Goal: Task Accomplishment & Management: Use online tool/utility

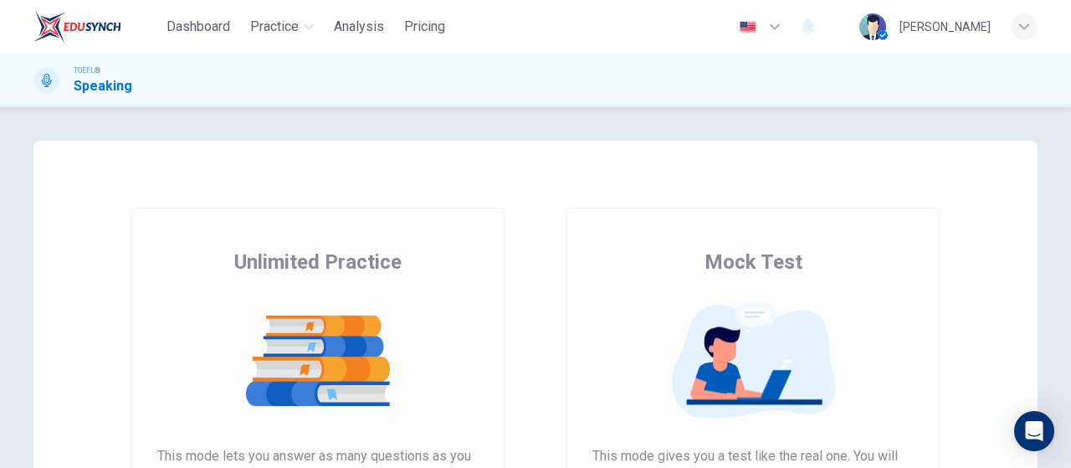
scroll to position [167, 0]
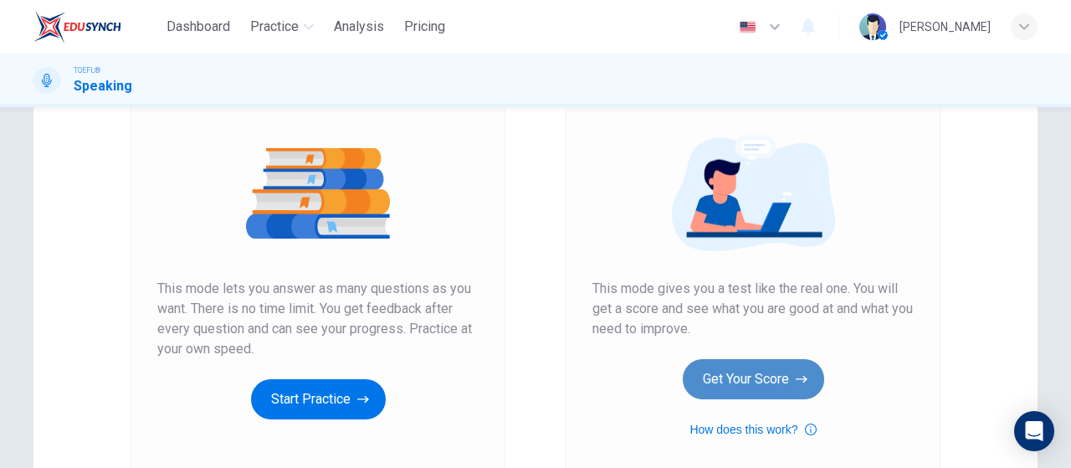
click at [729, 391] on button "Get Your Score" at bounding box center [753, 379] width 141 height 40
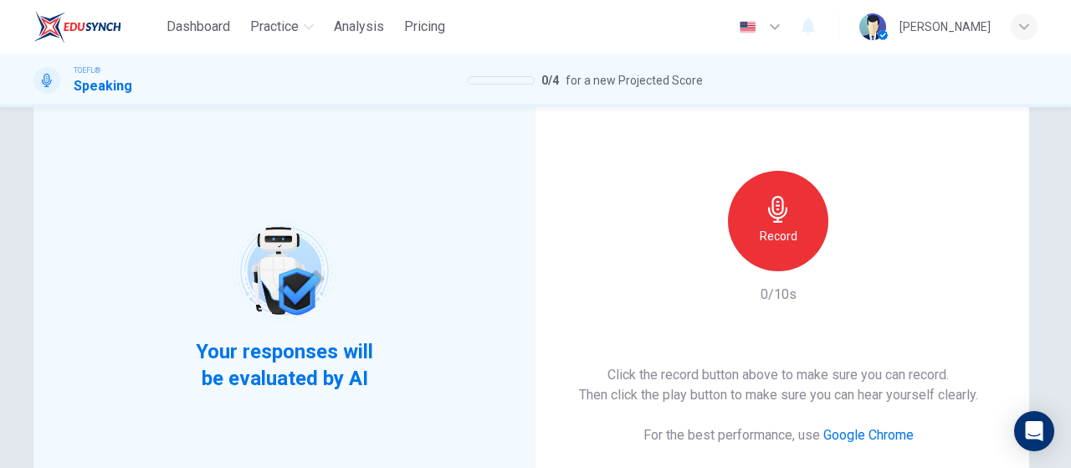
click at [782, 215] on icon "button" at bounding box center [778, 209] width 27 height 27
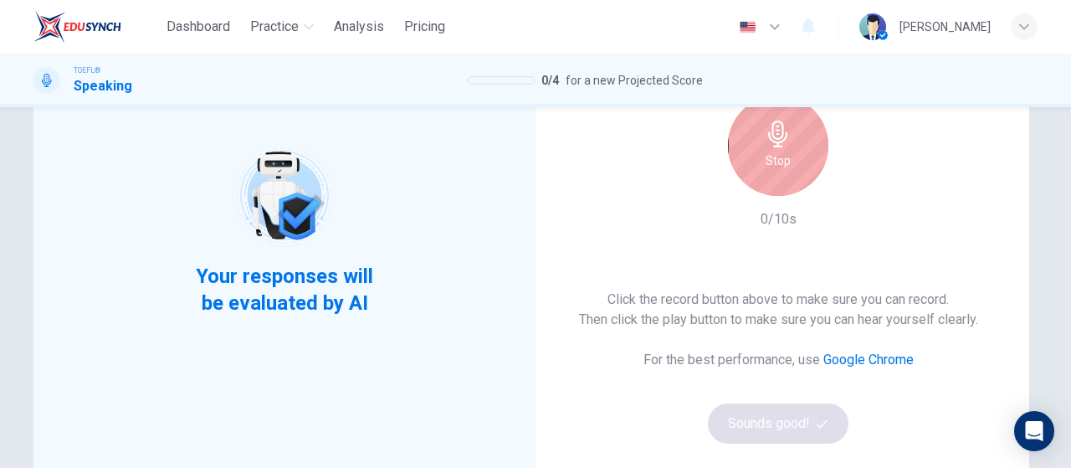
scroll to position [167, 0]
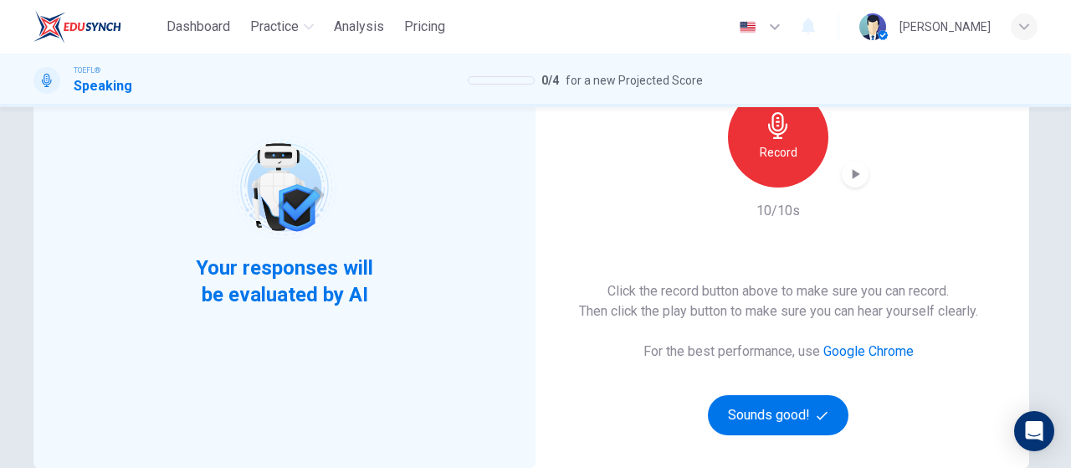
click at [852, 178] on icon "button" at bounding box center [856, 174] width 8 height 10
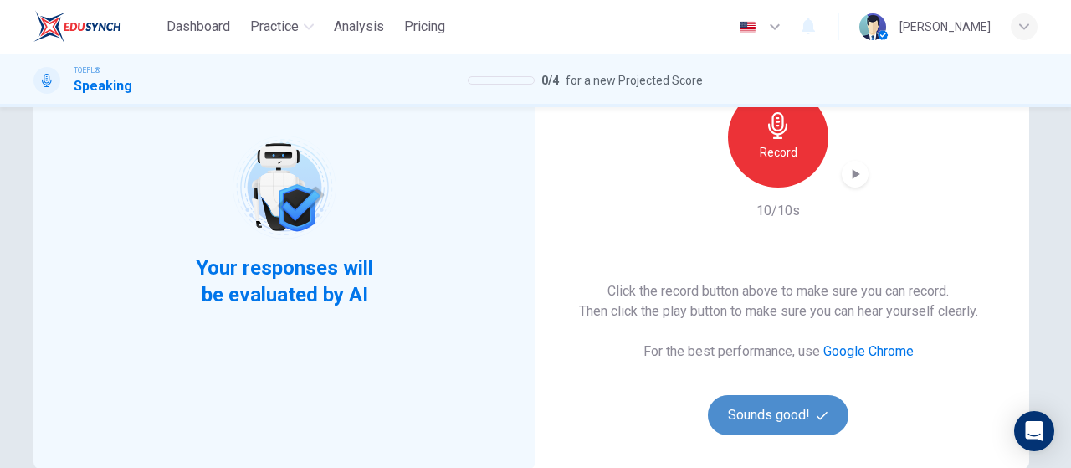
click at [760, 422] on button "Sounds good!" at bounding box center [778, 415] width 141 height 40
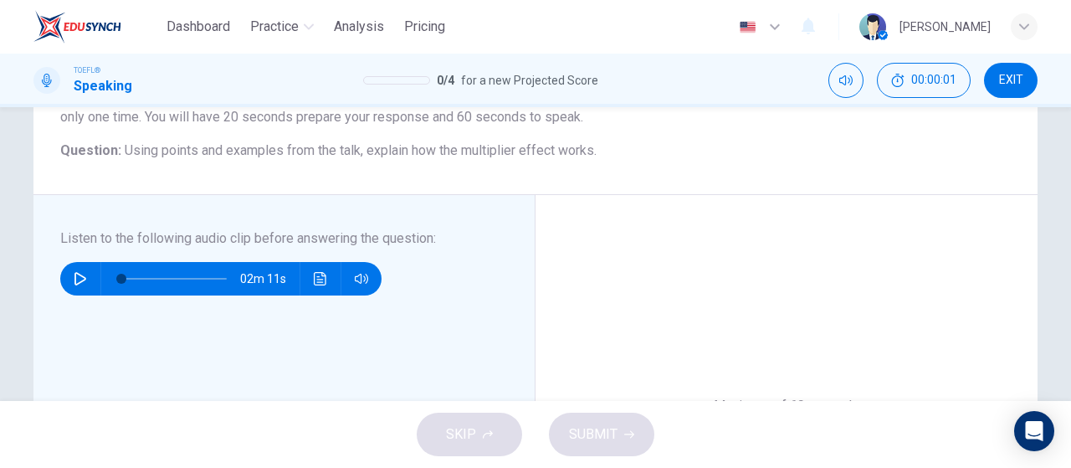
click at [67, 275] on button "button" at bounding box center [80, 278] width 27 height 33
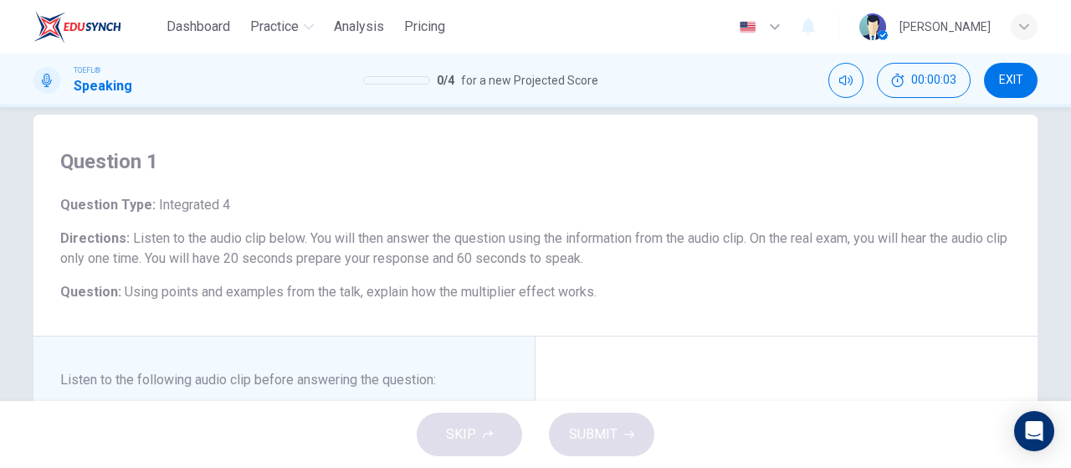
scroll to position [0, 0]
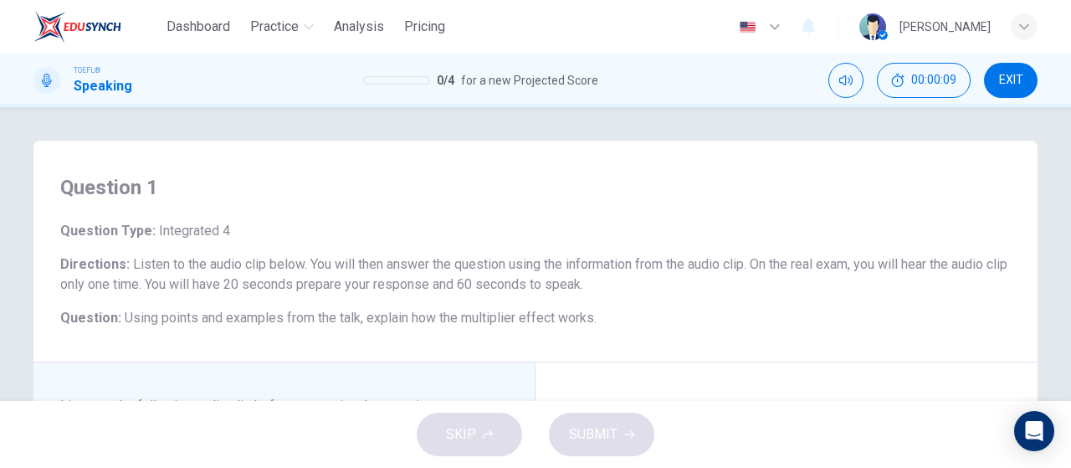
click at [1021, 23] on icon "button" at bounding box center [1024, 27] width 10 height 10
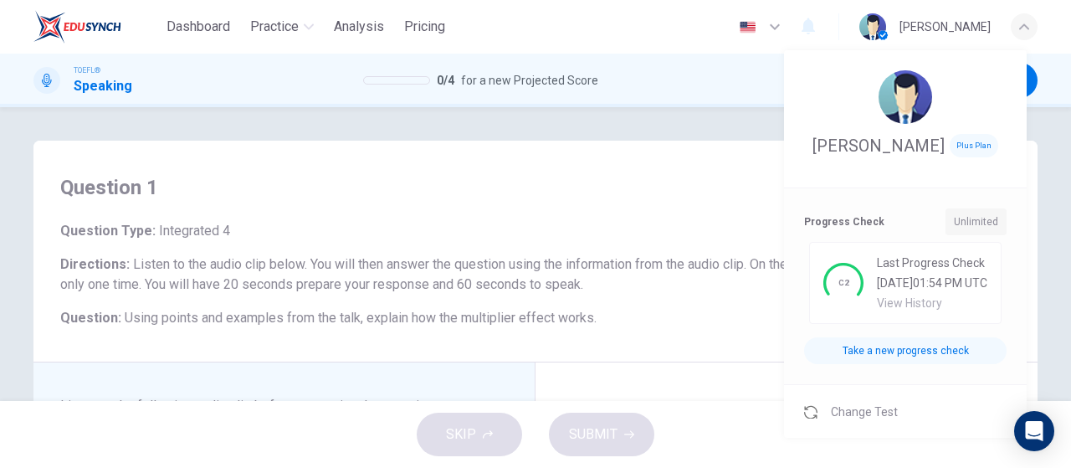
type input "6"
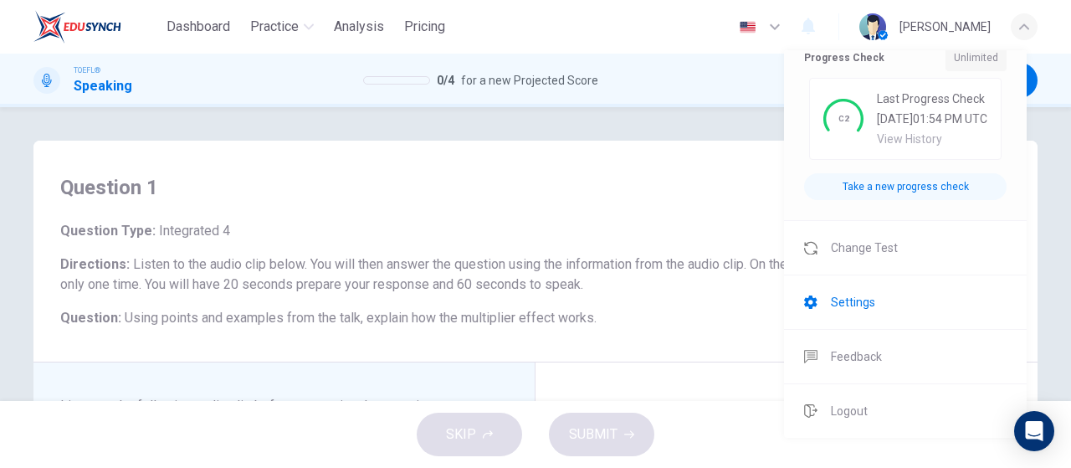
scroll to position [212, 0]
drag, startPoint x: 900, startPoint y: 258, endPoint x: 614, endPoint y: 107, distance: 323.7
click at [900, 257] on li "Change Test" at bounding box center [905, 248] width 243 height 54
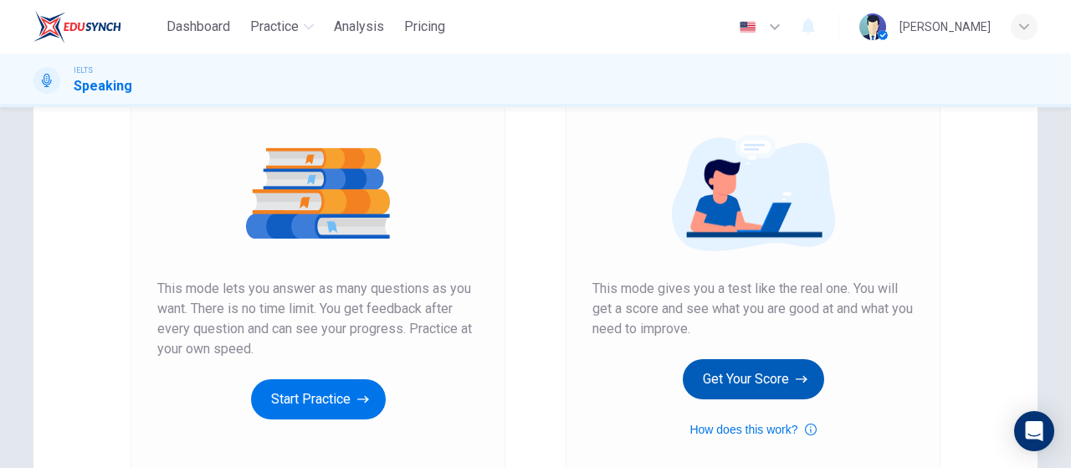
click at [754, 367] on button "Get Your Score" at bounding box center [753, 379] width 141 height 40
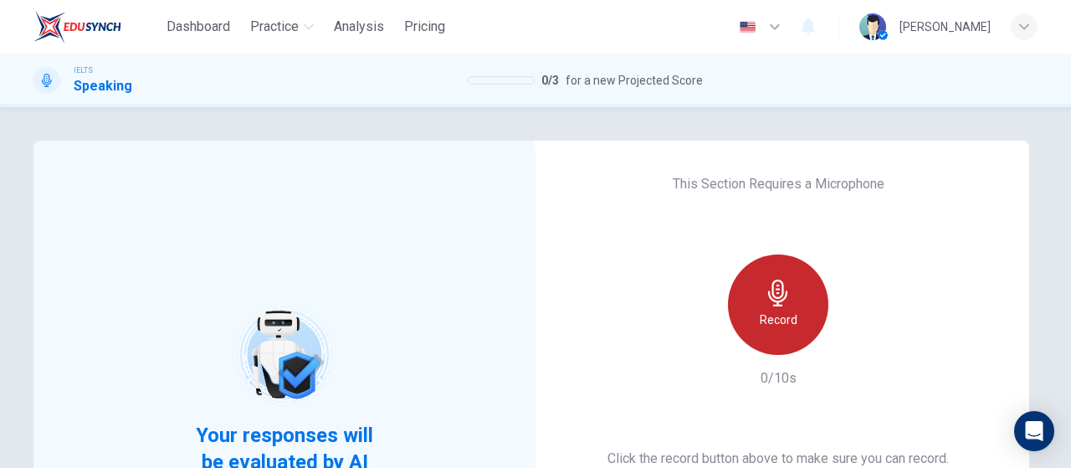
click at [758, 285] on div "Record" at bounding box center [778, 304] width 100 height 100
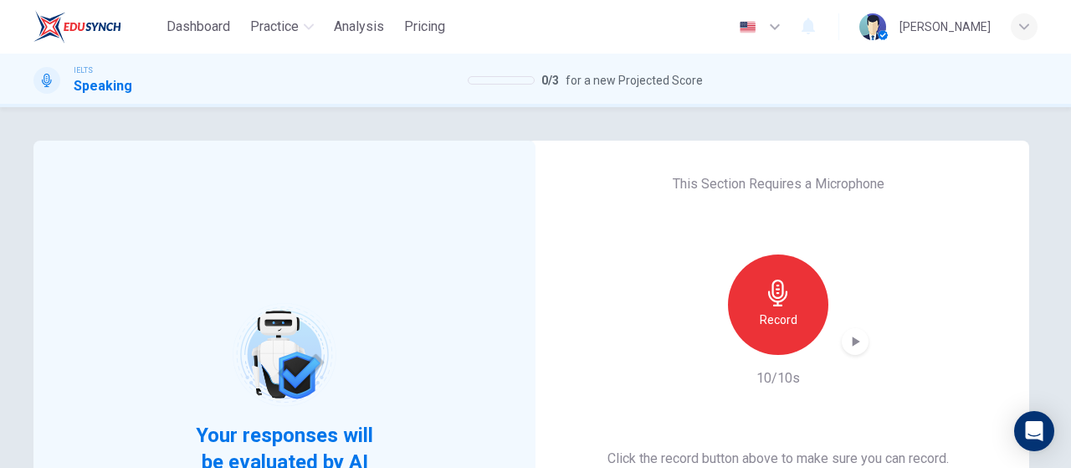
click at [857, 324] on div "Record" at bounding box center [778, 304] width 181 height 100
click at [856, 333] on icon "button" at bounding box center [854, 341] width 17 height 17
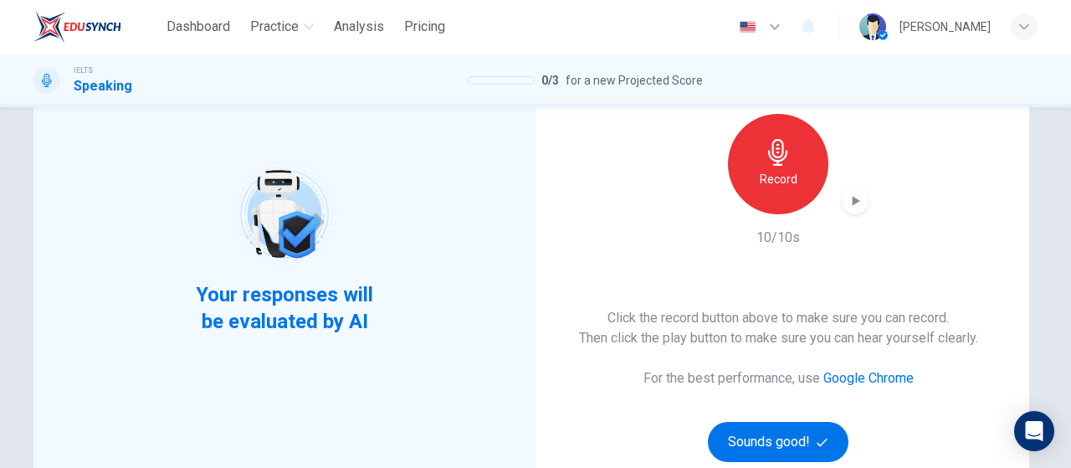
scroll to position [251, 0]
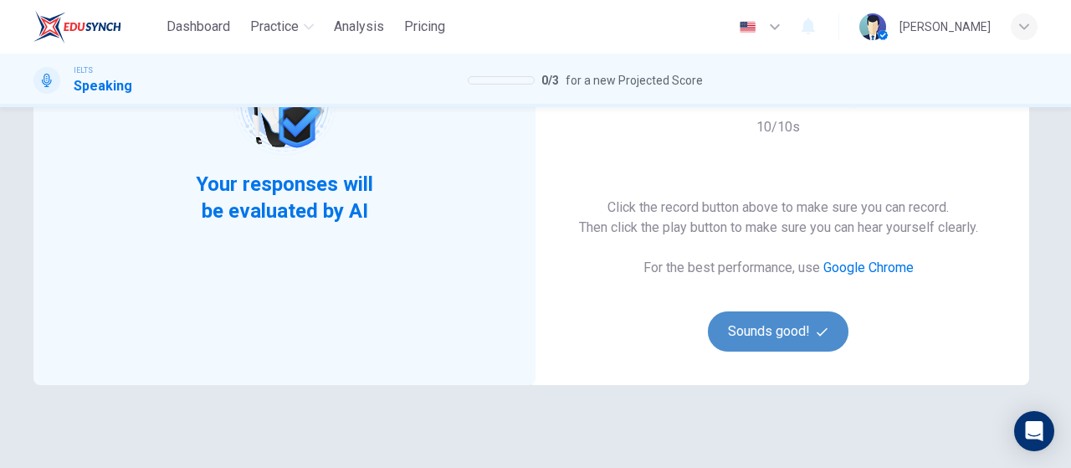
click at [823, 330] on span "button" at bounding box center [823, 331] width 15 height 11
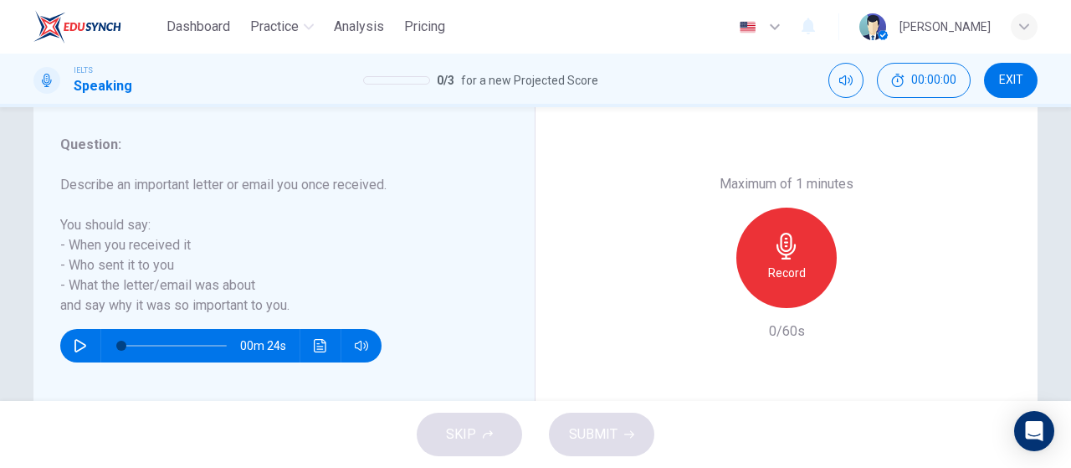
scroll to position [335, 0]
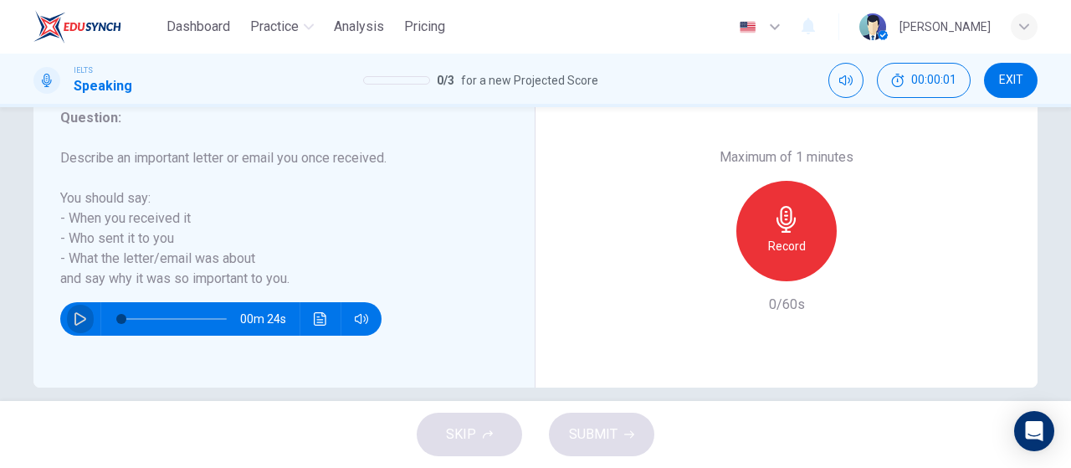
click at [67, 314] on button "button" at bounding box center [80, 318] width 27 height 33
click at [74, 317] on icon "button" at bounding box center [80, 318] width 13 height 13
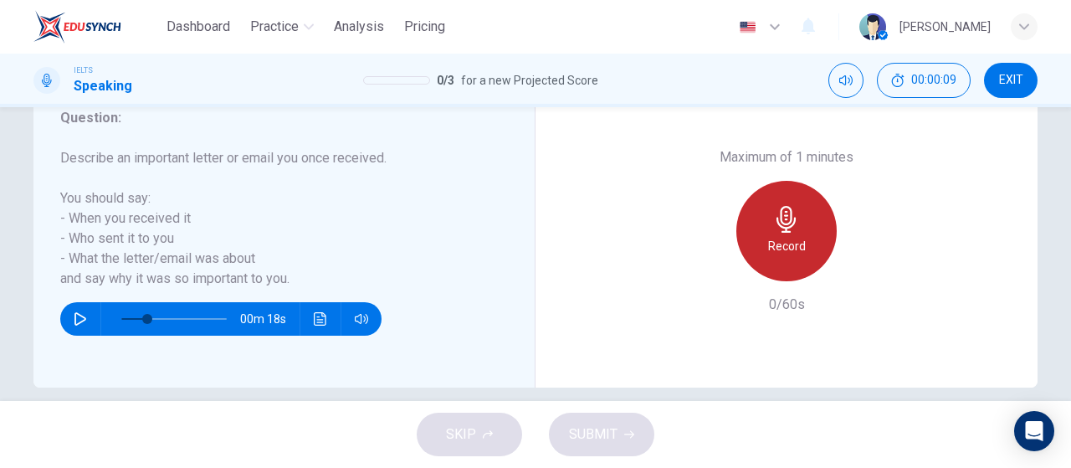
click at [790, 232] on icon "button" at bounding box center [786, 219] width 27 height 27
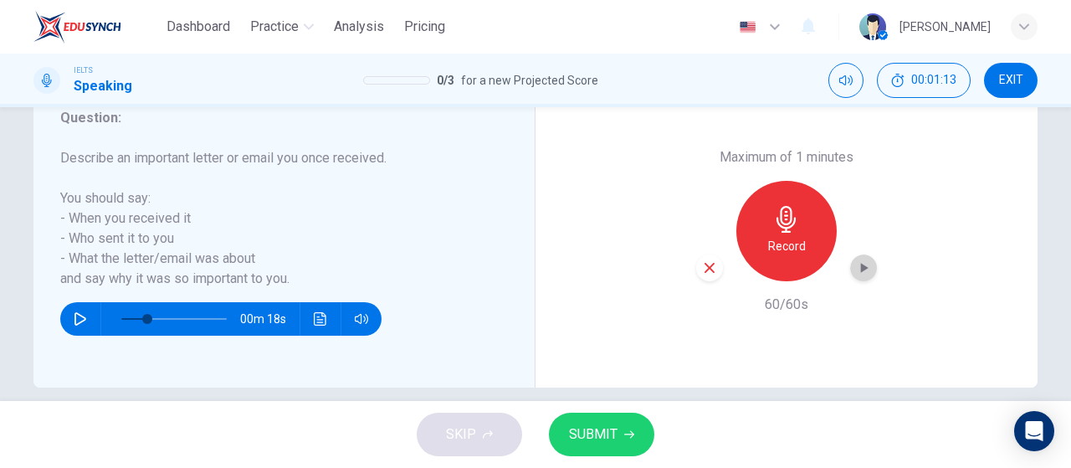
click at [855, 266] on icon "button" at bounding box center [863, 267] width 17 height 17
click at [580, 427] on span "SUBMIT" at bounding box center [593, 433] width 49 height 23
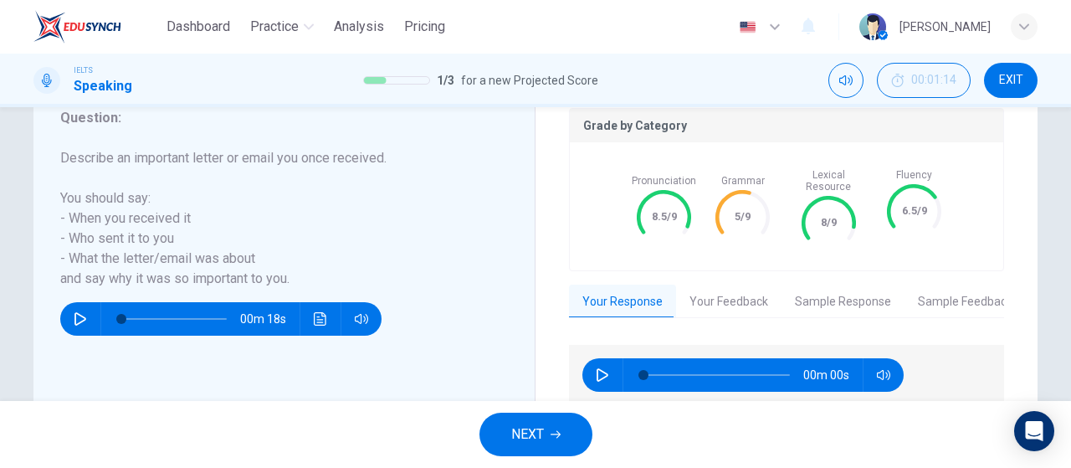
type input "0"
click at [724, 285] on button "Your Feedback" at bounding box center [728, 301] width 105 height 35
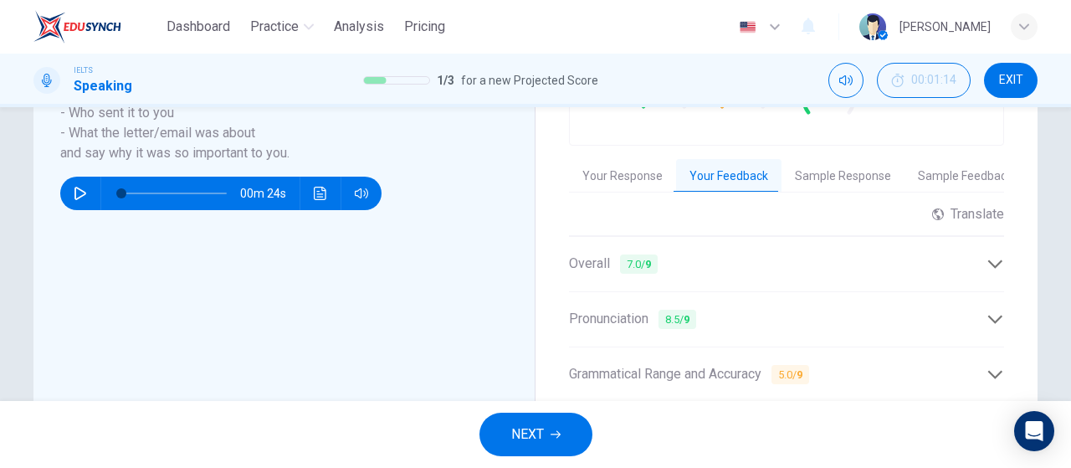
scroll to position [376, 0]
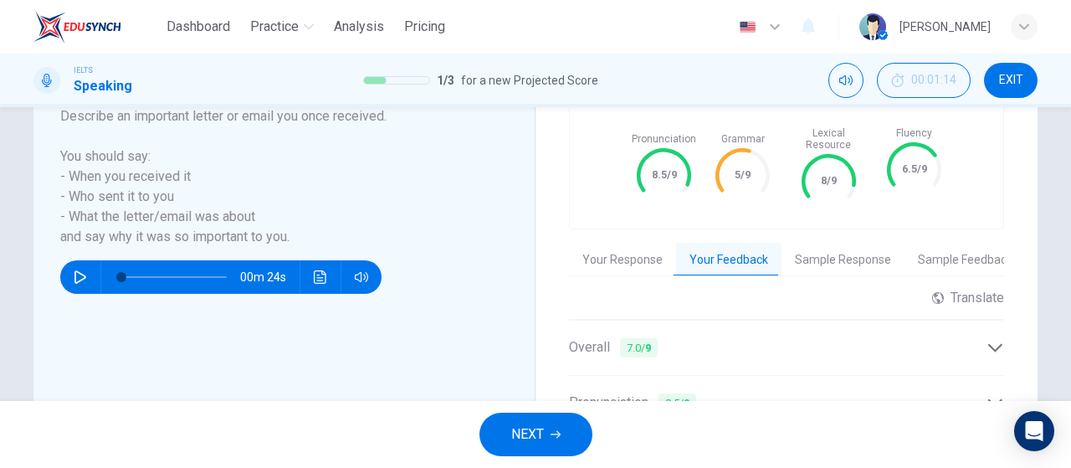
click at [828, 251] on button "Sample Response" at bounding box center [842, 260] width 123 height 35
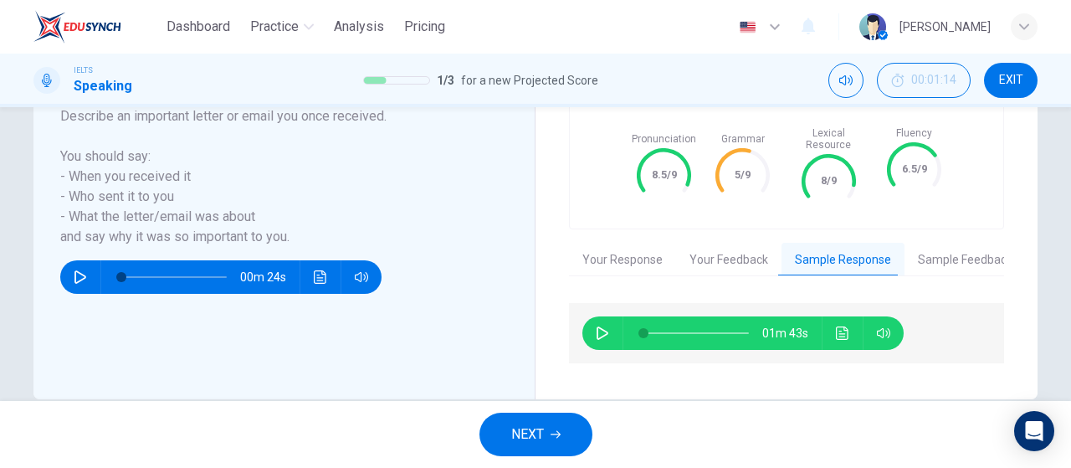
click at [731, 248] on button "Your Feedback" at bounding box center [728, 260] width 105 height 35
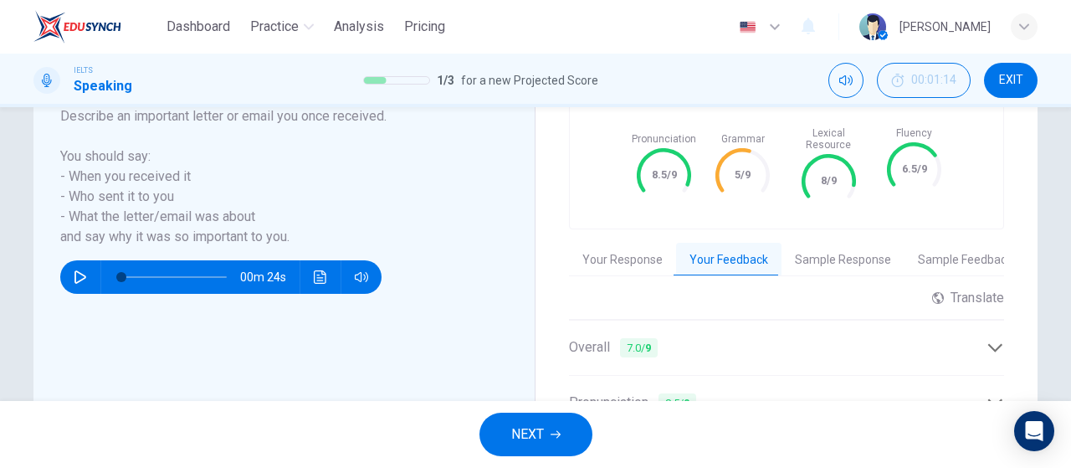
click at [655, 247] on button "Your Response" at bounding box center [622, 260] width 107 height 35
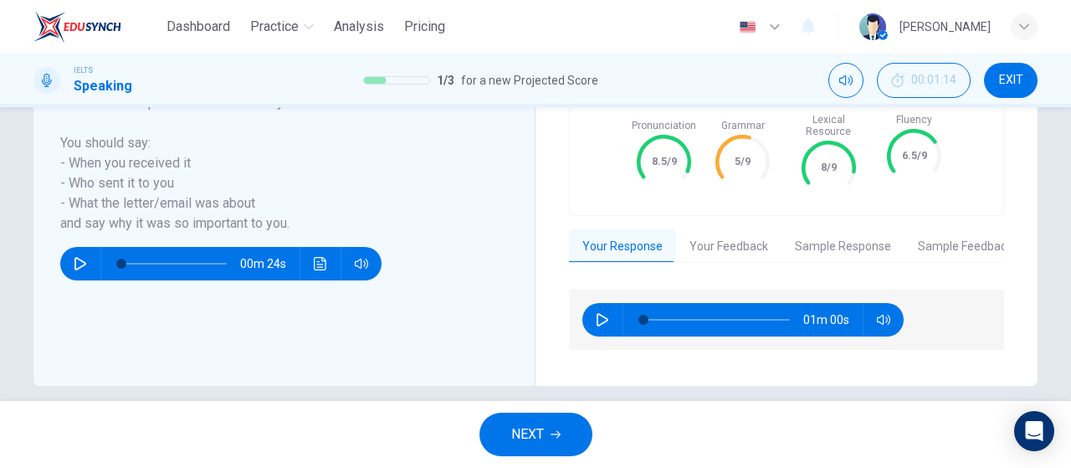
scroll to position [395, 0]
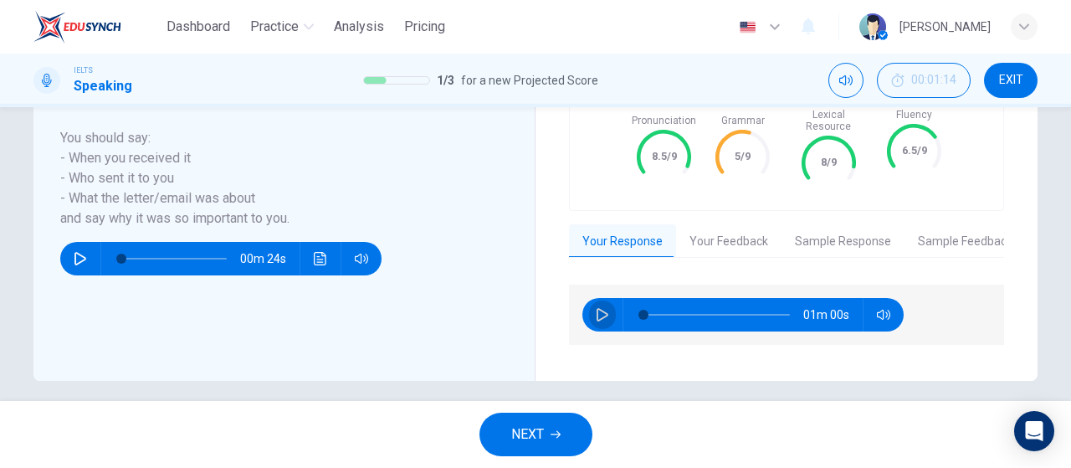
drag, startPoint x: 602, startPoint y: 289, endPoint x: 729, endPoint y: 234, distance: 137.8
click at [601, 298] on button "button" at bounding box center [602, 314] width 27 height 33
type input "0"
click at [739, 226] on button "Your Feedback" at bounding box center [728, 241] width 105 height 35
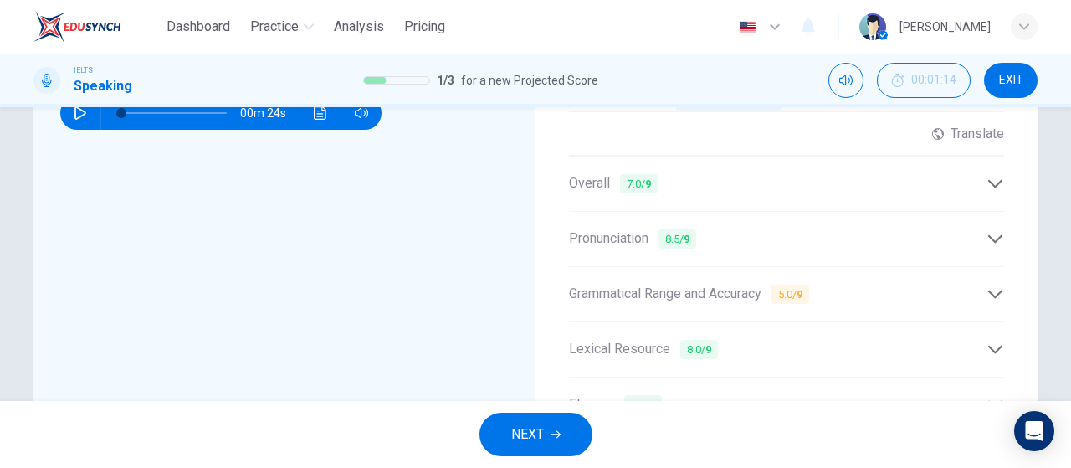
scroll to position [460, 0]
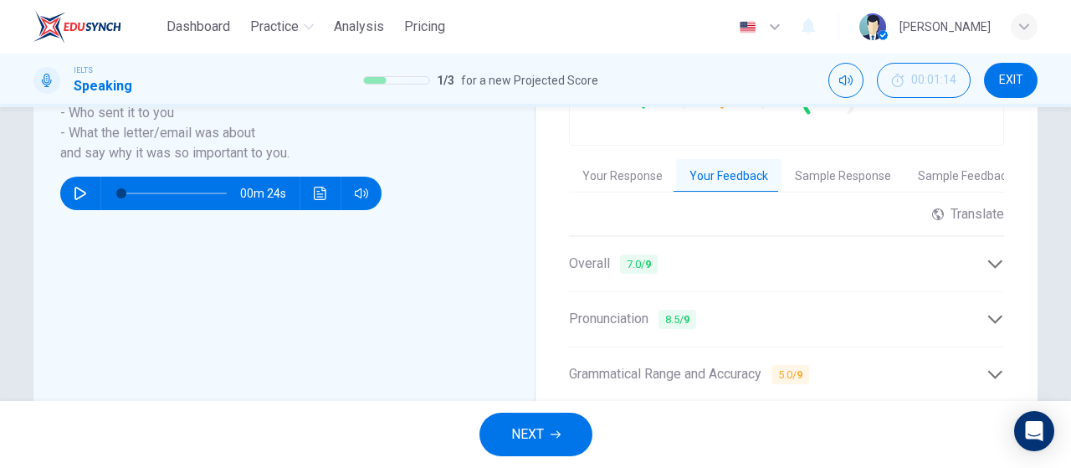
click at [748, 255] on div "Overall 7.0 / 9" at bounding box center [777, 263] width 417 height 21
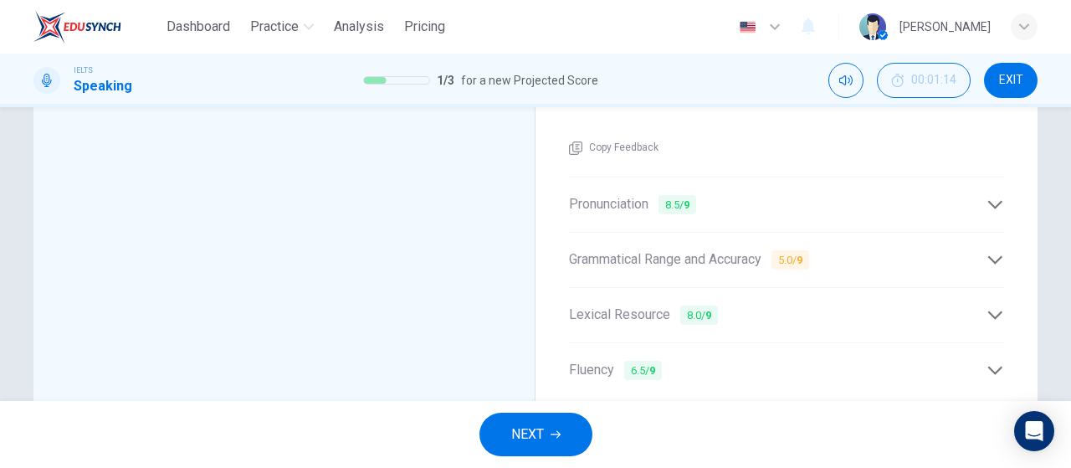
scroll to position [627, 0]
click at [827, 202] on div "Pronunciation 8.5 / 9" at bounding box center [786, 203] width 435 height 41
click at [954, 270] on div "Grammatical Range and Accuracy 5.0 / 9 You tried different sentence structures …" at bounding box center [786, 258] width 435 height 55
drag, startPoint x: 985, startPoint y: 250, endPoint x: 975, endPoint y: 261, distance: 14.8
click at [986, 250] on icon at bounding box center [995, 259] width 18 height 18
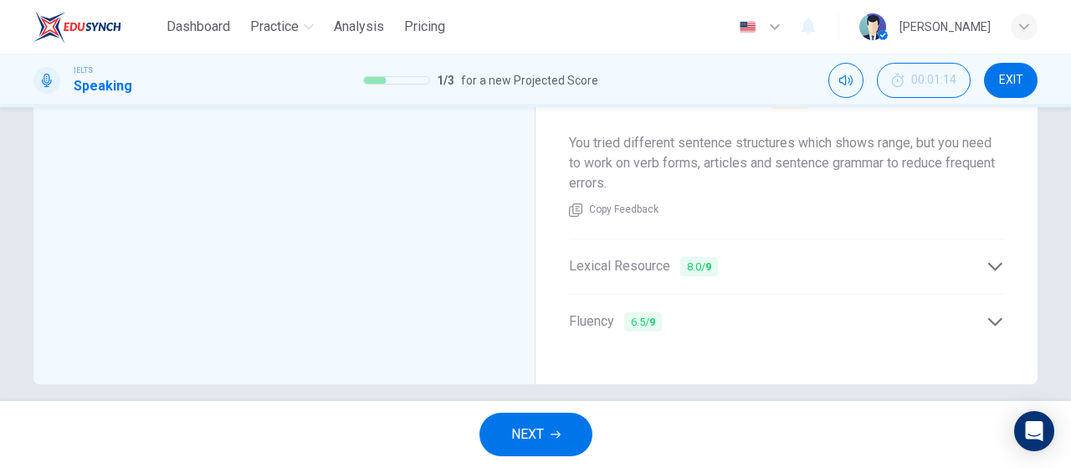
scroll to position [739, 0]
click at [988, 258] on icon at bounding box center [995, 262] width 14 height 8
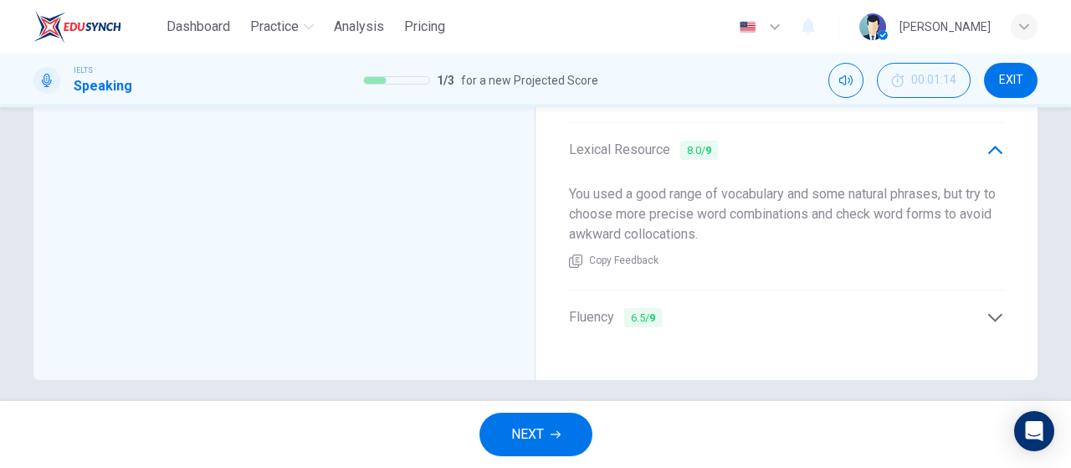
click at [964, 309] on div "Fluency 6.5 / 9" at bounding box center [777, 317] width 417 height 21
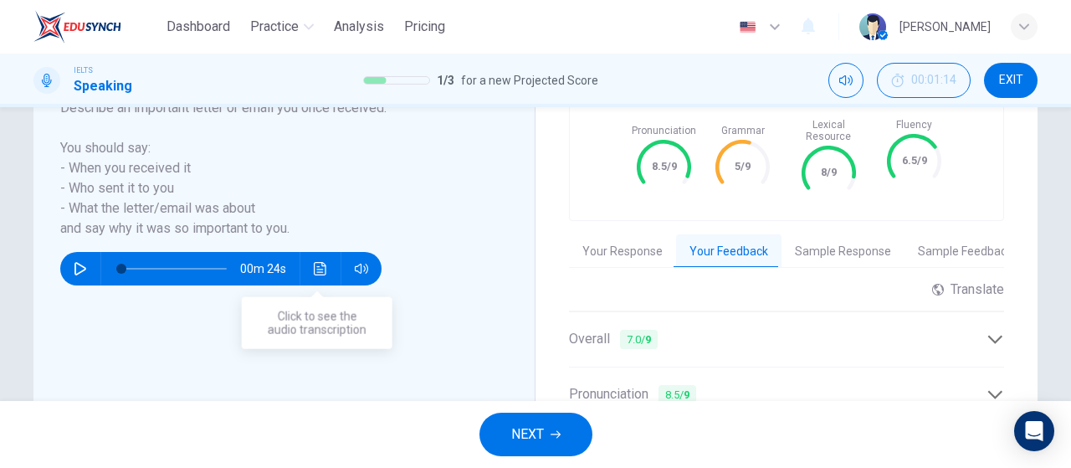
scroll to position [719, 0]
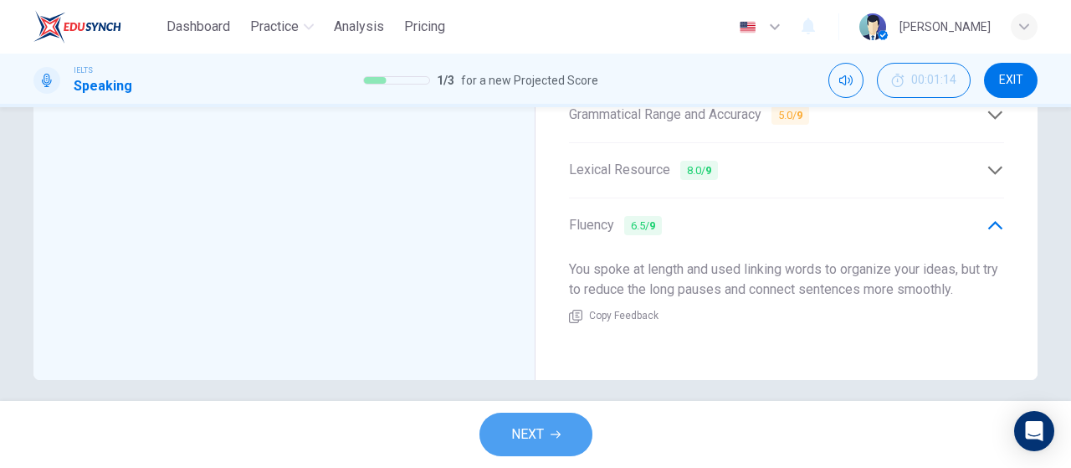
click at [499, 452] on button "NEXT" at bounding box center [535, 433] width 113 height 43
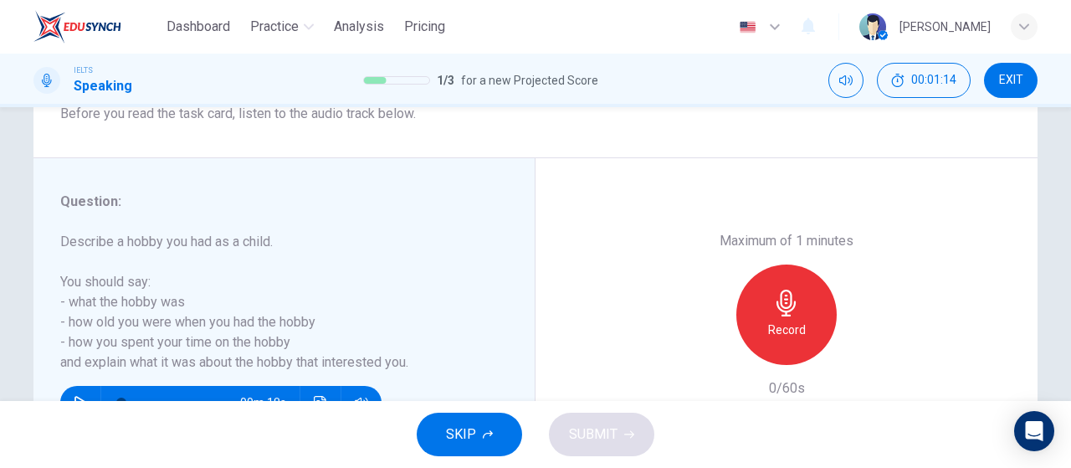
scroll to position [335, 0]
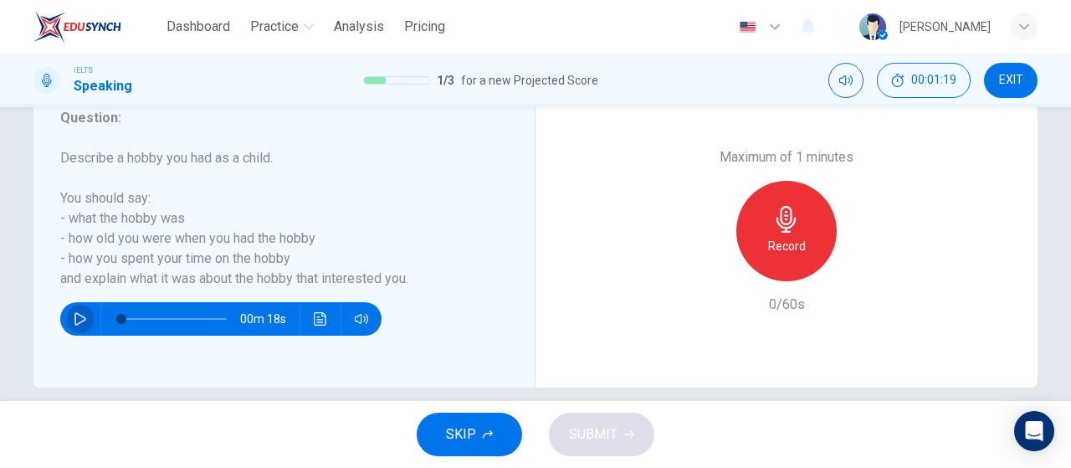
click at [74, 319] on icon "button" at bounding box center [80, 318] width 12 height 13
click at [84, 323] on button "button" at bounding box center [80, 318] width 27 height 33
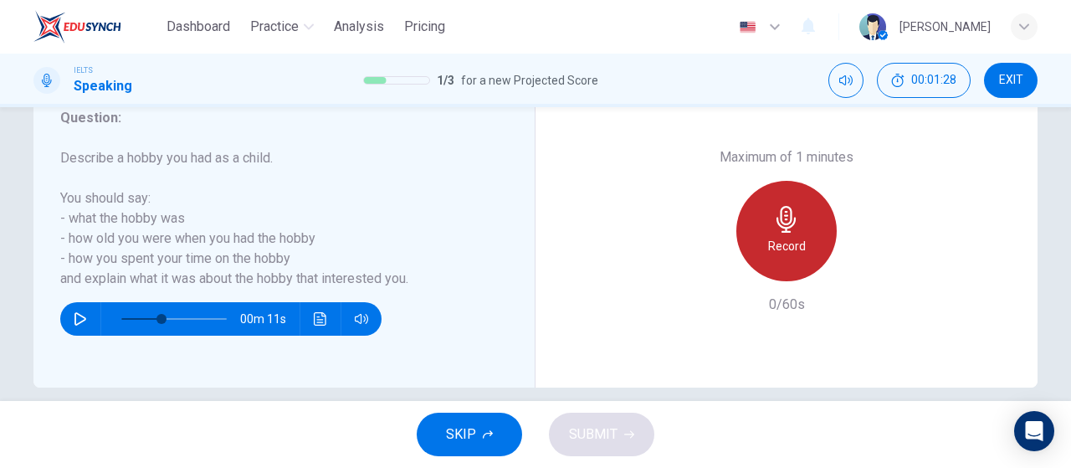
click at [791, 240] on h6 "Record" at bounding box center [787, 246] width 38 height 20
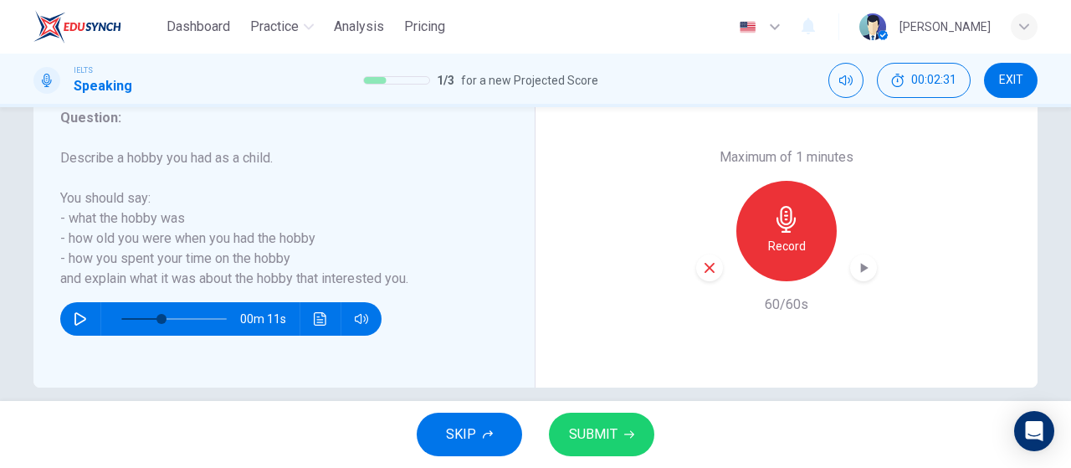
click at [863, 266] on icon "button" at bounding box center [863, 267] width 17 height 17
click at [636, 436] on button "SUBMIT" at bounding box center [601, 433] width 105 height 43
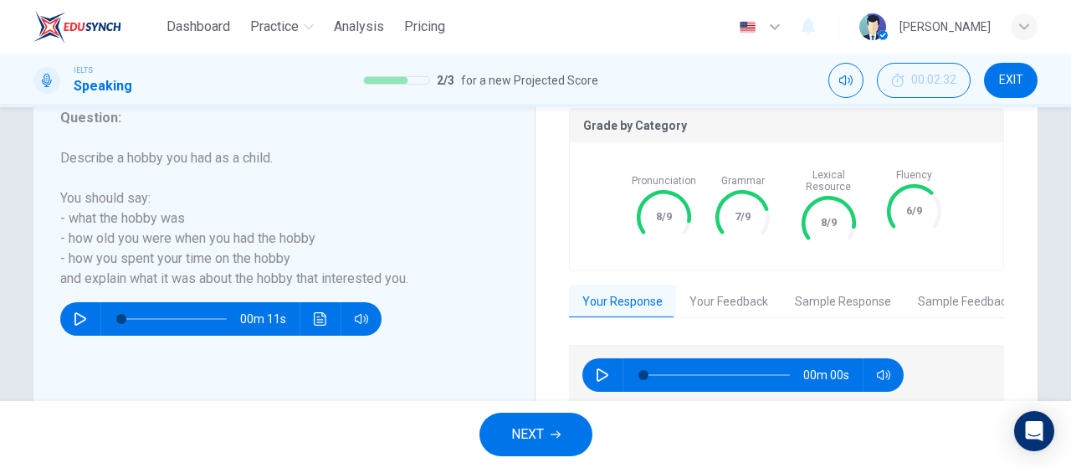
type input "0"
click at [690, 295] on button "Your Feedback" at bounding box center [728, 301] width 105 height 35
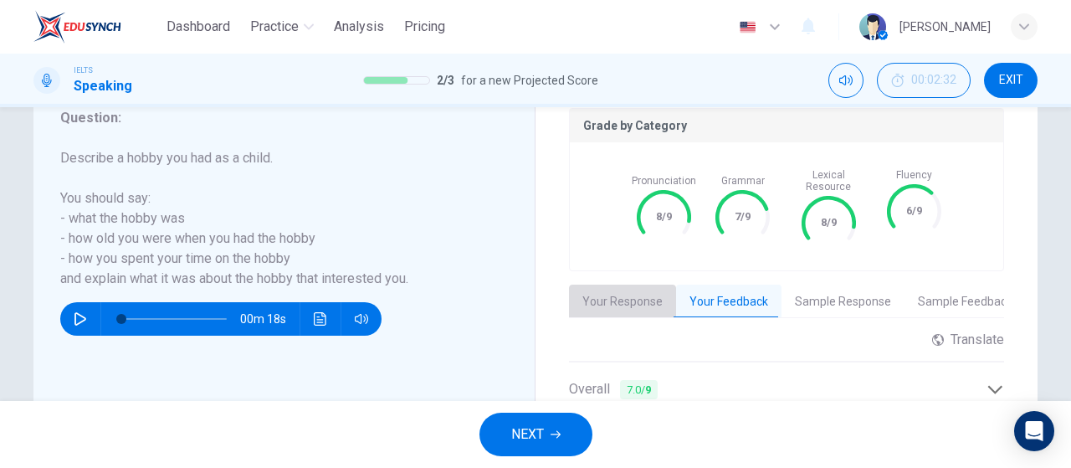
click at [624, 292] on button "Your Response" at bounding box center [622, 301] width 107 height 35
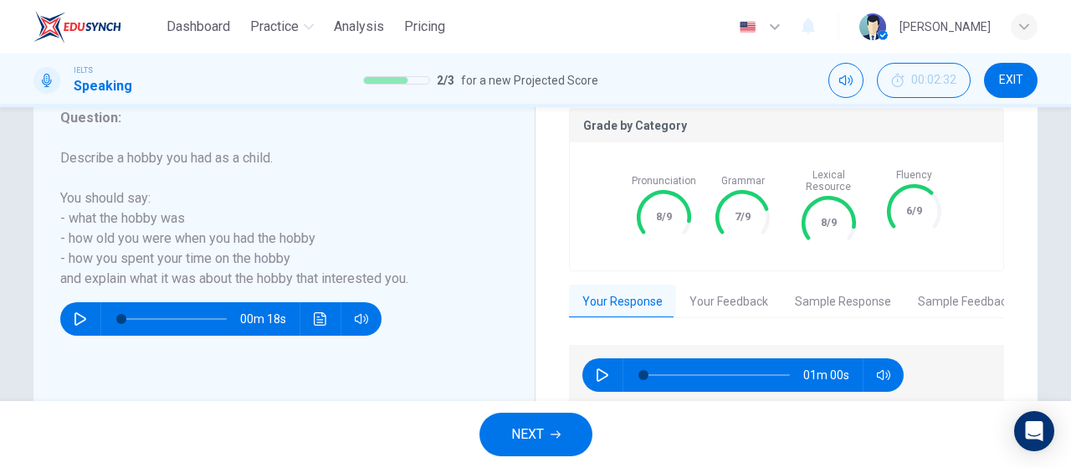
click at [602, 368] on icon "button" at bounding box center [602, 374] width 12 height 13
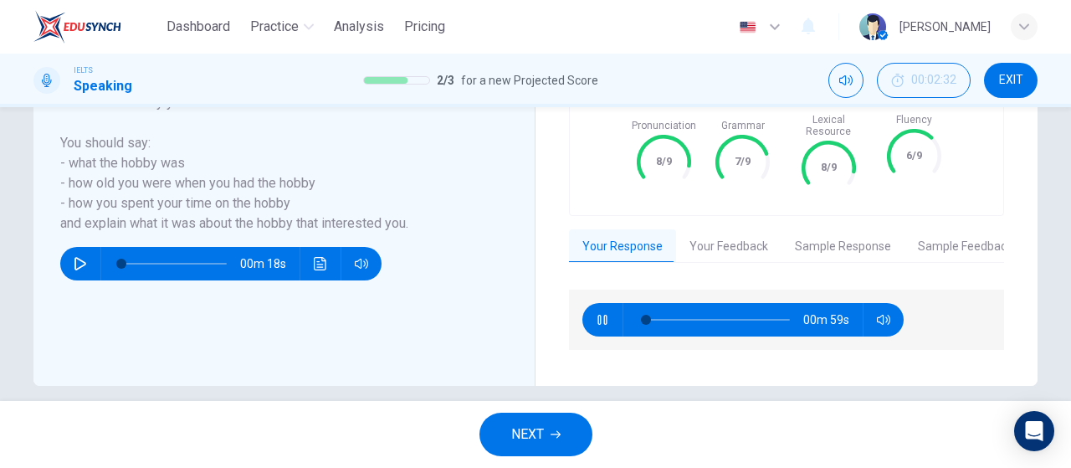
scroll to position [395, 0]
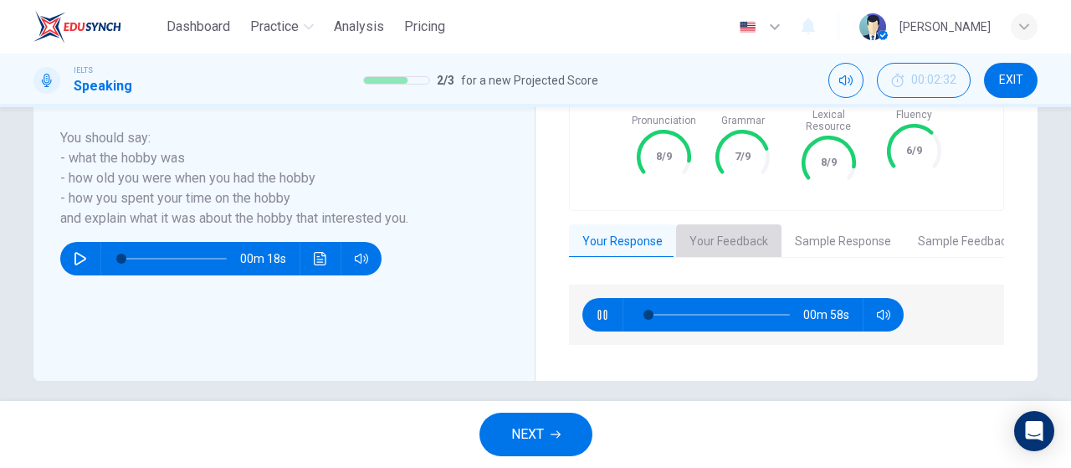
click at [738, 235] on button "Your Feedback" at bounding box center [728, 241] width 105 height 35
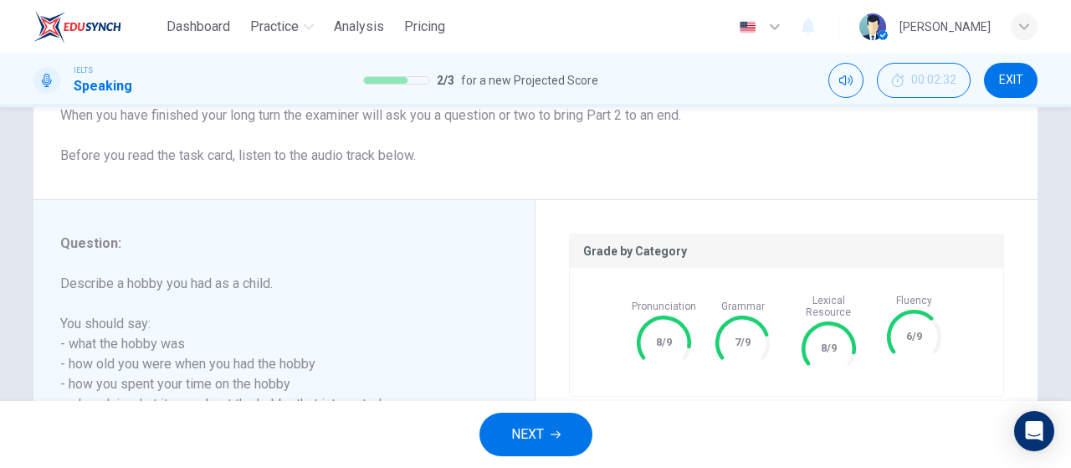
scroll to position [376, 0]
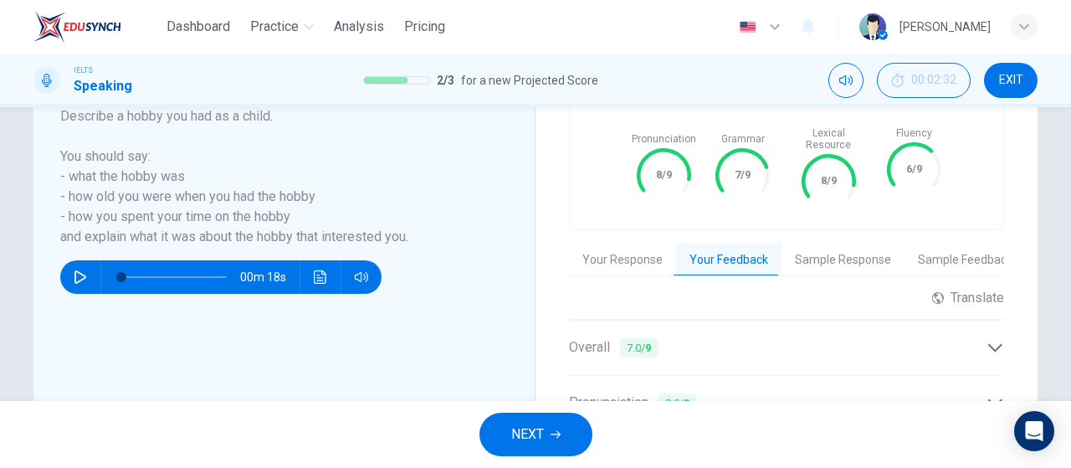
click at [840, 248] on button "Sample Response" at bounding box center [842, 260] width 123 height 35
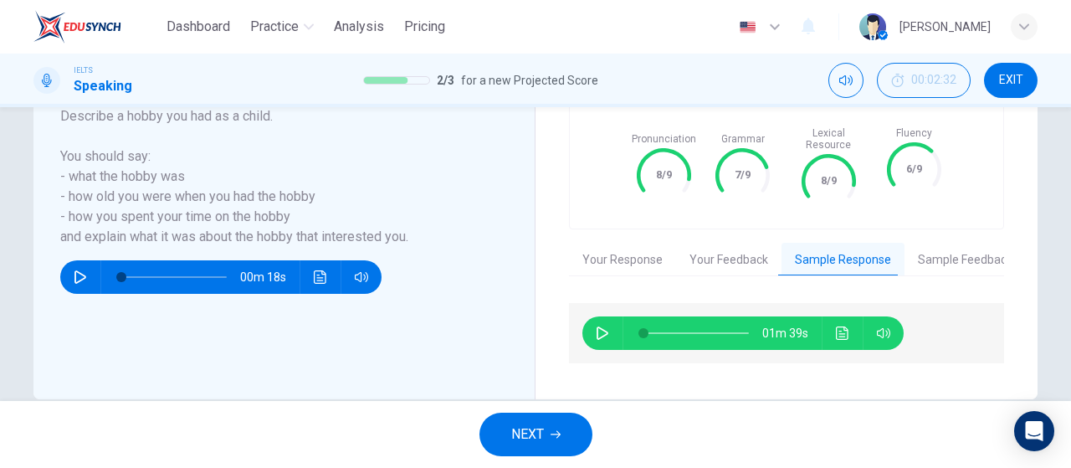
click at [949, 245] on button "Sample Feedback" at bounding box center [964, 260] width 121 height 35
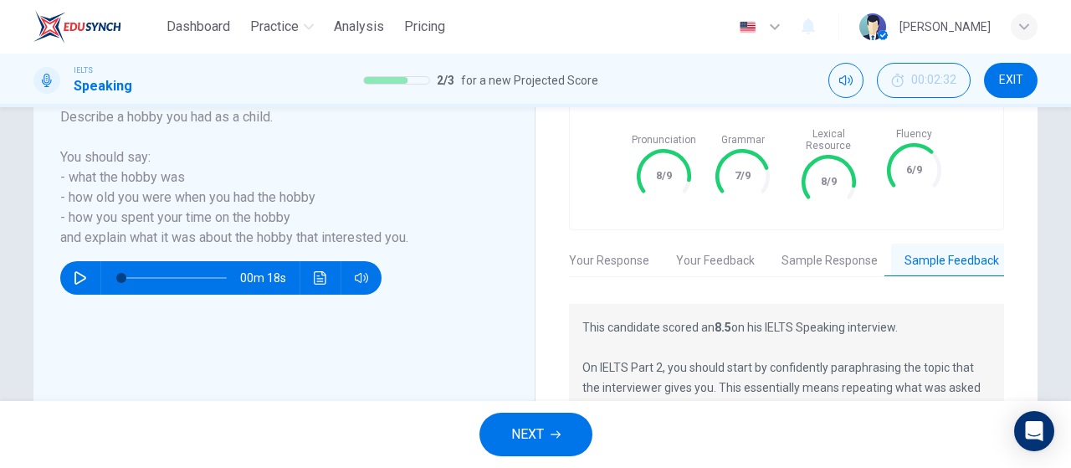
scroll to position [371, 0]
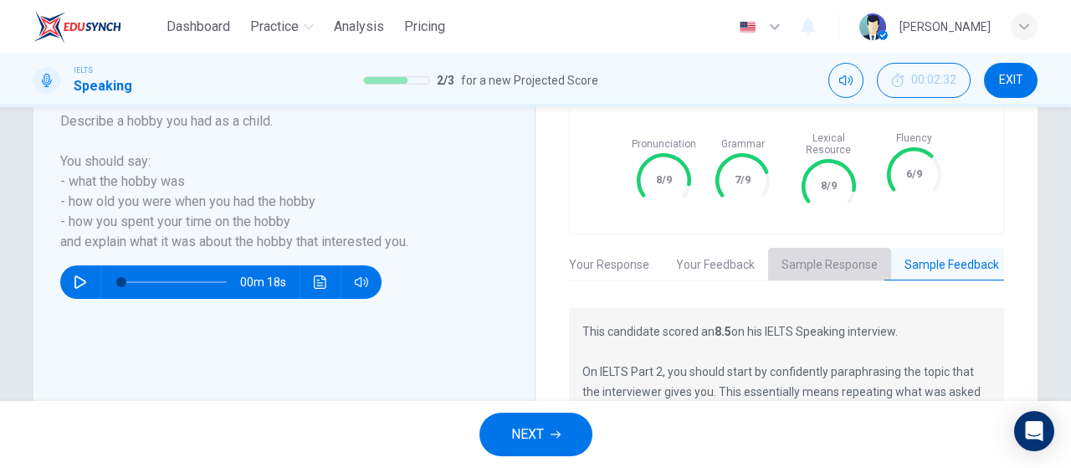
click at [788, 248] on button "Sample Response" at bounding box center [829, 265] width 123 height 35
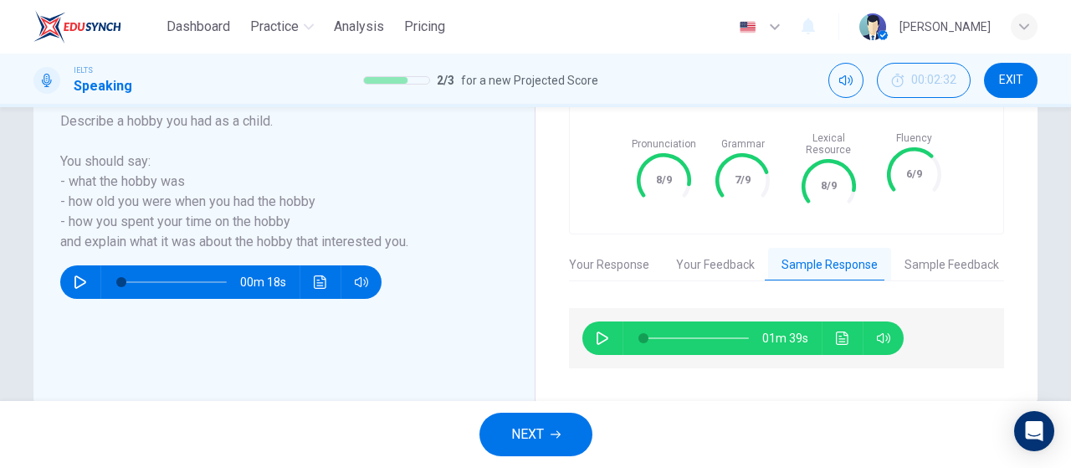
click at [628, 259] on button "Your Response" at bounding box center [608, 265] width 107 height 35
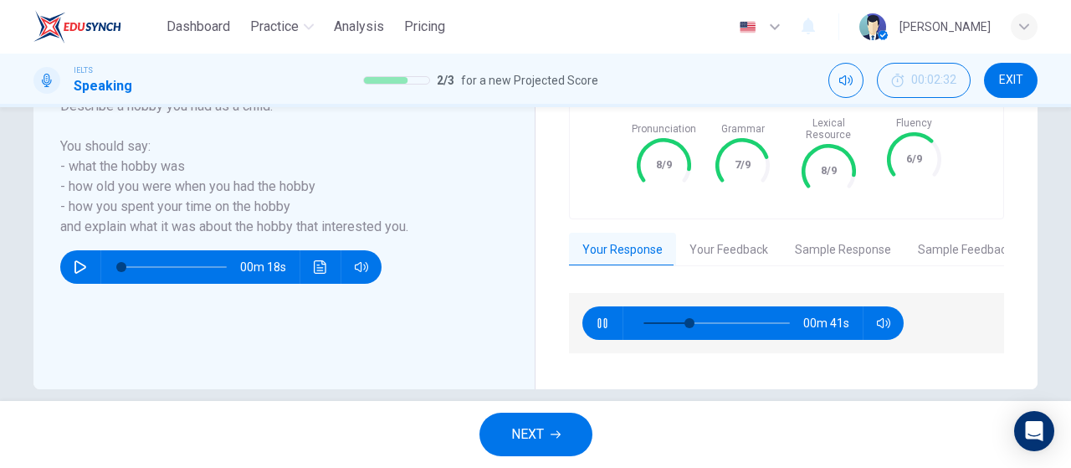
scroll to position [395, 0]
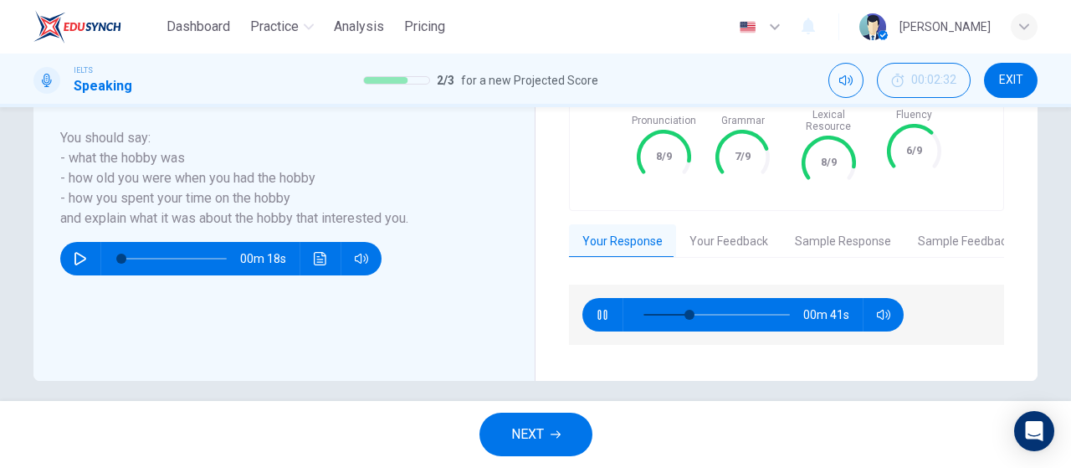
type input "33"
click at [907, 239] on button "Sample Feedback" at bounding box center [964, 241] width 121 height 35
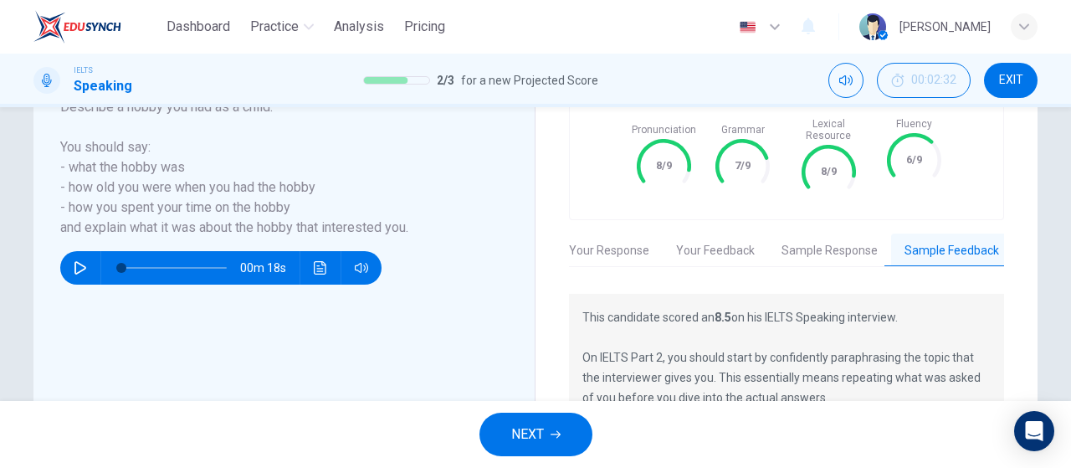
scroll to position [371, 0]
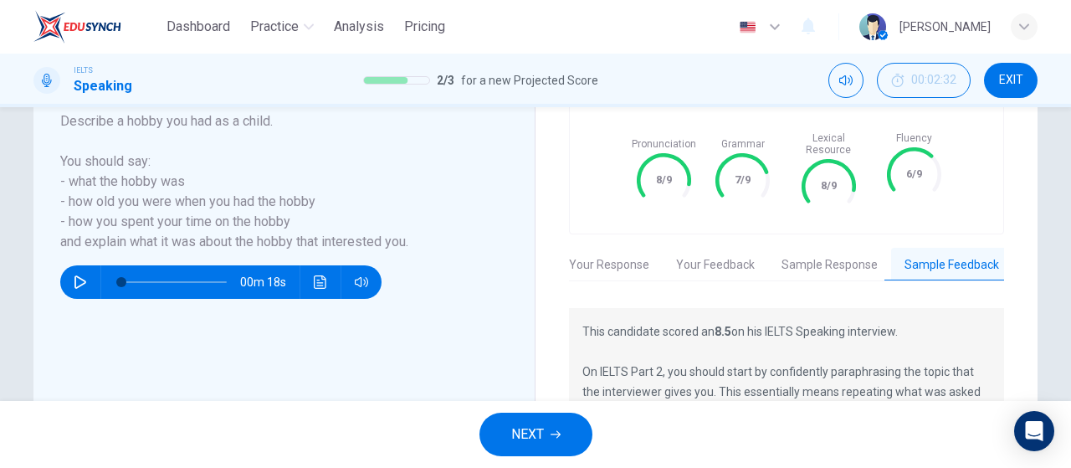
click at [796, 248] on button "Sample Response" at bounding box center [829, 265] width 123 height 35
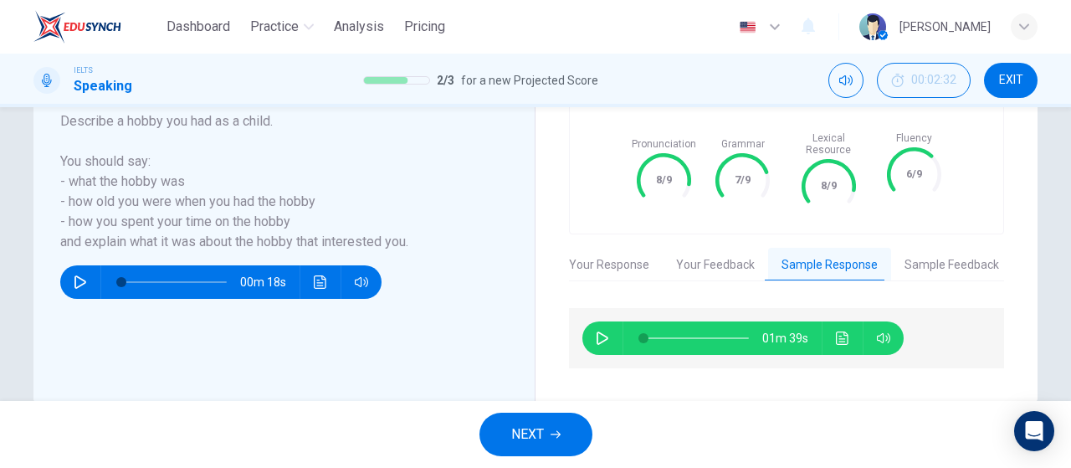
click at [704, 256] on button "Your Feedback" at bounding box center [714, 265] width 105 height 35
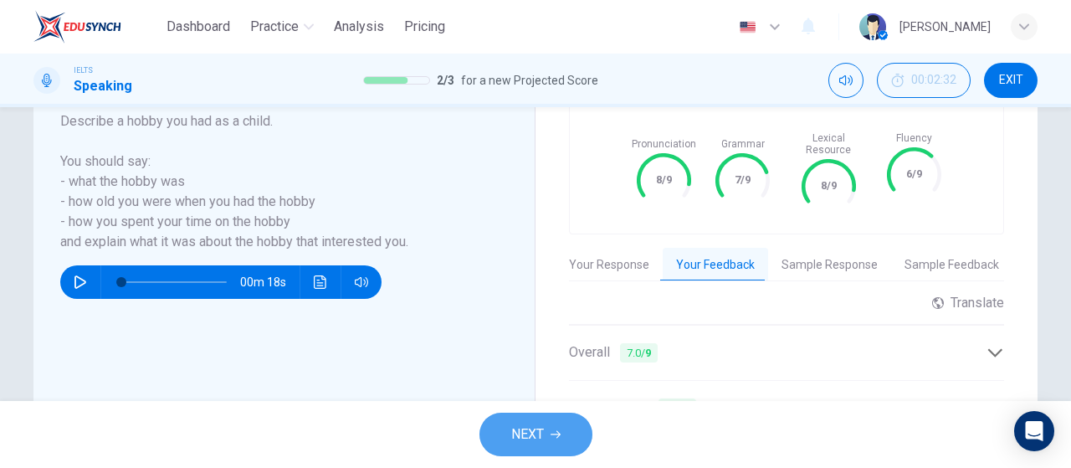
click at [563, 433] on button "NEXT" at bounding box center [535, 433] width 113 height 43
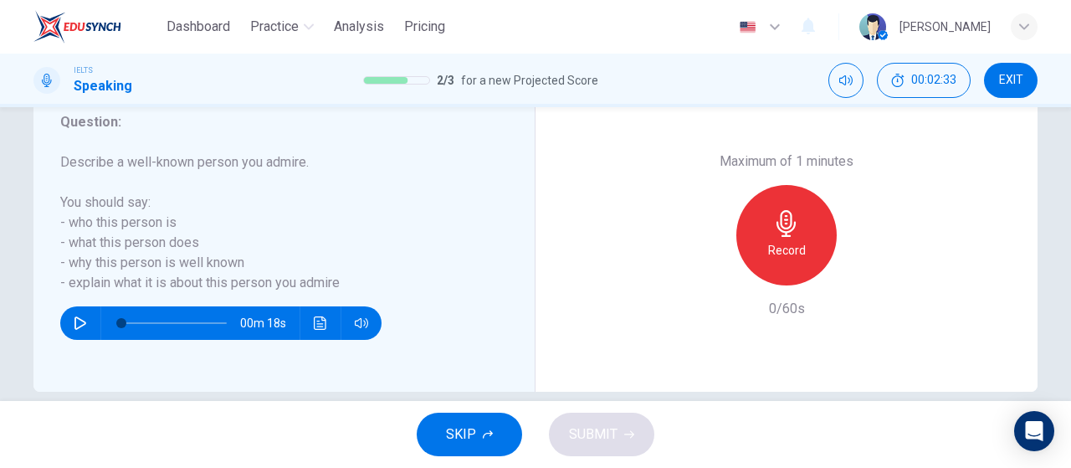
scroll to position [335, 0]
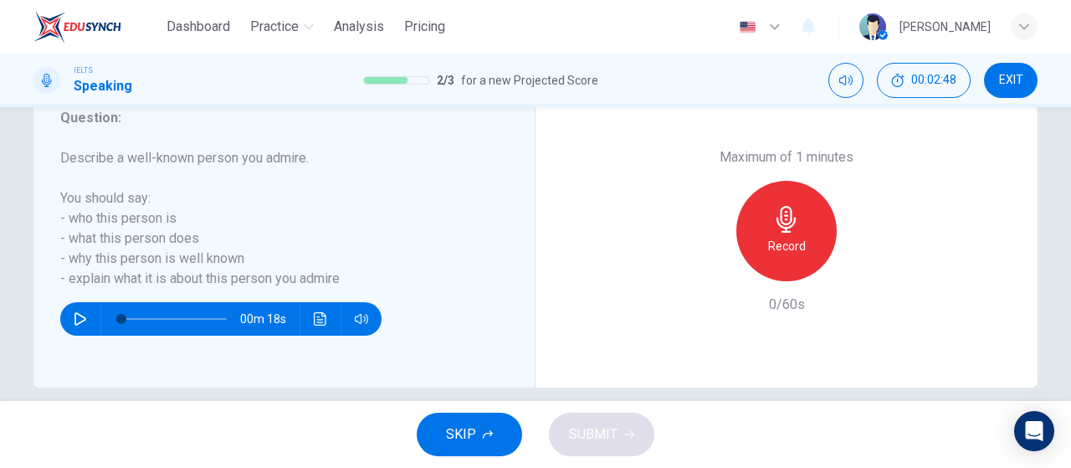
click at [808, 241] on div "Record" at bounding box center [786, 231] width 100 height 100
click at [861, 265] on icon "button" at bounding box center [865, 268] width 8 height 10
click at [614, 426] on span "SUBMIT" at bounding box center [593, 433] width 49 height 23
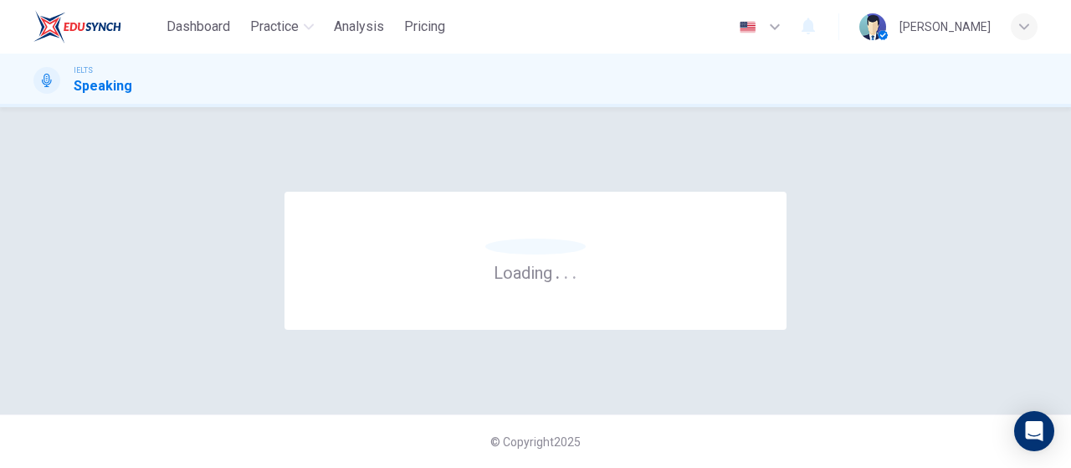
scroll to position [0, 0]
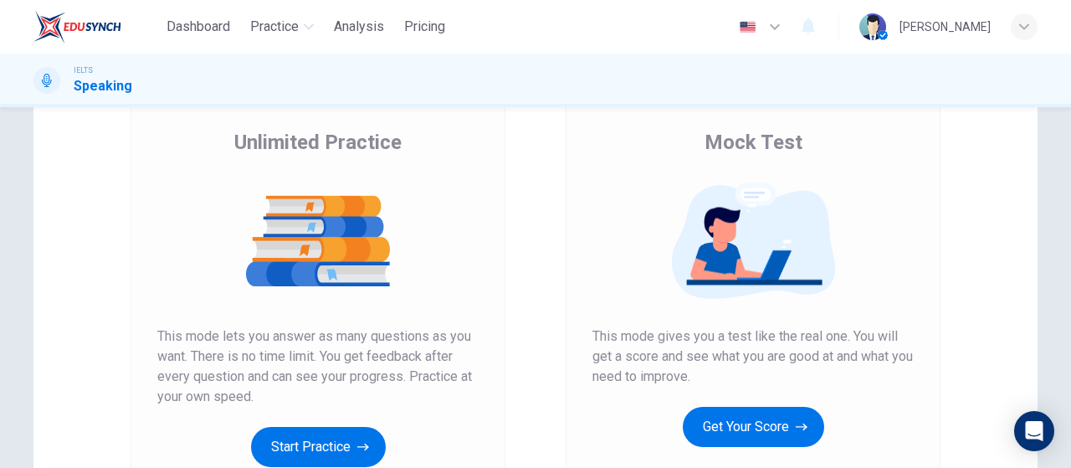
scroll to position [251, 0]
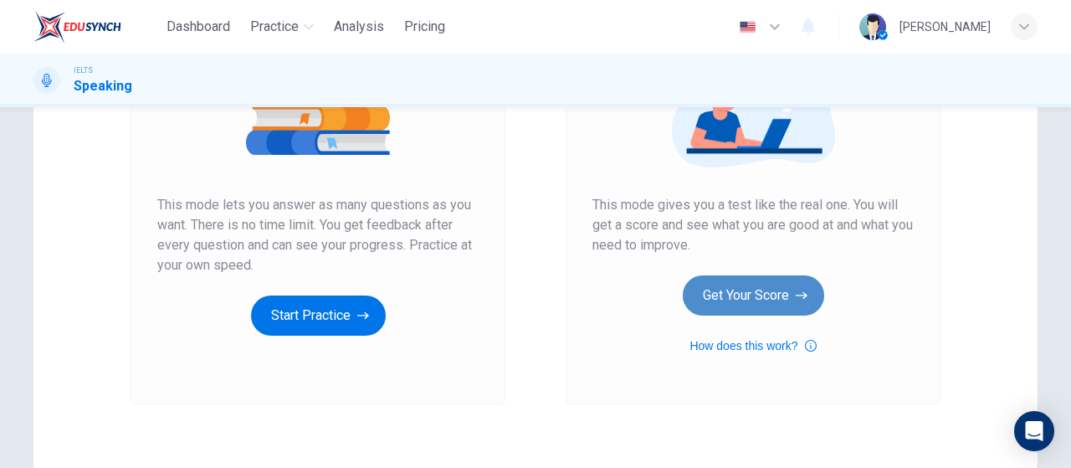
click at [773, 302] on button "Get Your Score" at bounding box center [753, 295] width 141 height 40
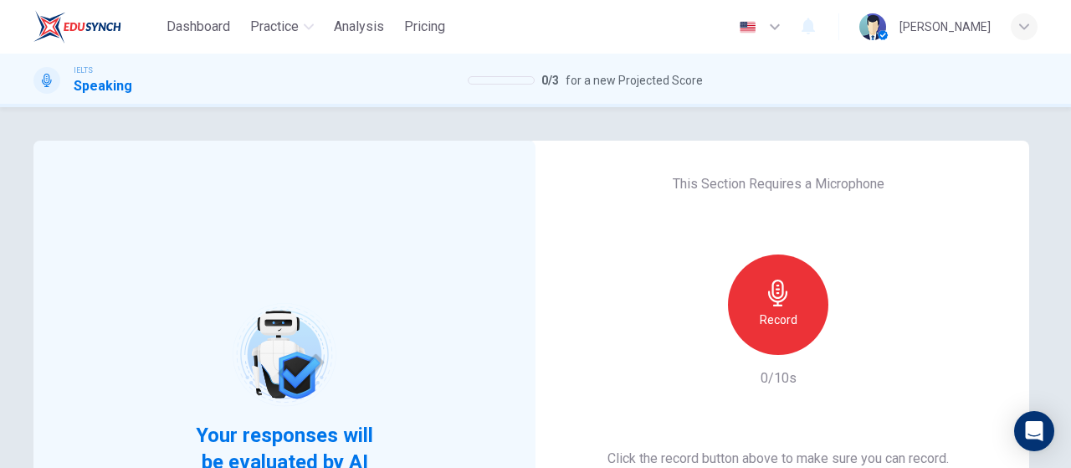
click at [776, 333] on div "Record" at bounding box center [778, 304] width 100 height 100
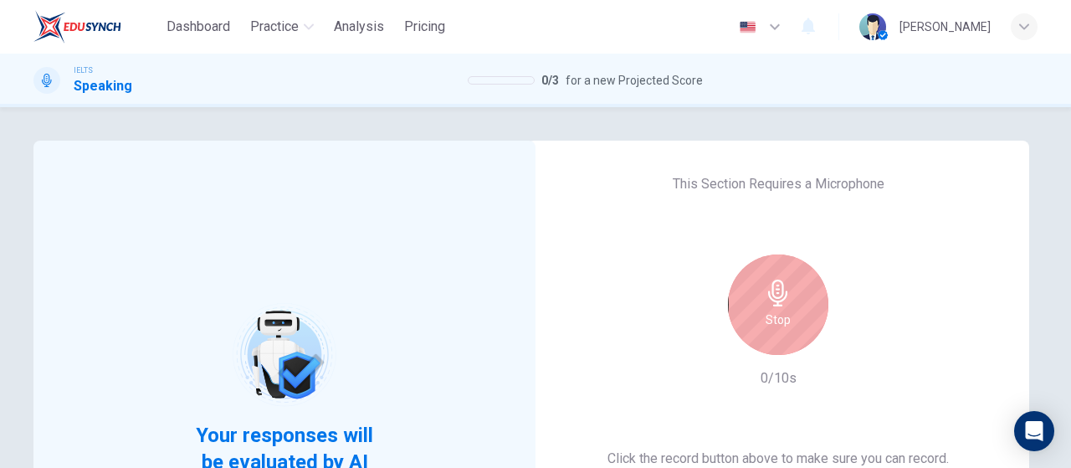
scroll to position [84, 0]
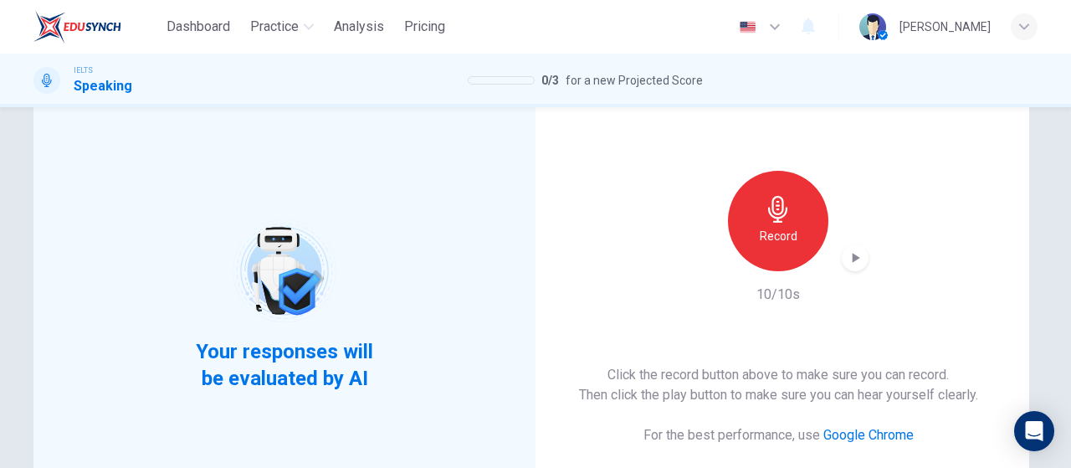
click at [848, 273] on div "Record 10/10s" at bounding box center [778, 238] width 181 height 134
click at [846, 264] on icon "button" at bounding box center [854, 257] width 17 height 17
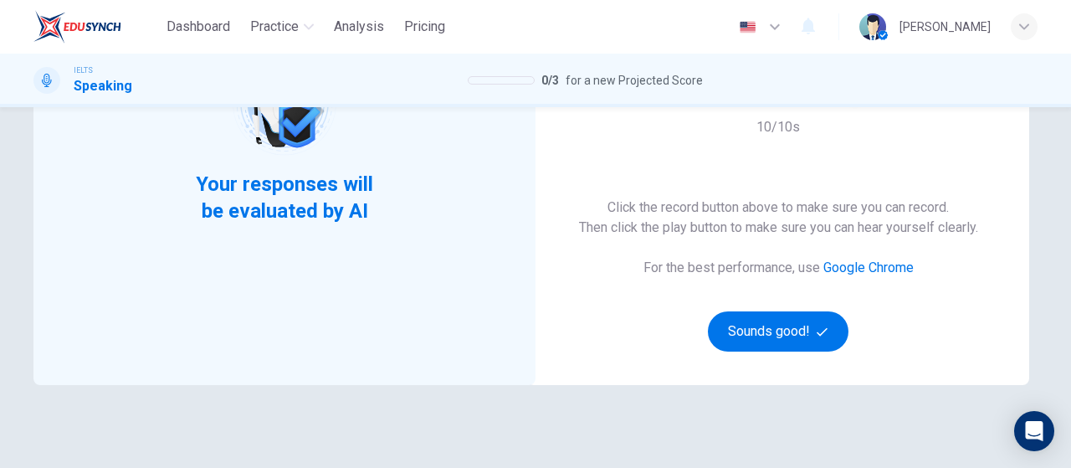
scroll to position [167, 0]
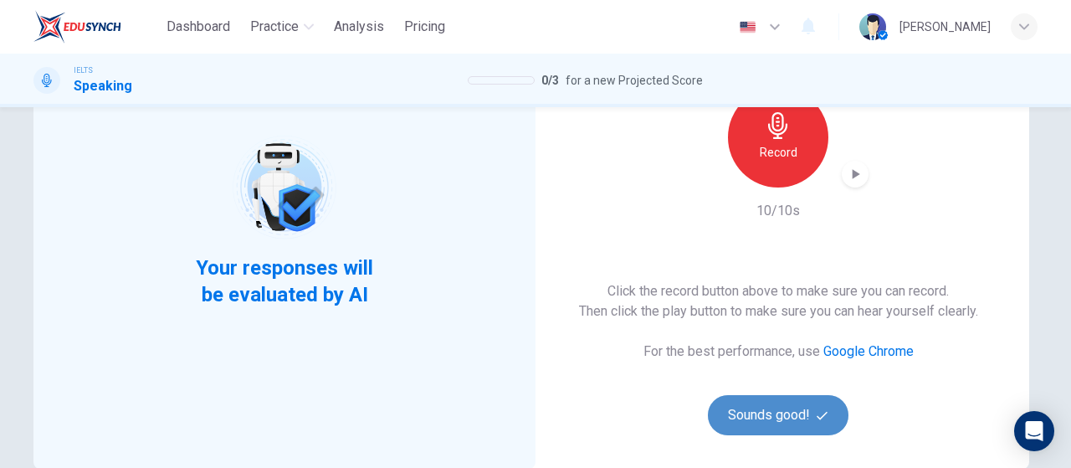
click at [752, 401] on button "Sounds good!" at bounding box center [778, 415] width 141 height 40
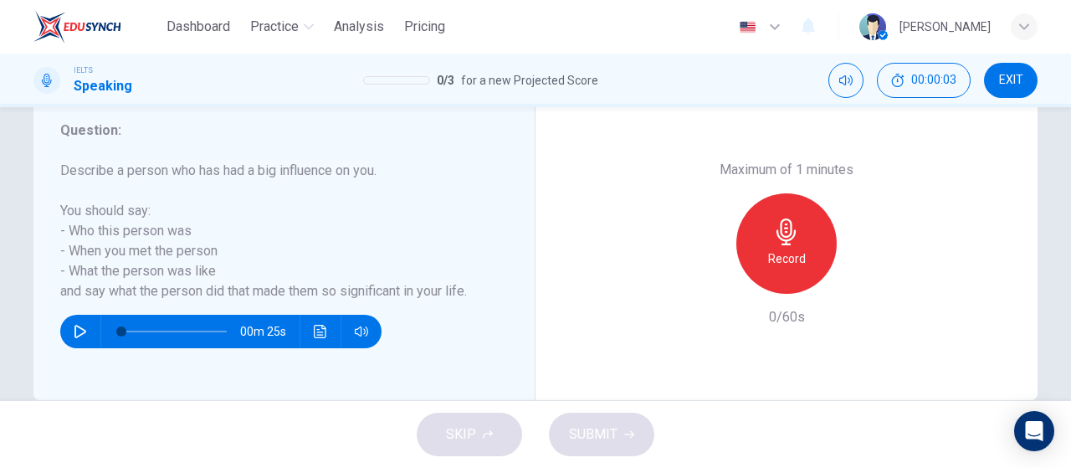
scroll to position [335, 0]
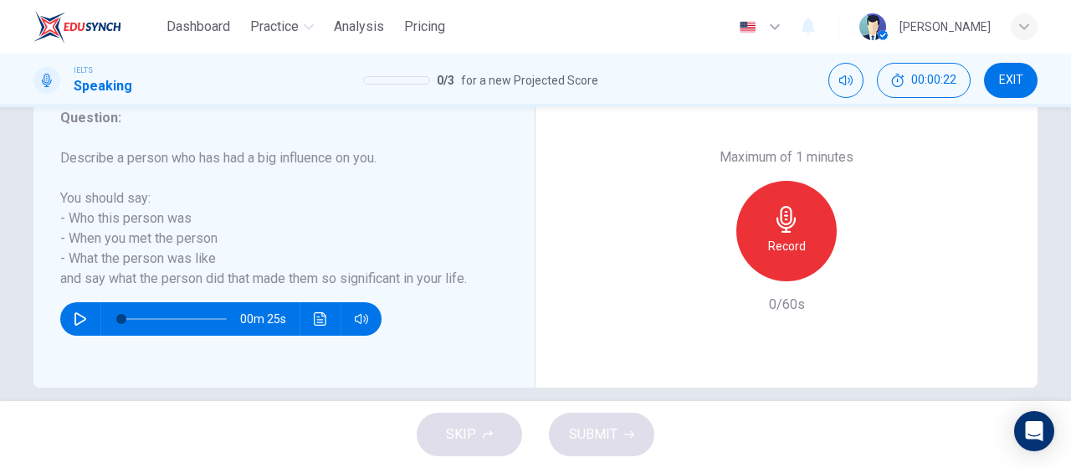
click at [800, 229] on div "Record" at bounding box center [786, 231] width 100 height 100
drag, startPoint x: 854, startPoint y: 265, endPoint x: 850, endPoint y: 280, distance: 15.6
click at [855, 265] on icon "button" at bounding box center [863, 267] width 17 height 17
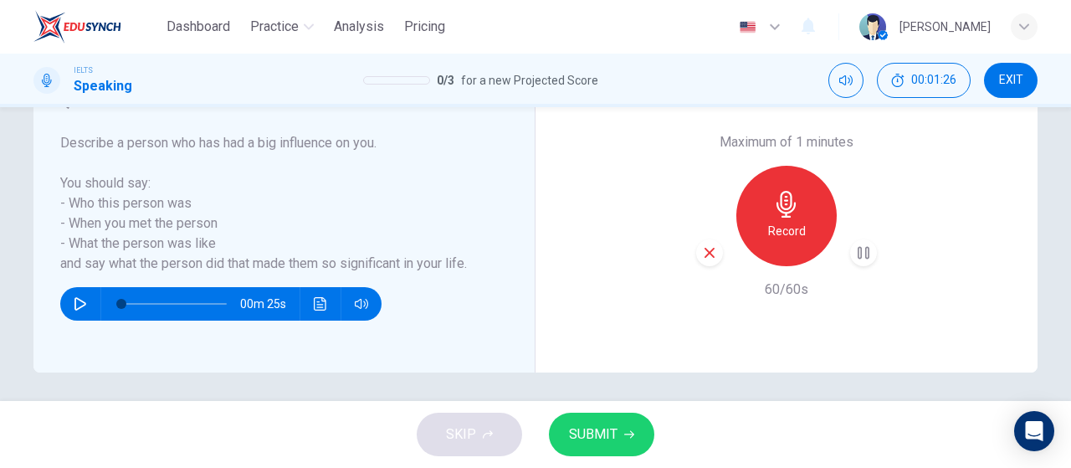
scroll to position [355, 0]
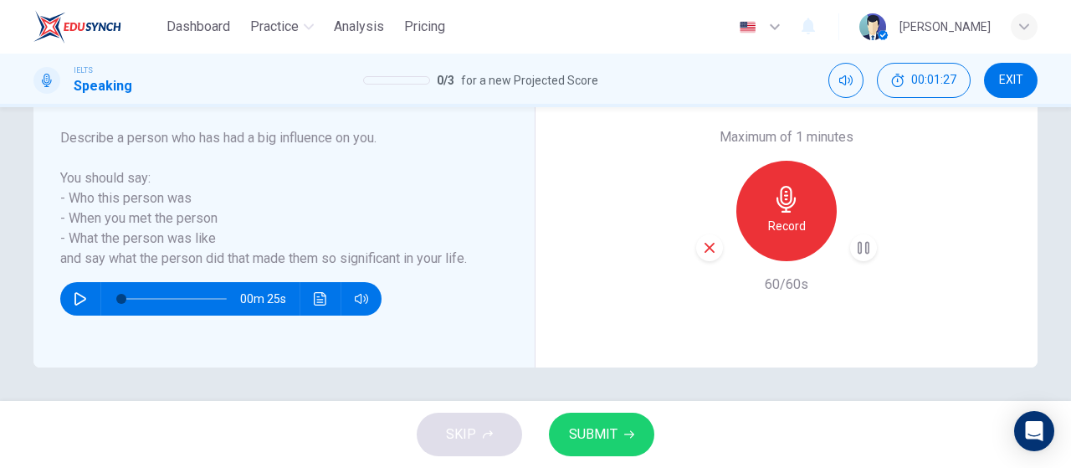
click at [590, 427] on span "SUBMIT" at bounding box center [593, 433] width 49 height 23
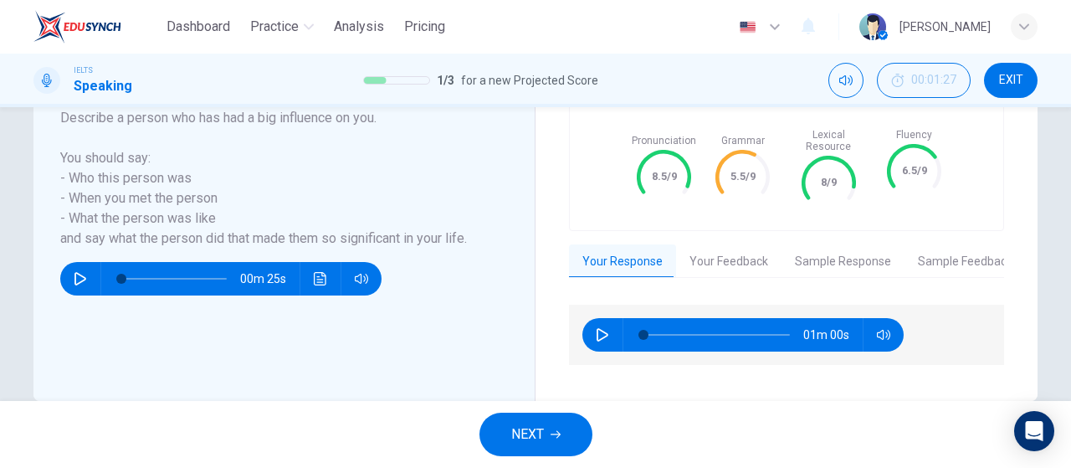
scroll to position [395, 0]
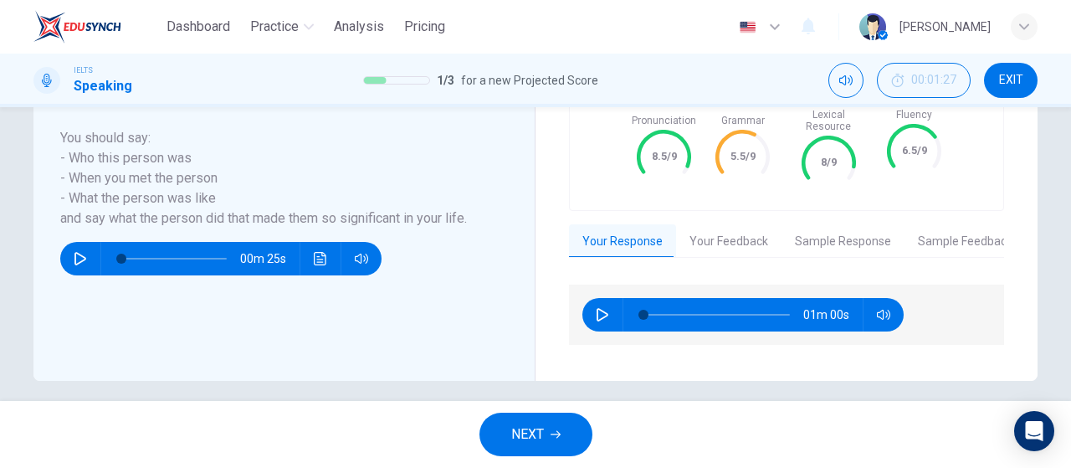
click at [726, 236] on button "Your Feedback" at bounding box center [728, 241] width 105 height 35
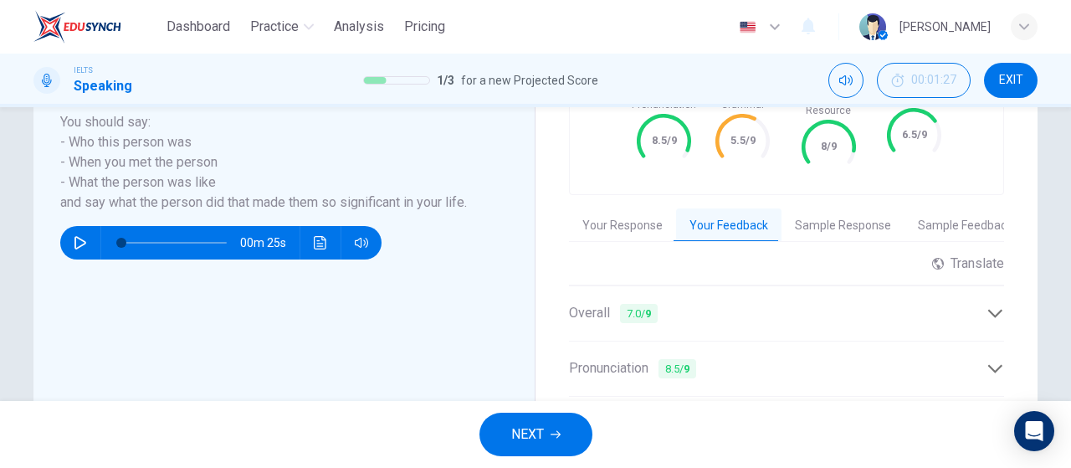
scroll to position [376, 0]
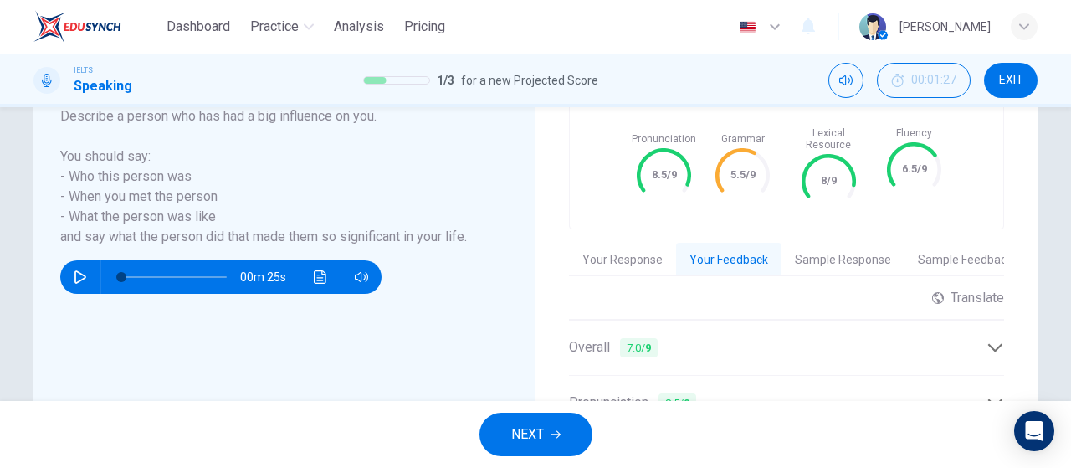
click at [823, 243] on button "Sample Response" at bounding box center [842, 260] width 123 height 35
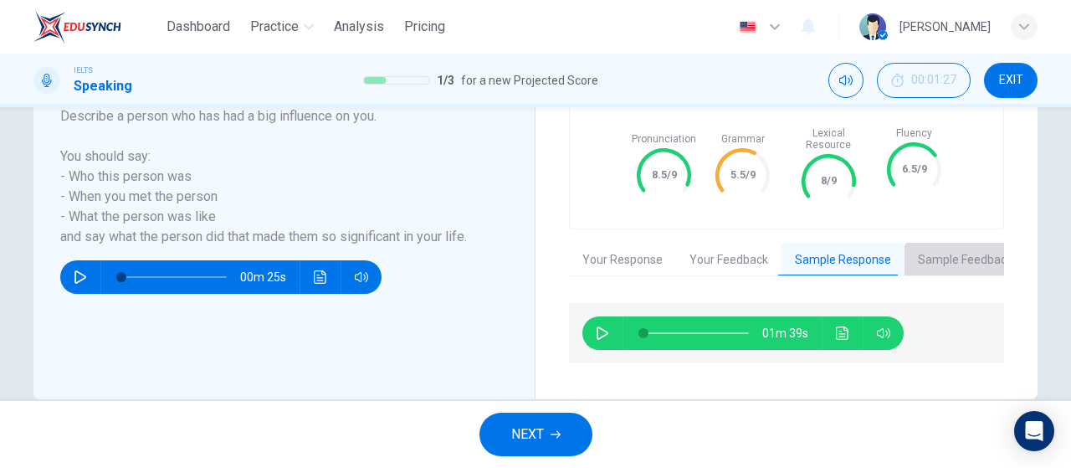
click at [956, 248] on button "Sample Feedback" at bounding box center [964, 260] width 121 height 35
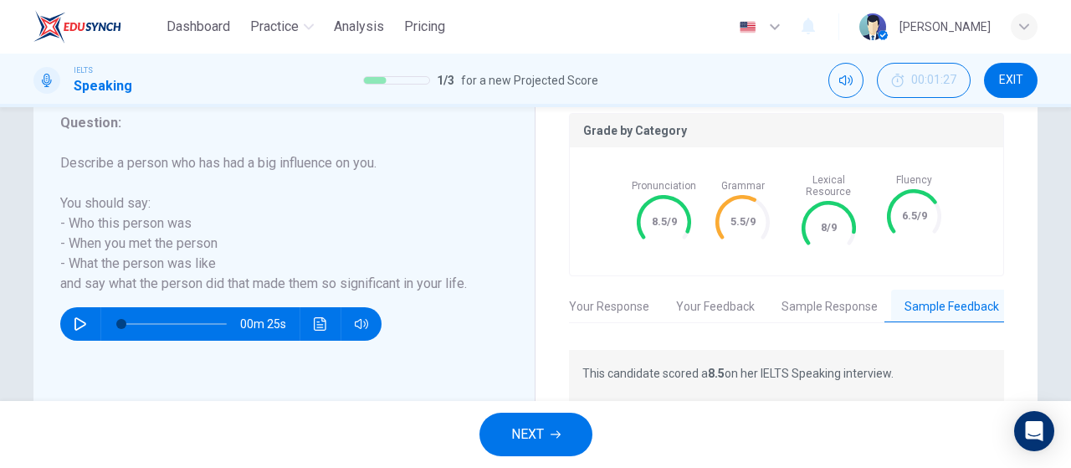
scroll to position [331, 0]
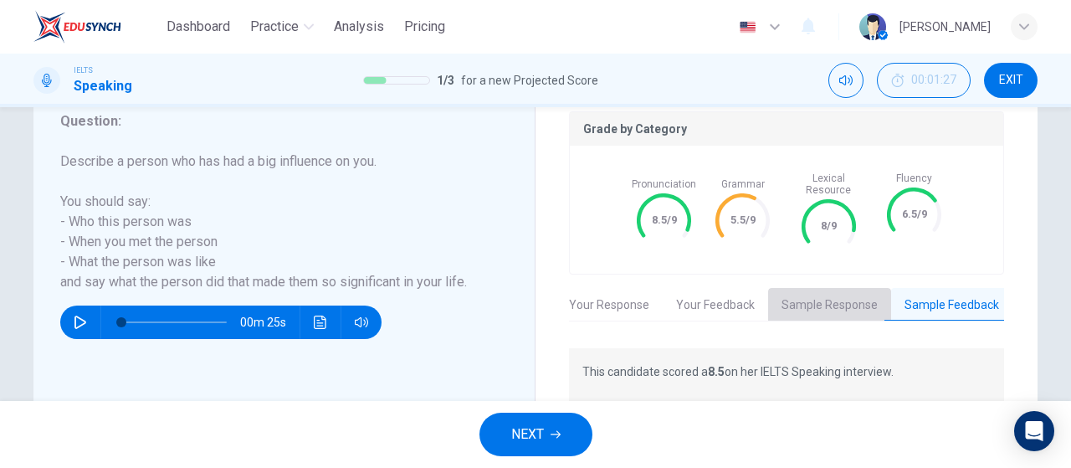
click at [838, 294] on button "Sample Response" at bounding box center [829, 305] width 123 height 35
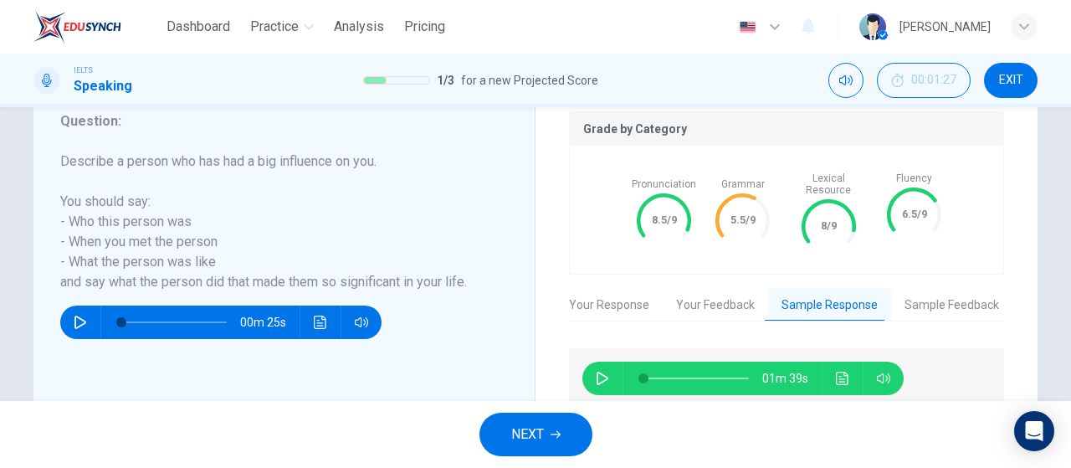
click at [719, 312] on div "Grade by Category Pronunciation 8.5/9 Grammar 5.5/9 Lexical Resource 8/9 Fluenc…" at bounding box center [786, 260] width 435 height 299
click at [548, 433] on button "NEXT" at bounding box center [535, 433] width 113 height 43
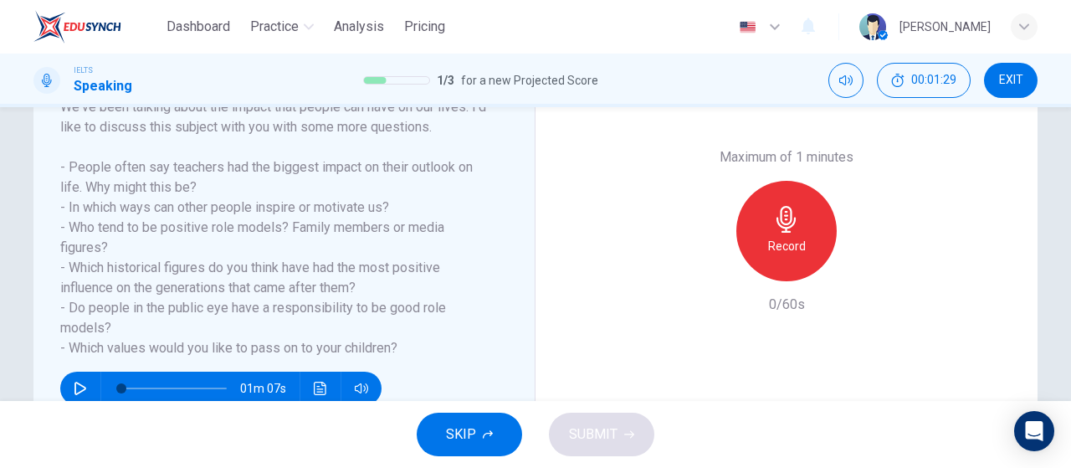
scroll to position [251, 0]
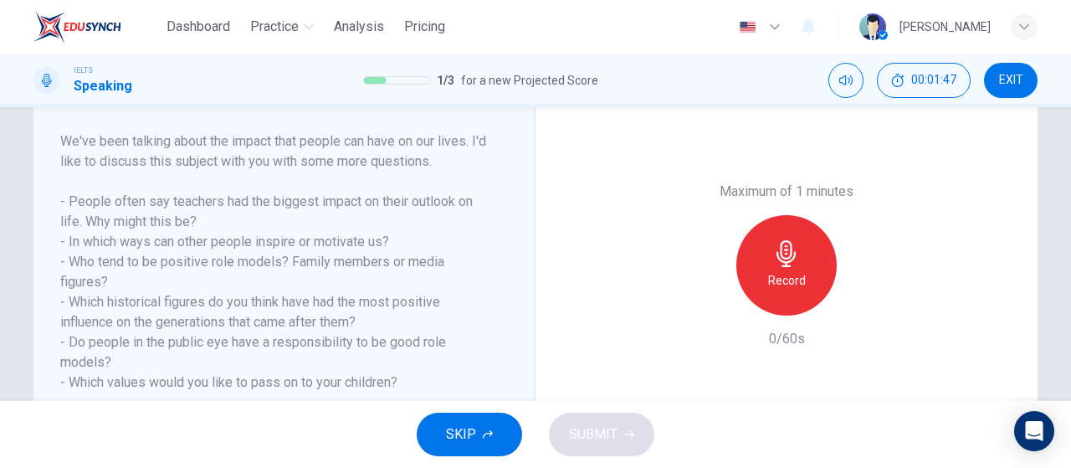
click at [797, 284] on h6 "Record" at bounding box center [787, 280] width 38 height 20
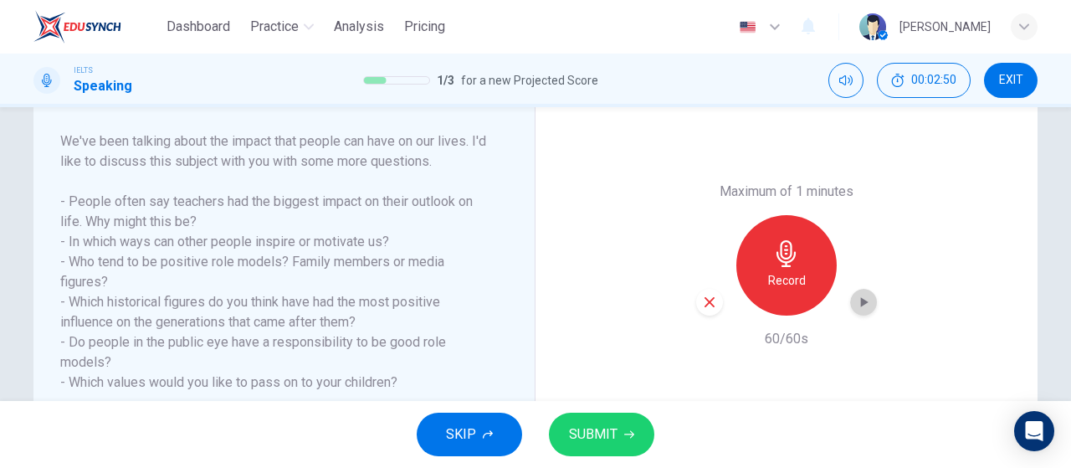
click at [865, 301] on icon "button" at bounding box center [863, 302] width 17 height 17
click at [636, 426] on button "SUBMIT" at bounding box center [601, 433] width 105 height 43
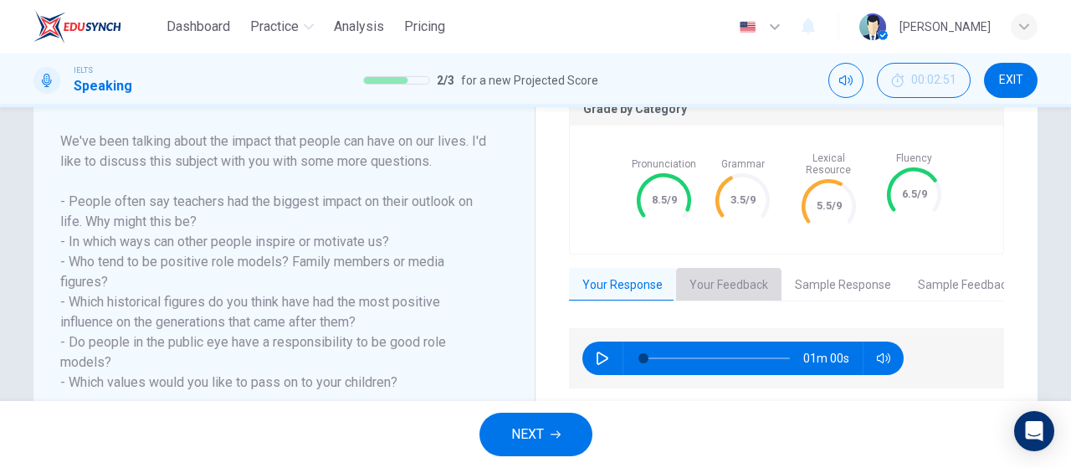
click at [690, 278] on button "Your Feedback" at bounding box center [728, 285] width 105 height 35
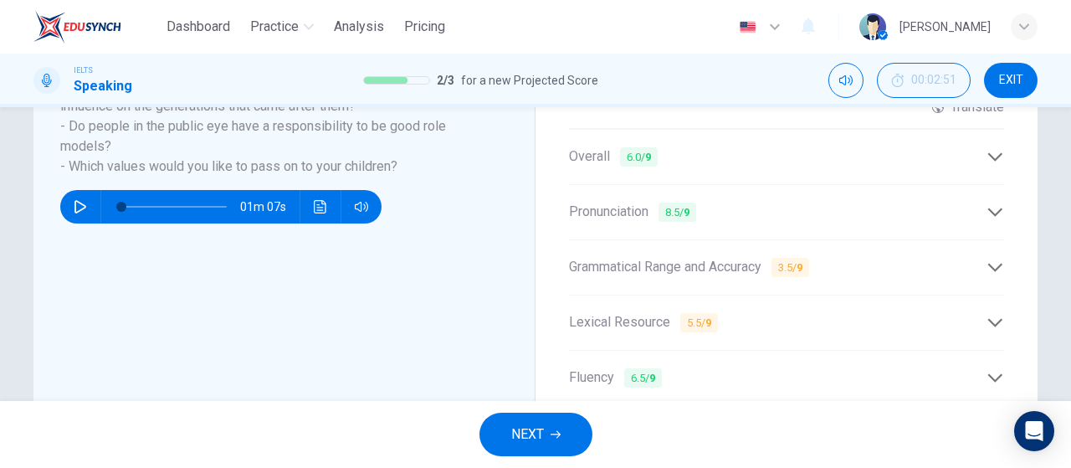
scroll to position [502, 0]
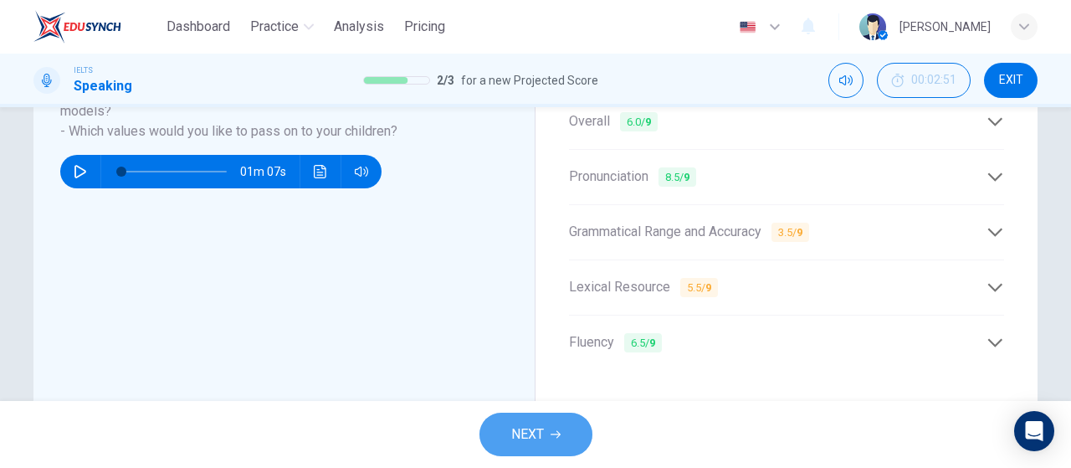
click at [543, 434] on span "NEXT" at bounding box center [527, 433] width 33 height 23
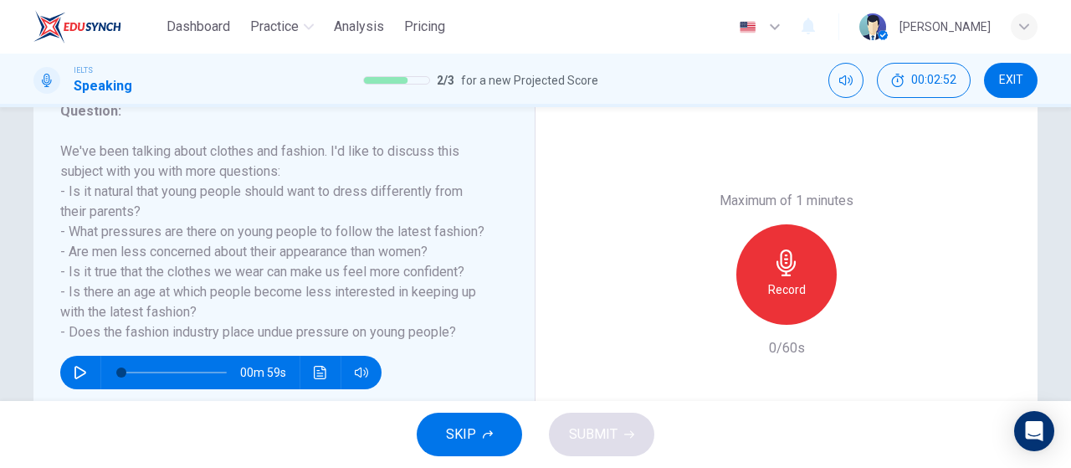
scroll to position [335, 0]
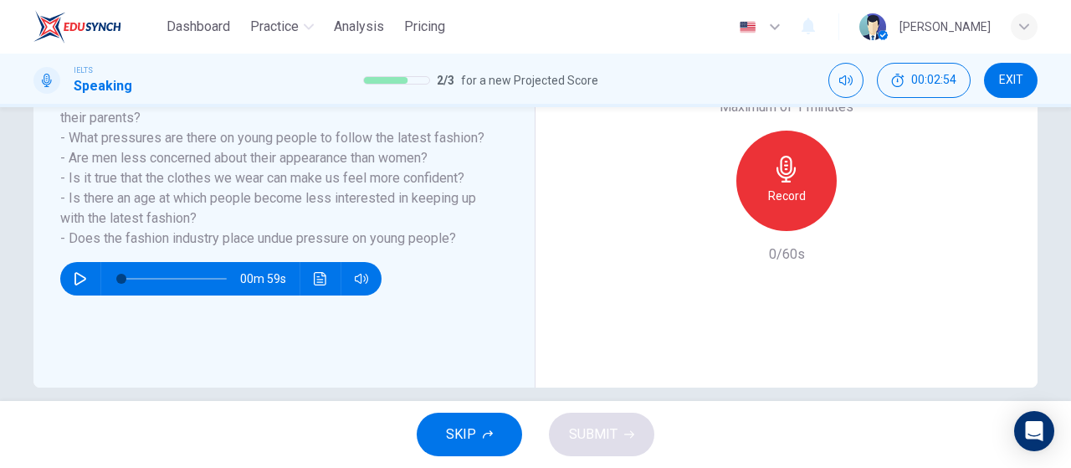
click at [1012, 88] on button "EXIT" at bounding box center [1011, 80] width 54 height 35
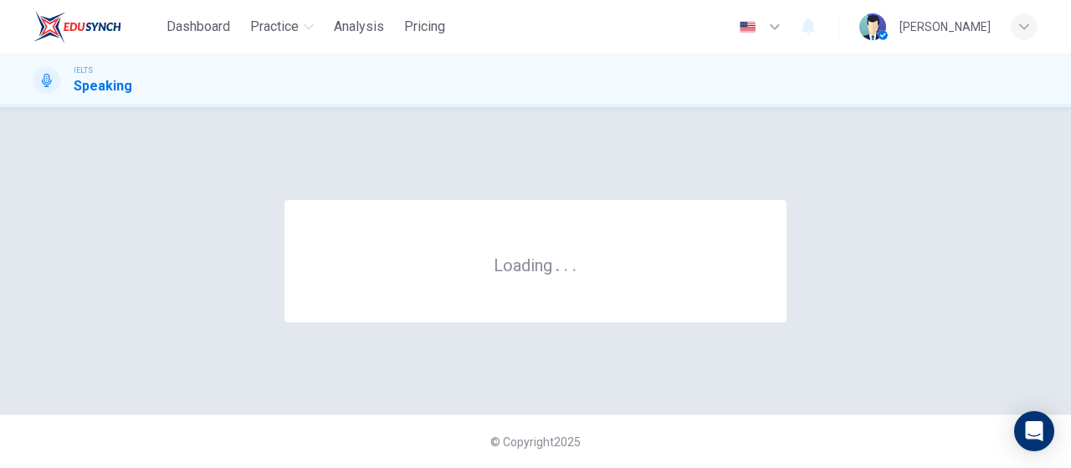
scroll to position [0, 0]
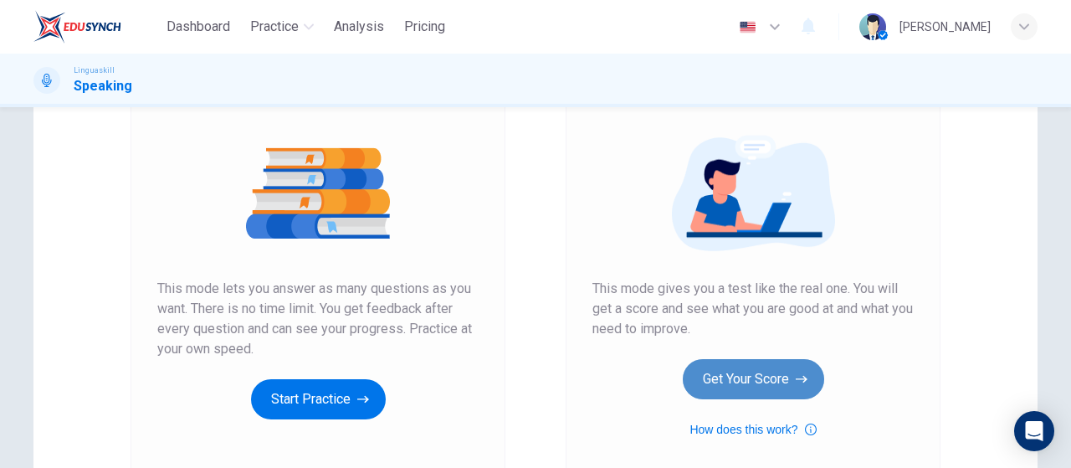
click at [779, 374] on button "Get Your Score" at bounding box center [753, 379] width 141 height 40
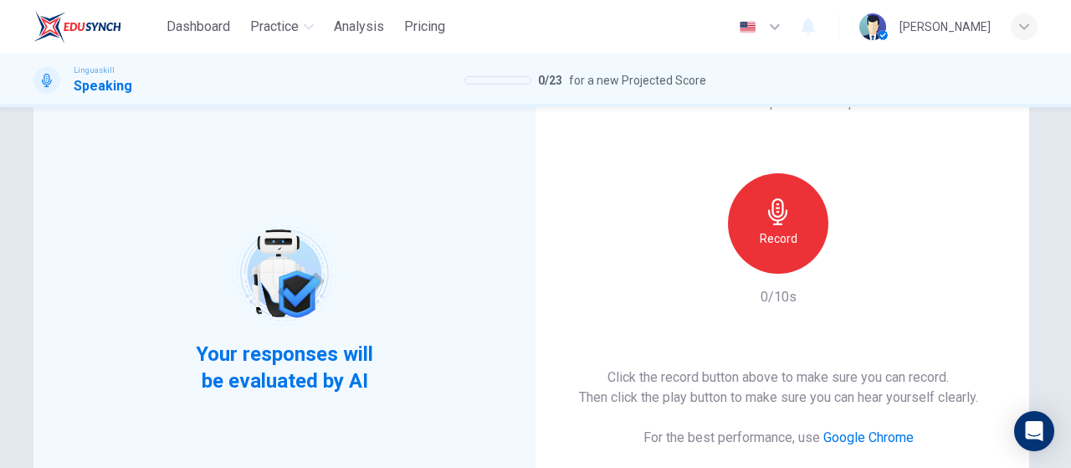
scroll to position [84, 0]
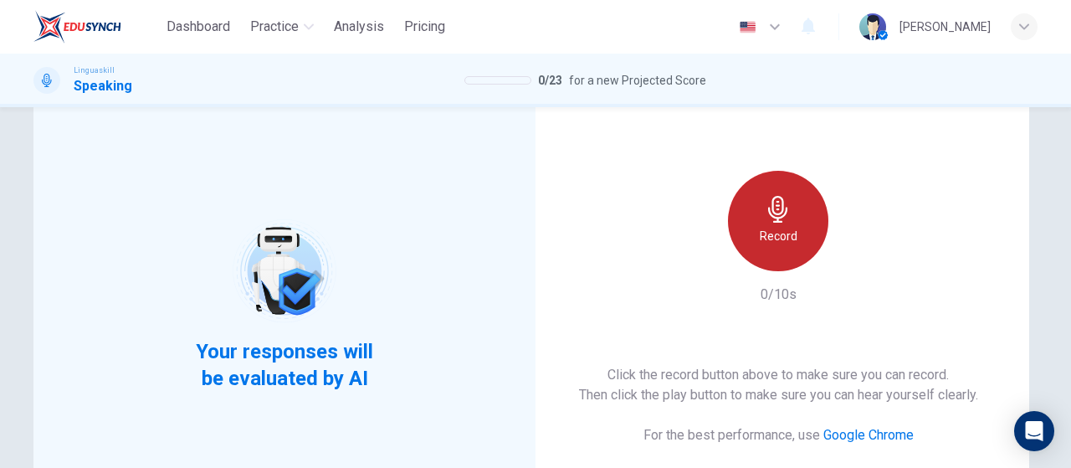
click at [784, 200] on icon "button" at bounding box center [778, 209] width 27 height 27
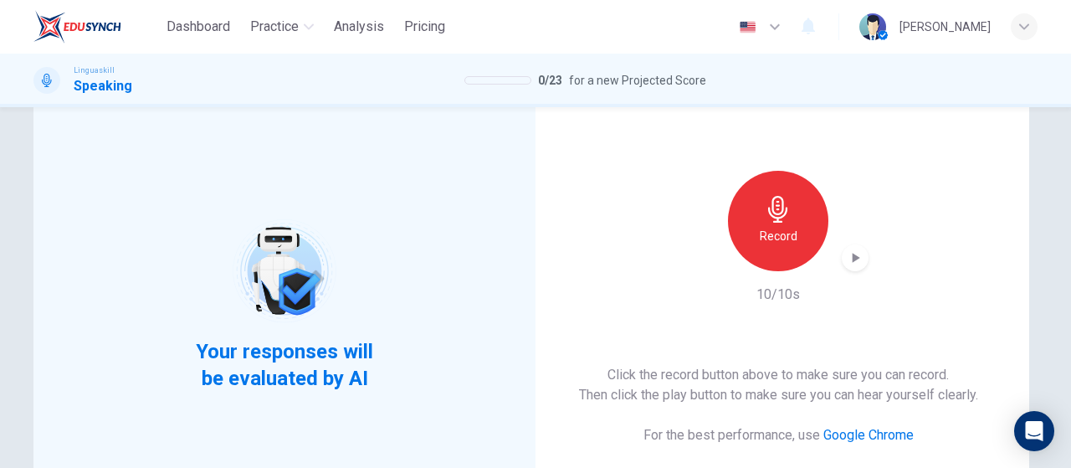
click at [862, 260] on div "This Section Requires a Microphone Record 10/10s Click the record button above …" at bounding box center [778, 304] width 502 height 495
click at [860, 259] on div "button" at bounding box center [854, 257] width 27 height 27
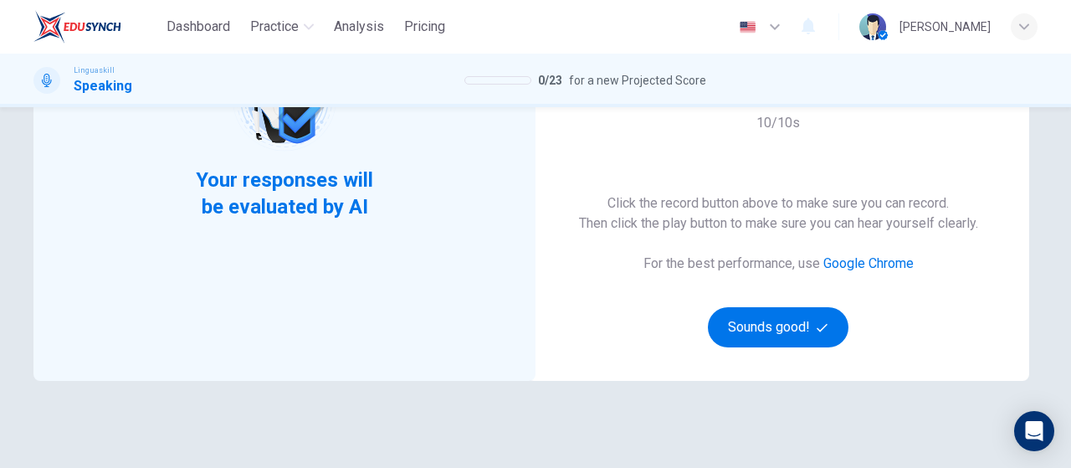
scroll to position [341, 0]
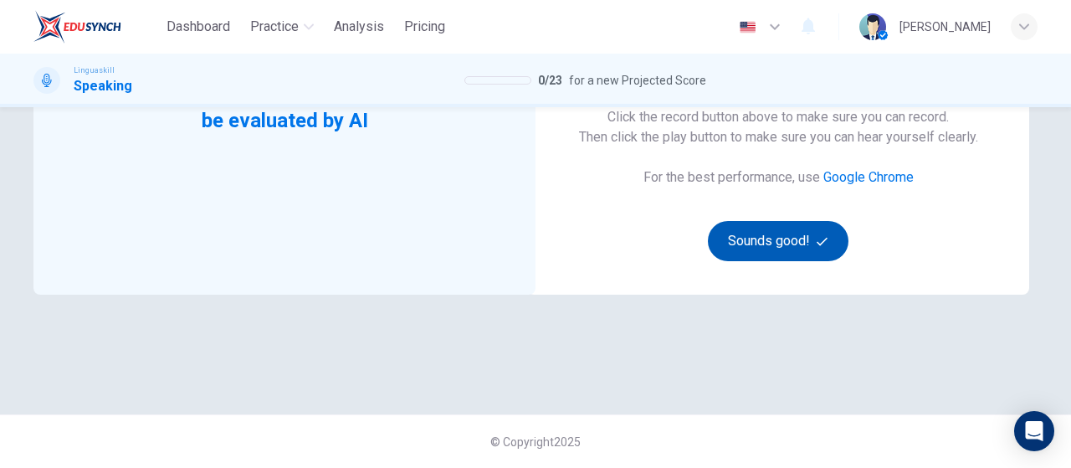
click at [779, 250] on button "Sounds good!" at bounding box center [778, 241] width 141 height 40
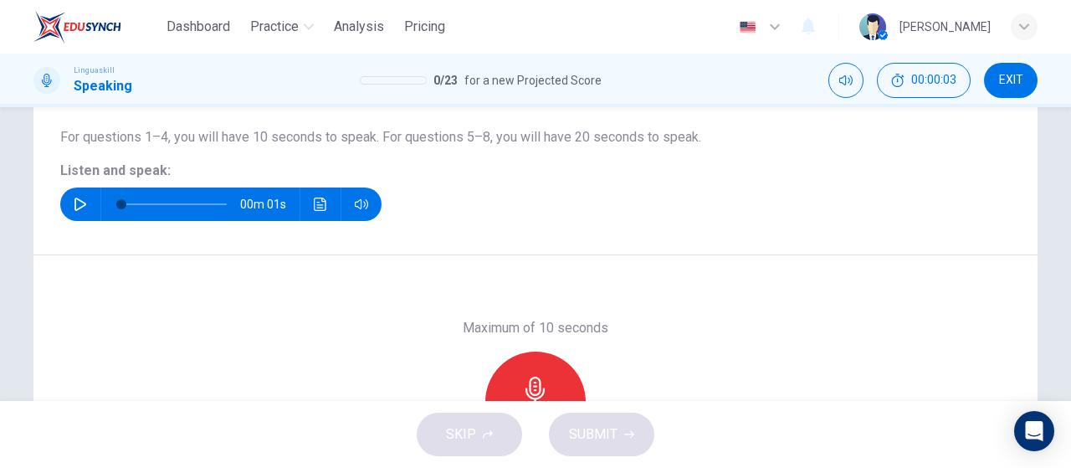
scroll to position [258, 0]
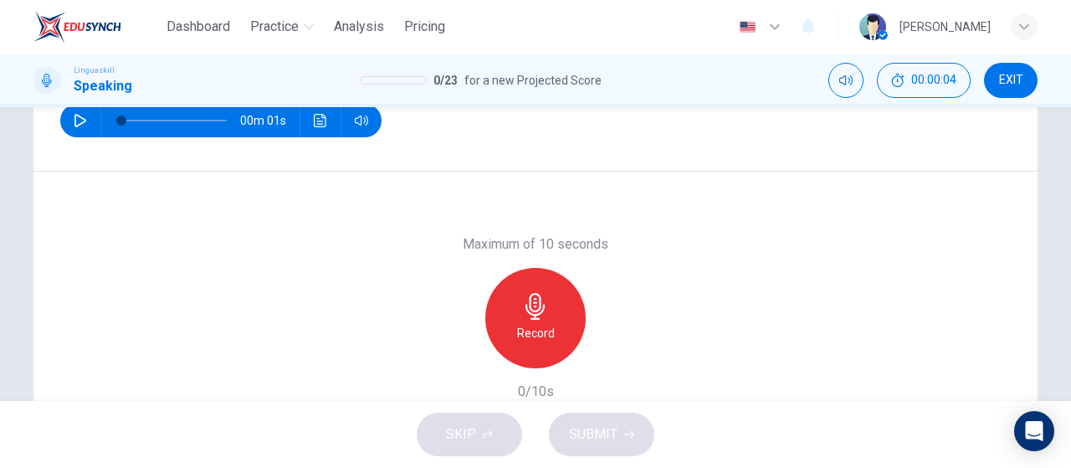
click at [74, 118] on icon "button" at bounding box center [80, 120] width 13 height 13
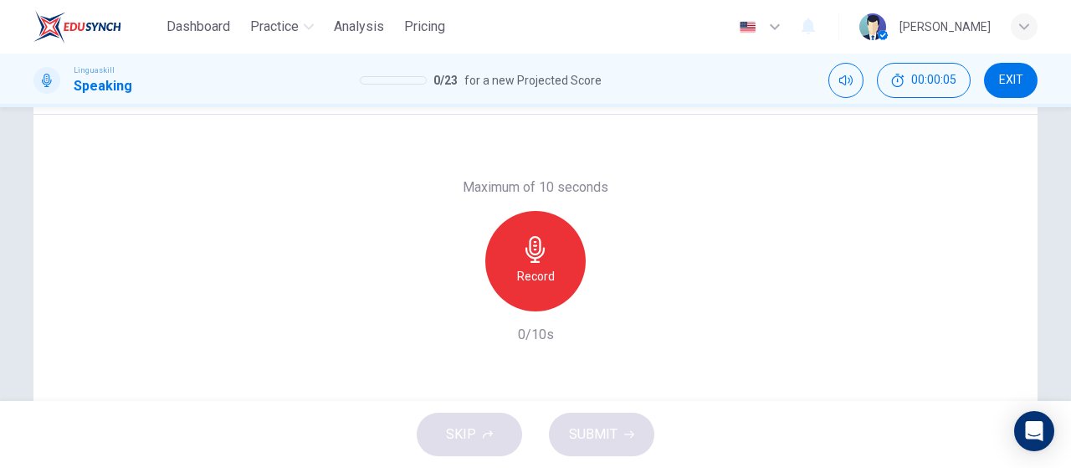
scroll to position [341, 0]
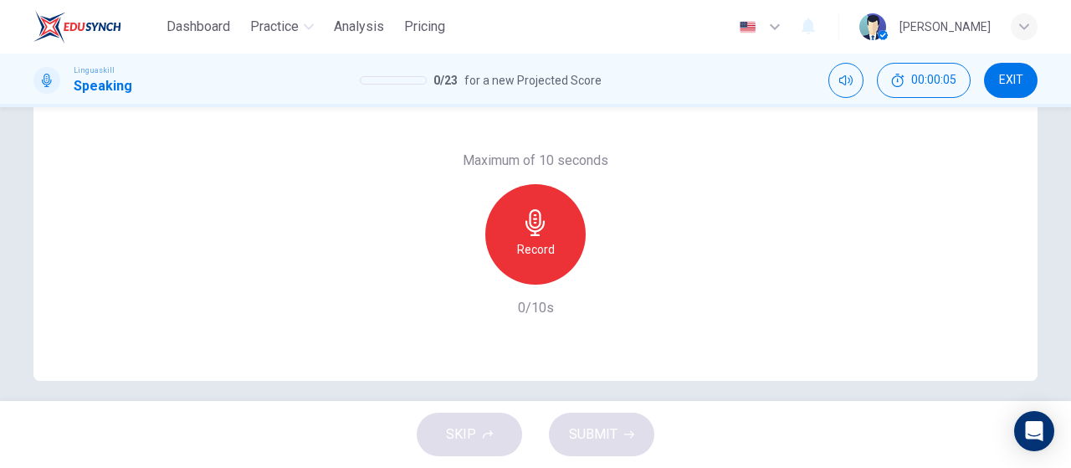
click at [541, 267] on div "Record" at bounding box center [535, 234] width 100 height 100
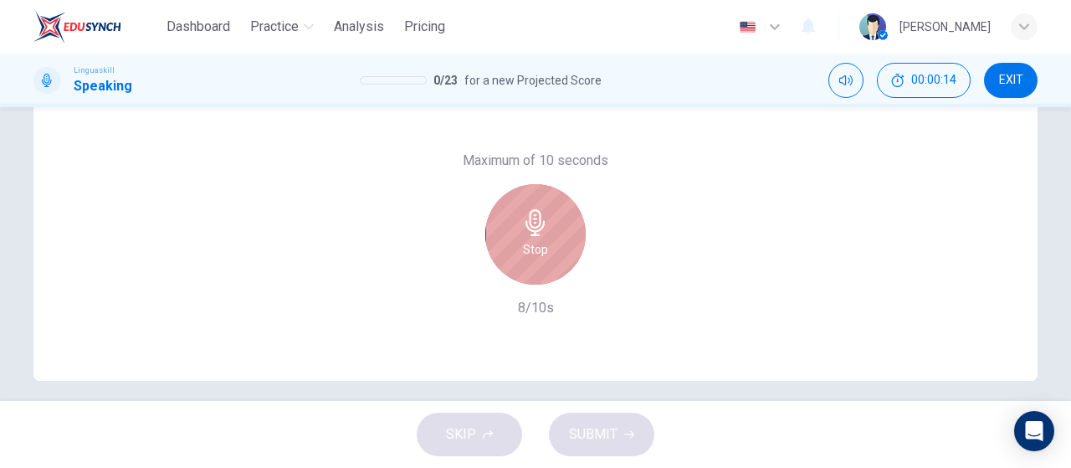
click at [545, 236] on div "Stop" at bounding box center [535, 234] width 100 height 100
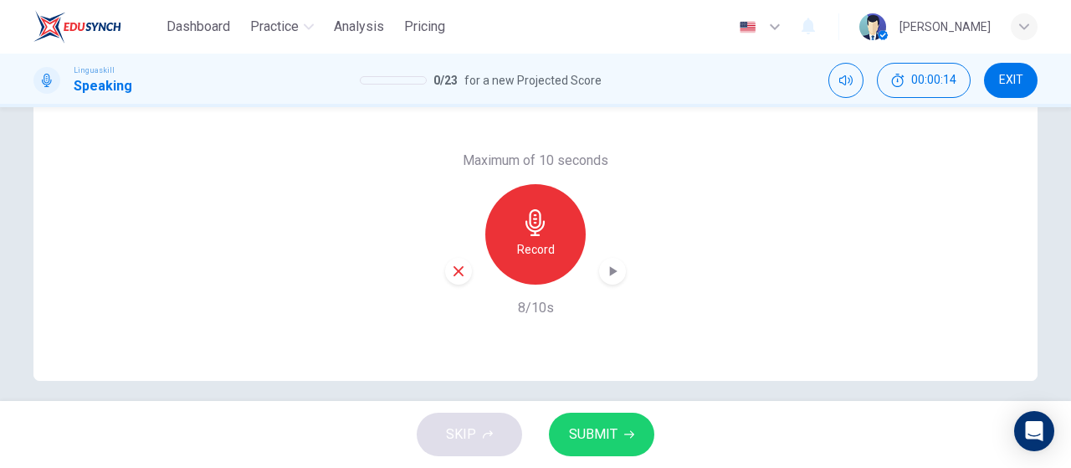
click at [630, 434] on icon "button" at bounding box center [629, 435] width 10 height 8
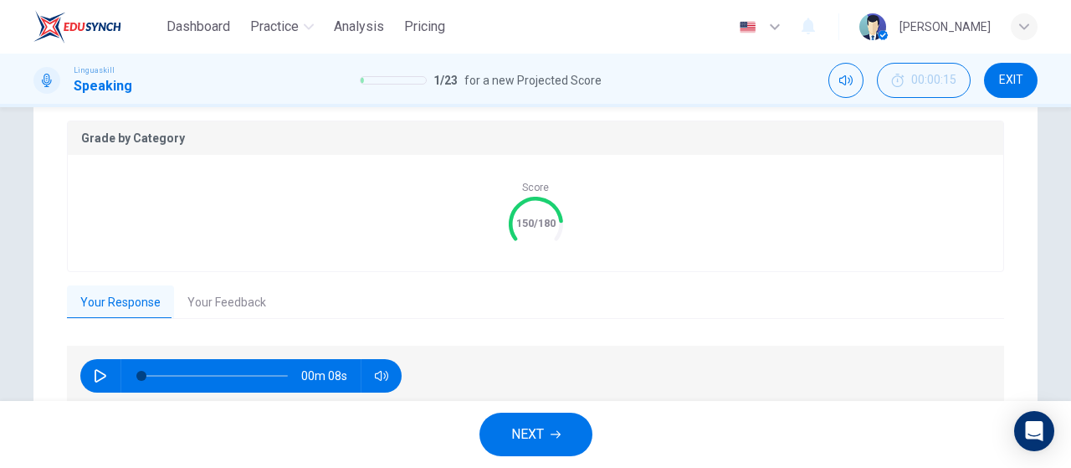
click at [211, 312] on button "Your Feedback" at bounding box center [226, 302] width 105 height 35
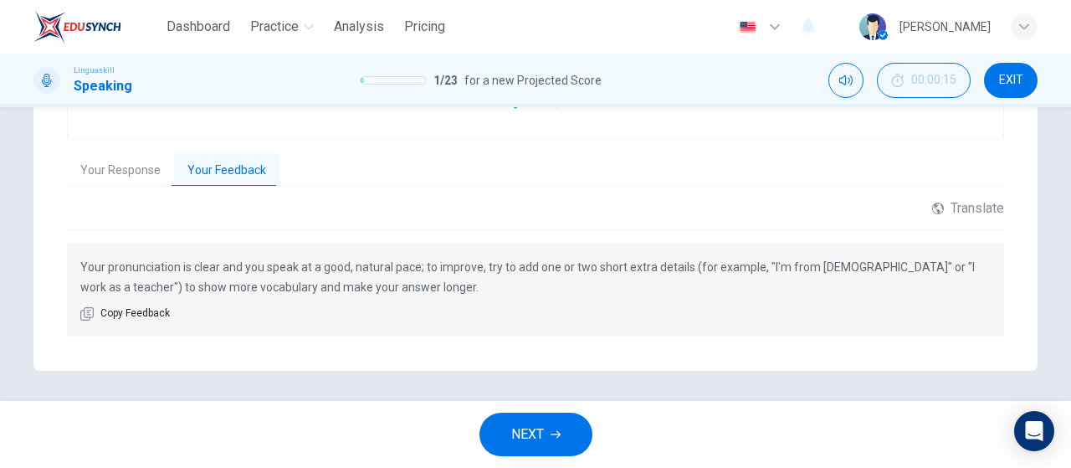
scroll to position [476, 0]
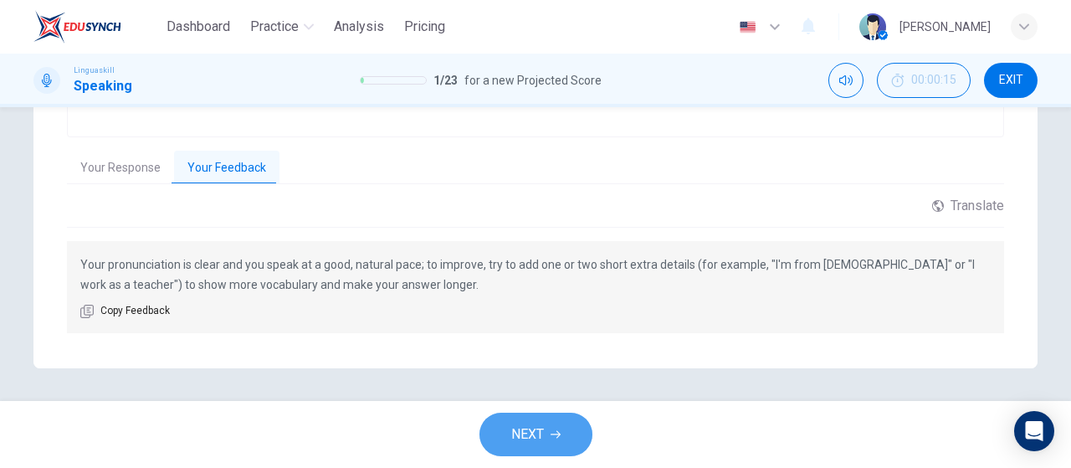
click at [562, 422] on button "NEXT" at bounding box center [535, 433] width 113 height 43
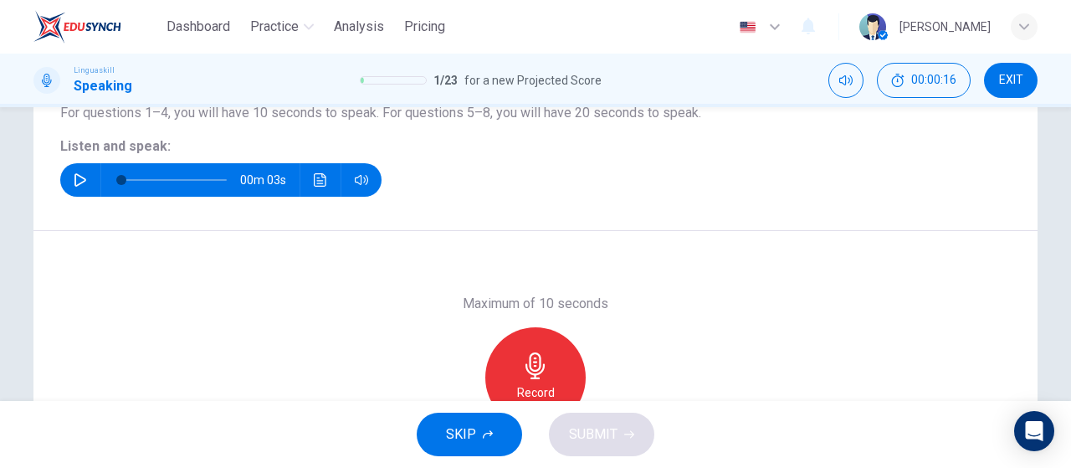
scroll to position [187, 0]
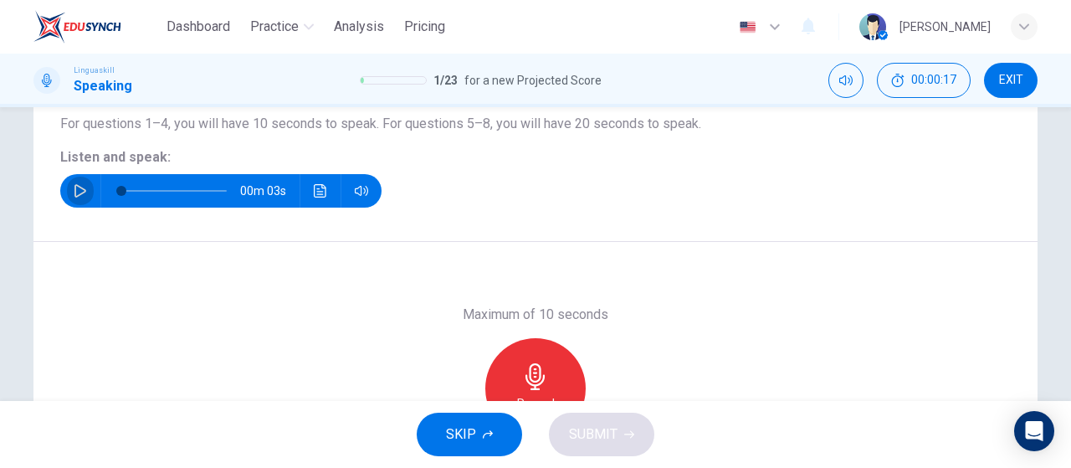
click at [74, 190] on icon "button" at bounding box center [80, 190] width 13 height 13
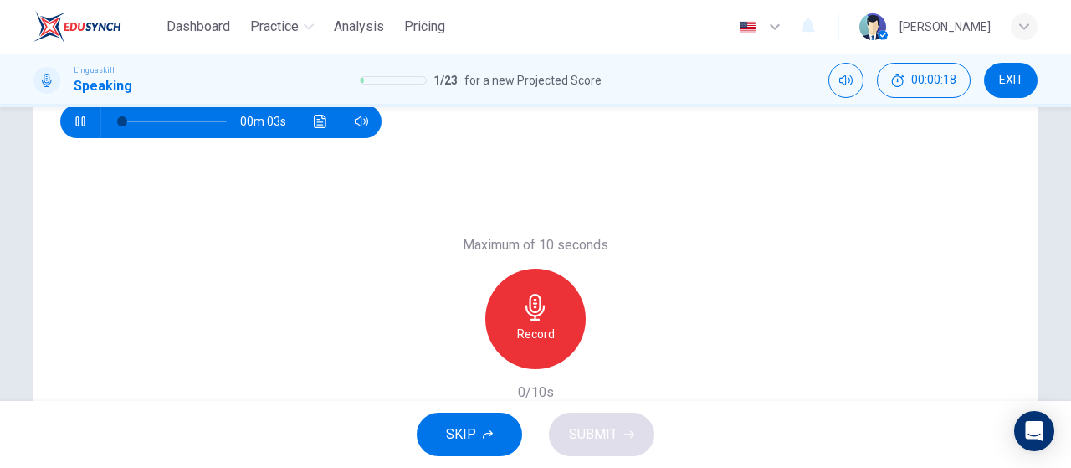
scroll to position [355, 0]
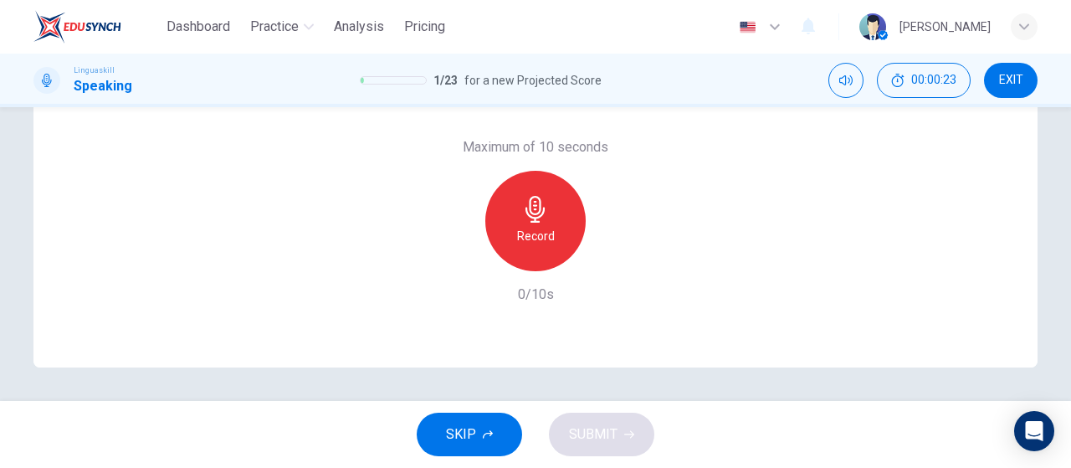
click at [532, 253] on div "Record" at bounding box center [535, 221] width 100 height 100
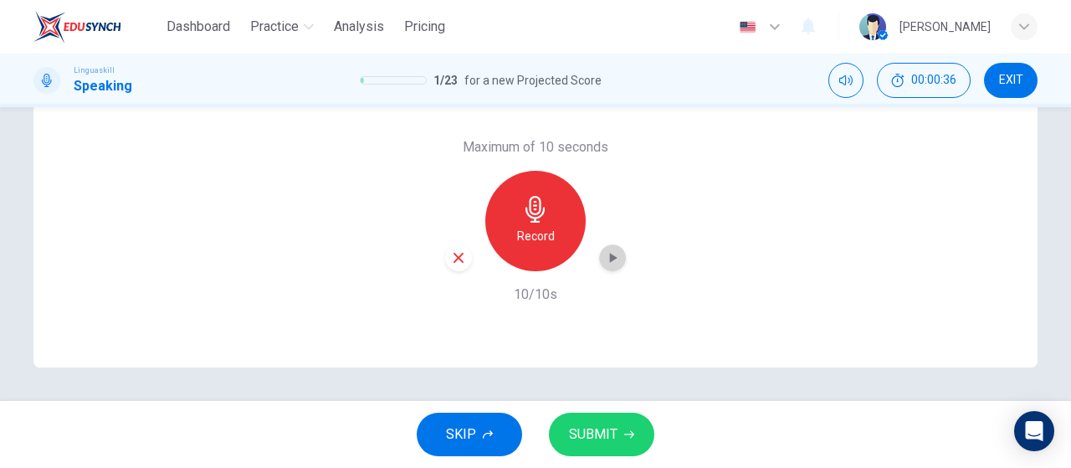
click at [610, 259] on icon "button" at bounding box center [614, 258] width 8 height 10
click at [620, 434] on button "SUBMIT" at bounding box center [601, 433] width 105 height 43
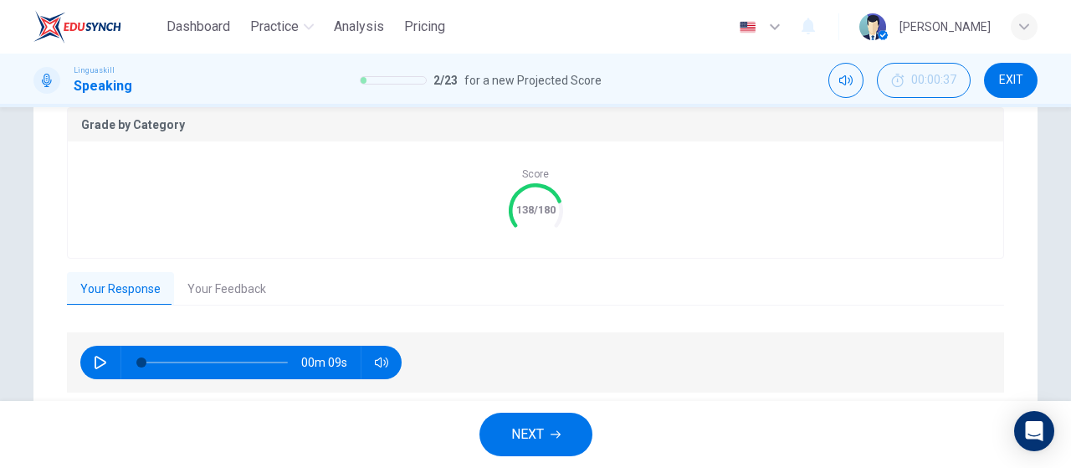
click at [222, 299] on button "Your Feedback" at bounding box center [226, 289] width 105 height 35
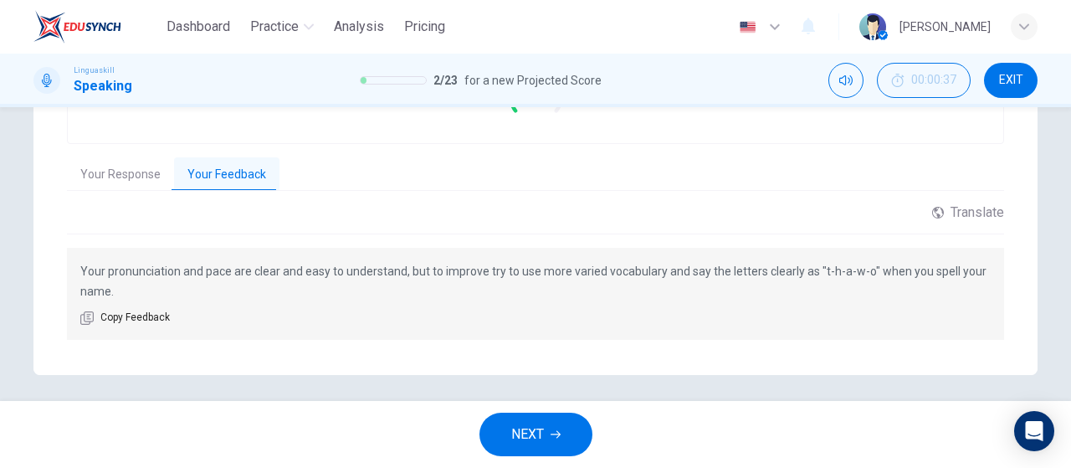
scroll to position [476, 0]
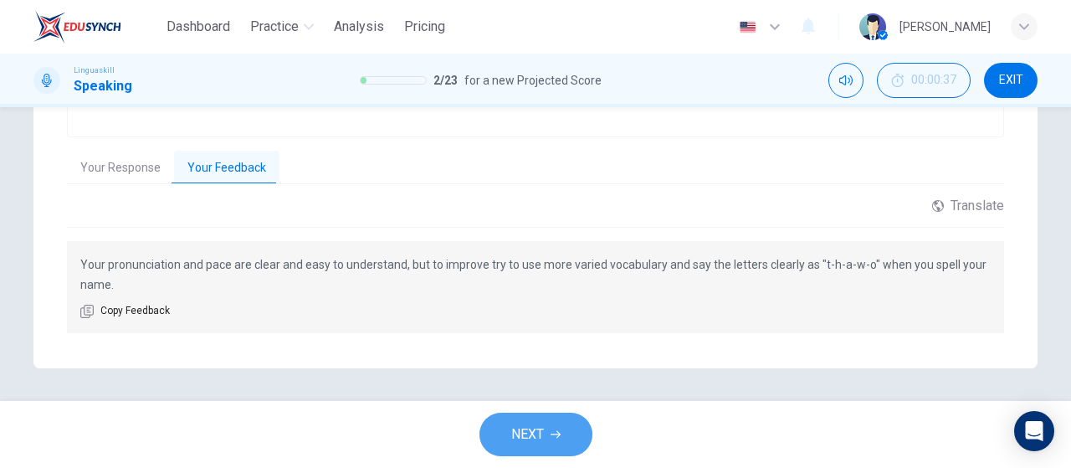
click at [570, 435] on button "NEXT" at bounding box center [535, 433] width 113 height 43
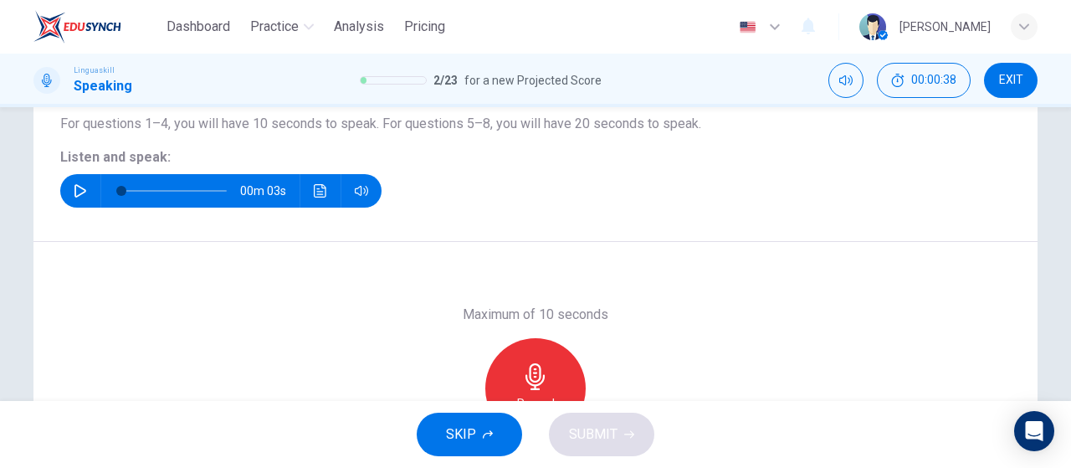
scroll to position [271, 0]
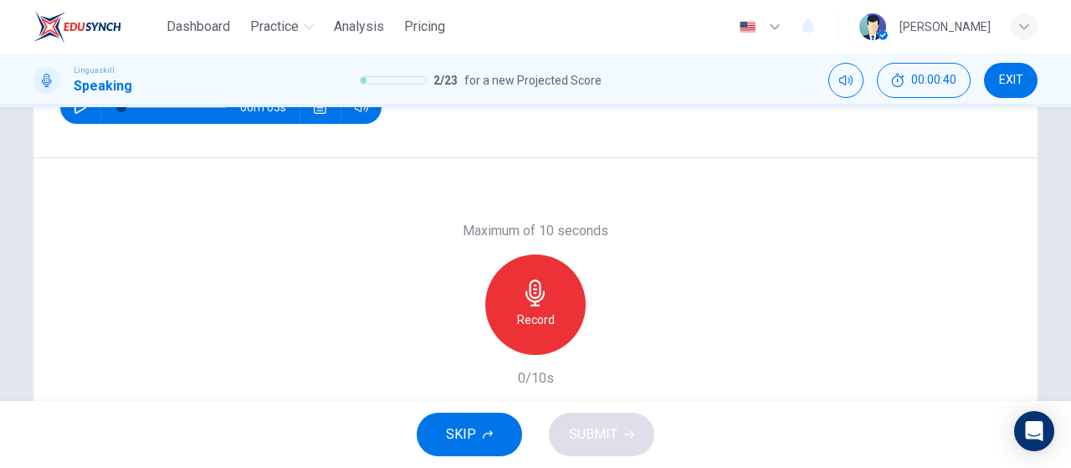
click at [74, 113] on icon "button" at bounding box center [80, 106] width 13 height 13
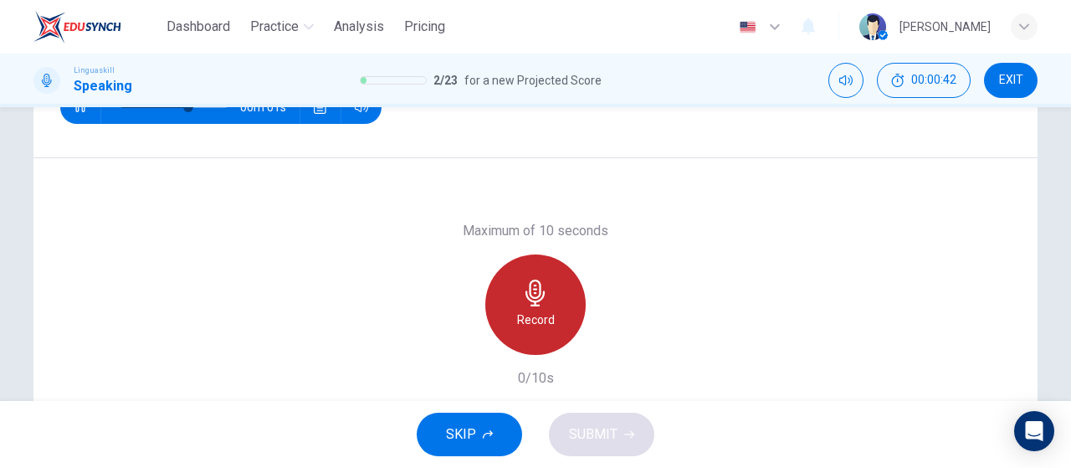
click at [517, 328] on h6 "Record" at bounding box center [536, 319] width 38 height 20
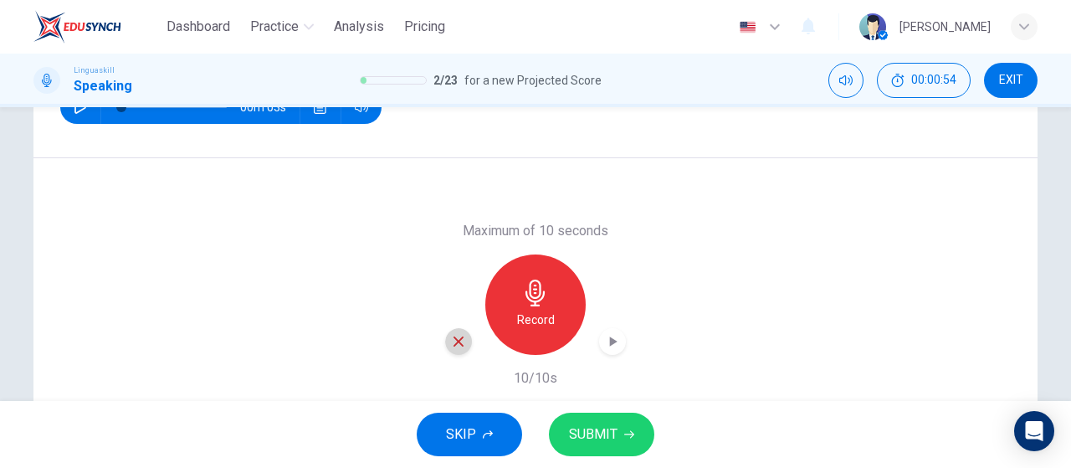
click at [451, 345] on icon "button" at bounding box center [458, 341] width 15 height 15
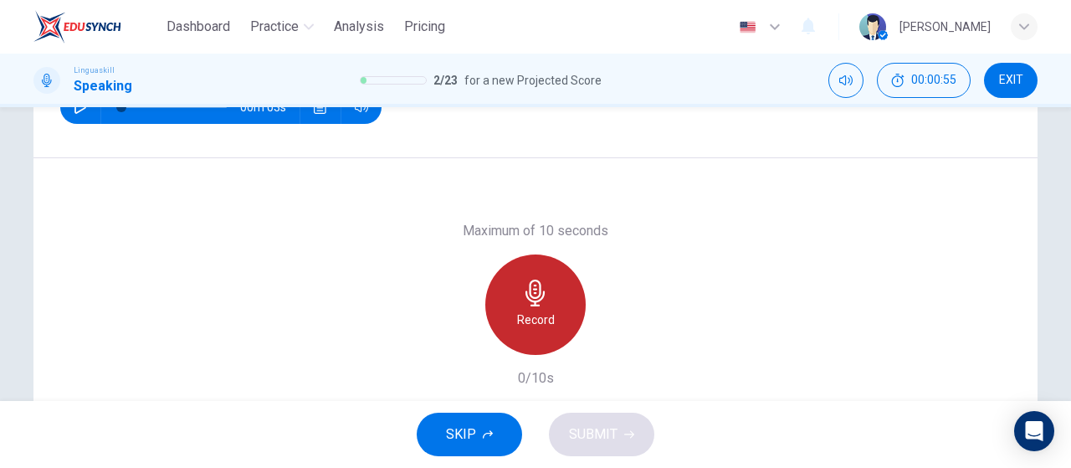
click at [530, 306] on div "Record" at bounding box center [535, 304] width 100 height 100
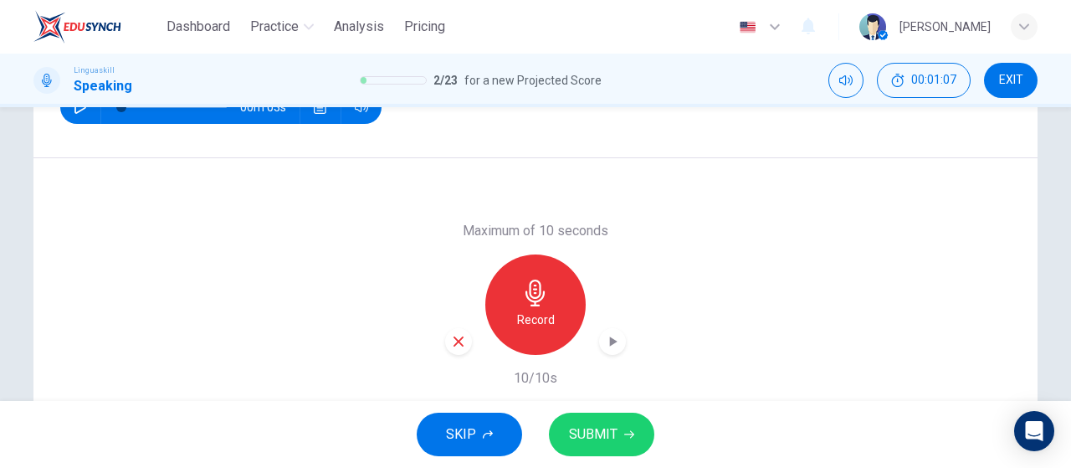
click at [612, 343] on icon "button" at bounding box center [612, 341] width 17 height 17
click at [616, 422] on span "SUBMIT" at bounding box center [593, 433] width 49 height 23
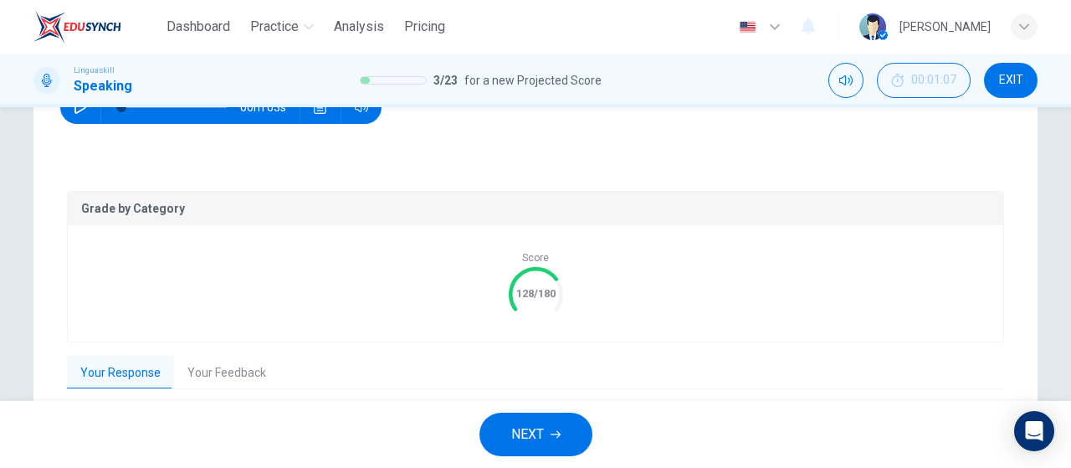
click at [560, 431] on icon "button" at bounding box center [555, 434] width 10 height 10
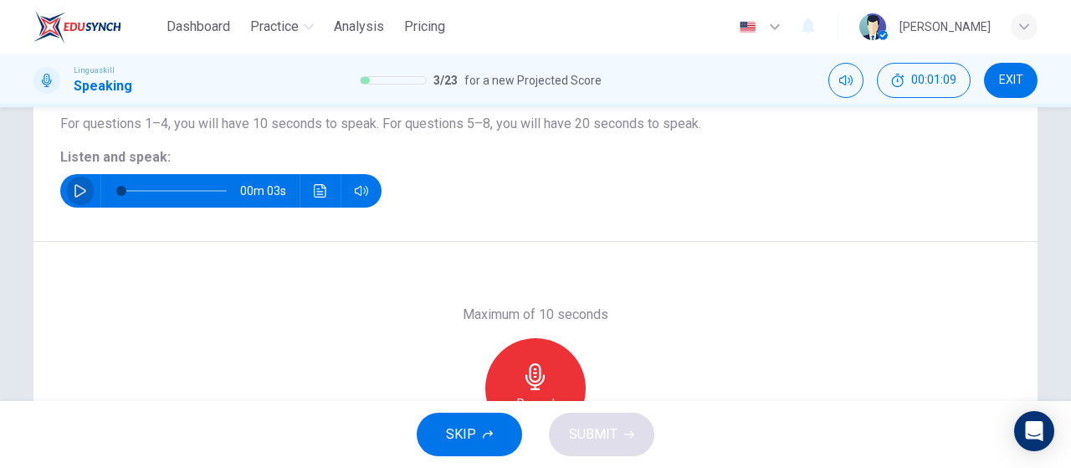
click at [74, 188] on icon "button" at bounding box center [80, 190] width 12 height 13
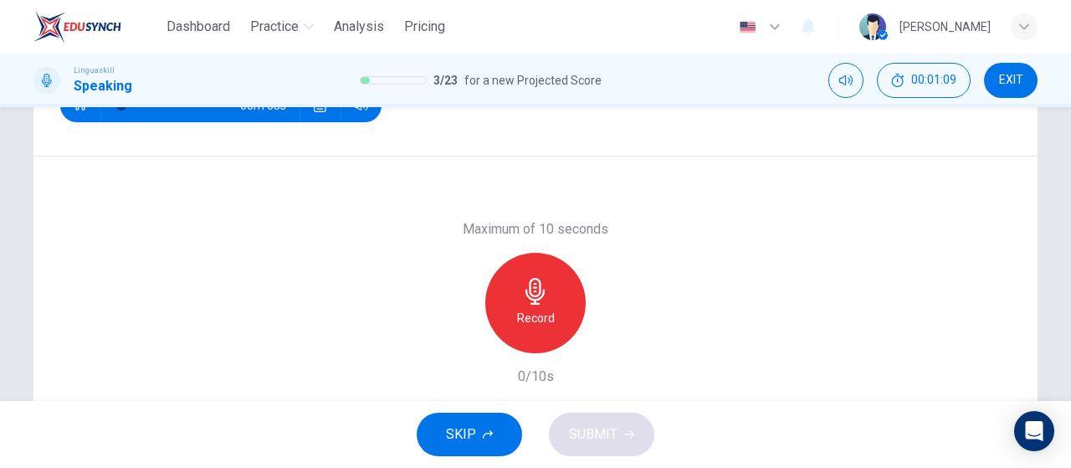
scroll to position [355, 0]
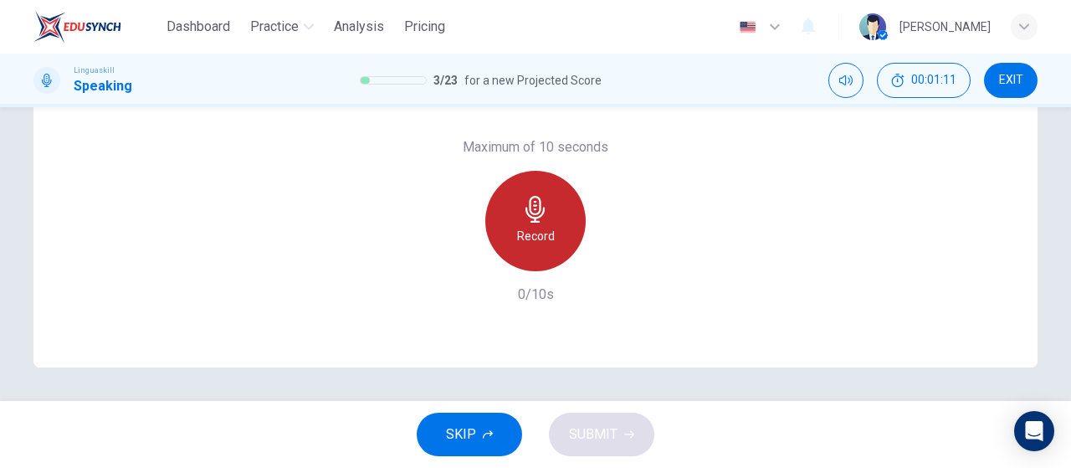
click at [539, 230] on h6 "Record" at bounding box center [536, 236] width 38 height 20
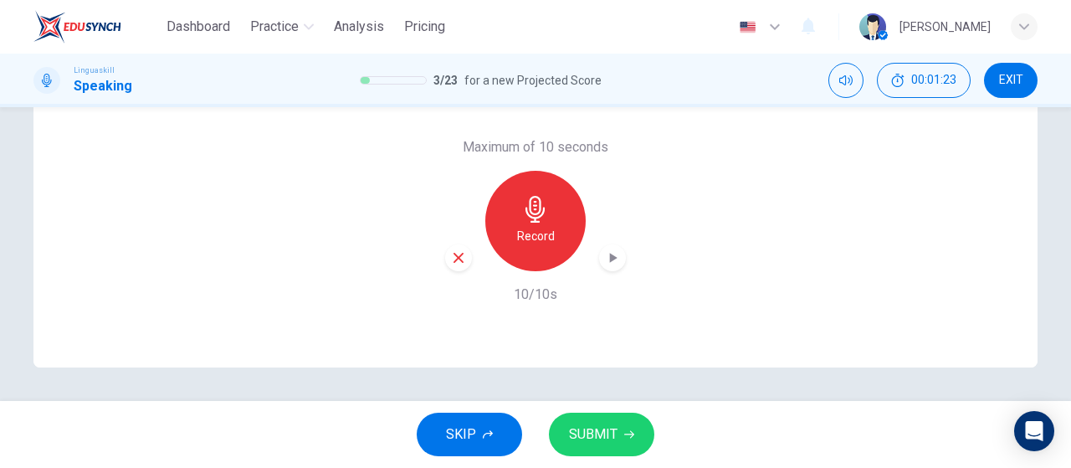
click at [613, 254] on icon "button" at bounding box center [612, 257] width 17 height 17
click at [601, 426] on span "SUBMIT" at bounding box center [593, 433] width 49 height 23
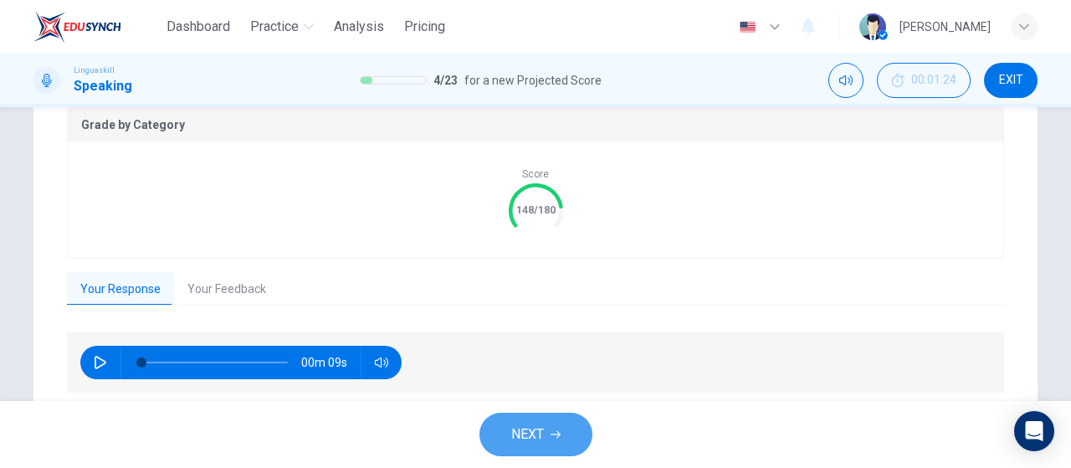
click at [568, 433] on button "NEXT" at bounding box center [535, 433] width 113 height 43
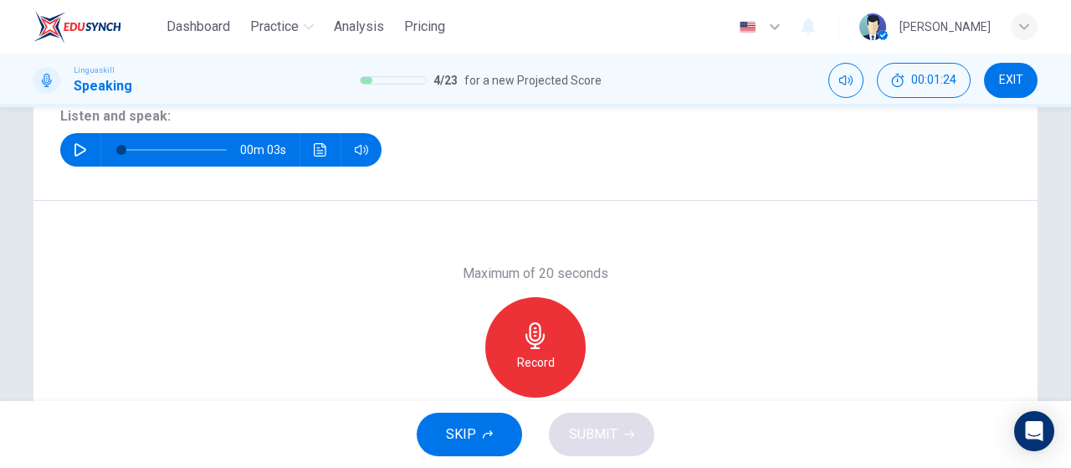
scroll to position [104, 0]
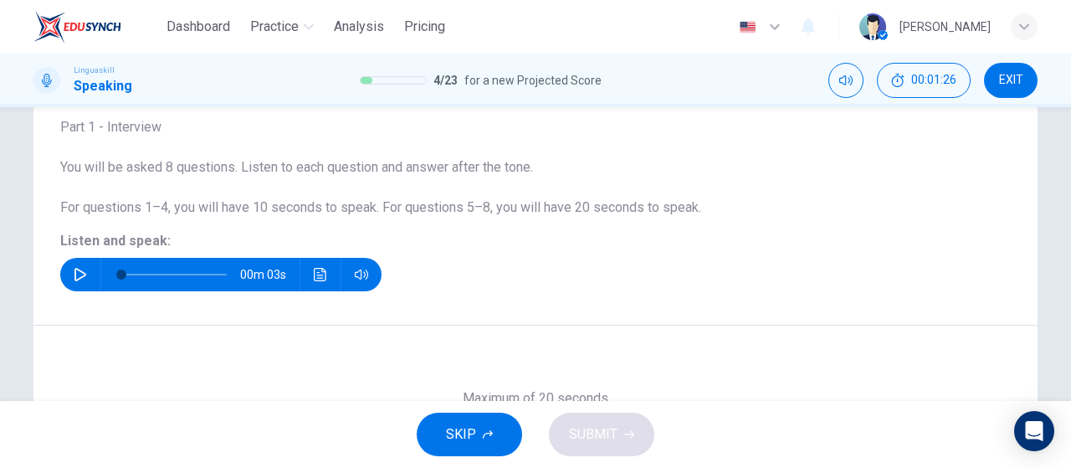
click at [85, 281] on button "button" at bounding box center [80, 274] width 27 height 33
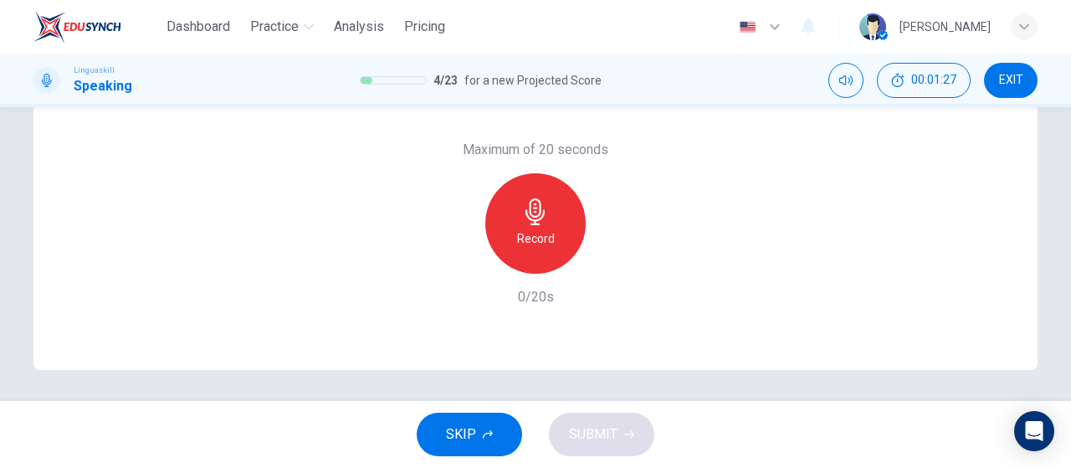
scroll to position [355, 0]
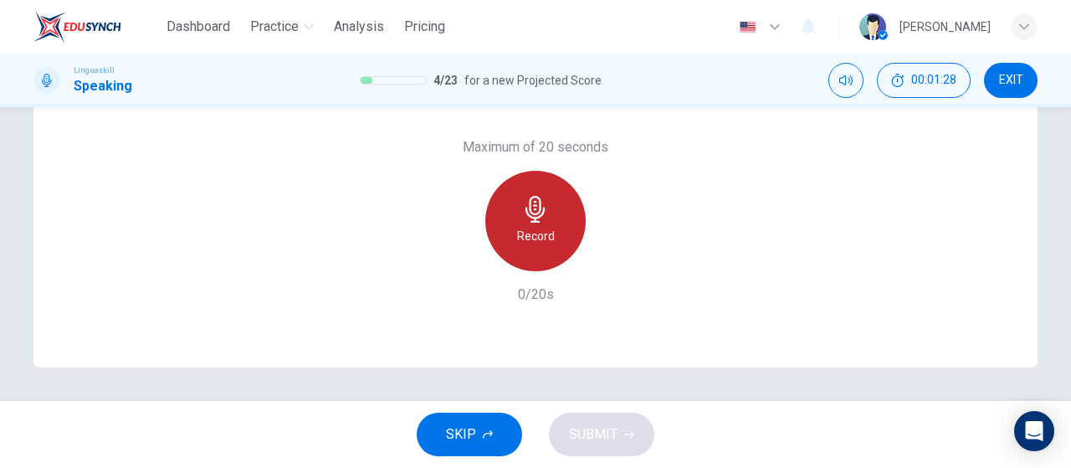
click at [524, 239] on h6 "Record" at bounding box center [536, 236] width 38 height 20
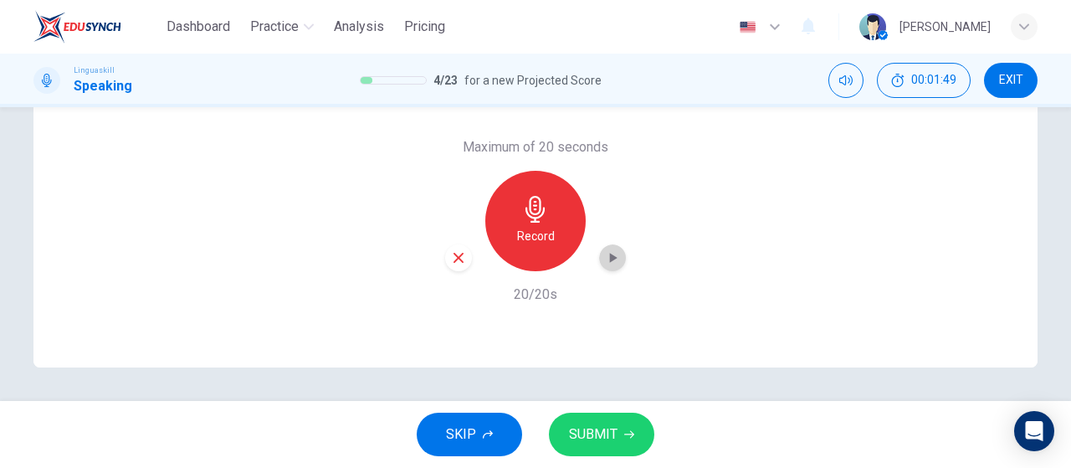
click at [610, 256] on icon "button" at bounding box center [614, 258] width 8 height 10
click at [628, 444] on button "SUBMIT" at bounding box center [601, 433] width 105 height 43
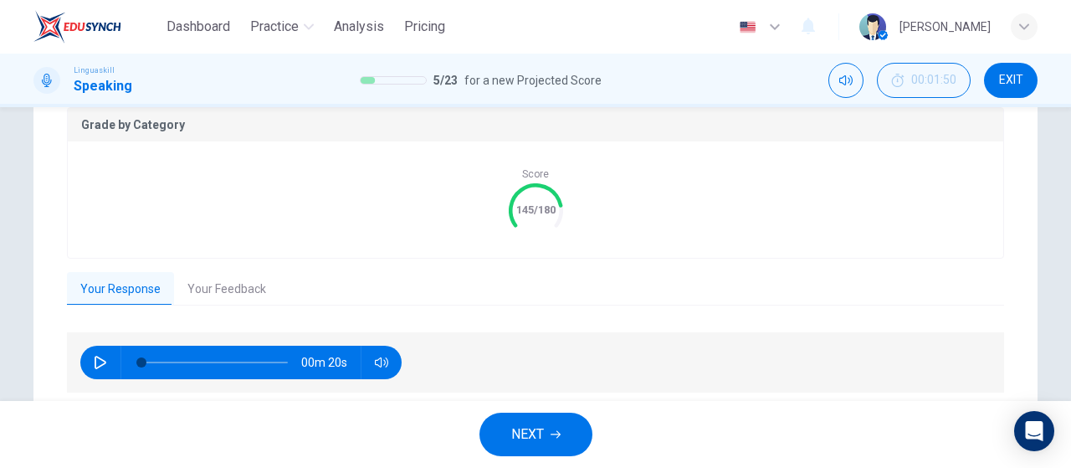
click at [239, 283] on button "Your Feedback" at bounding box center [226, 289] width 105 height 35
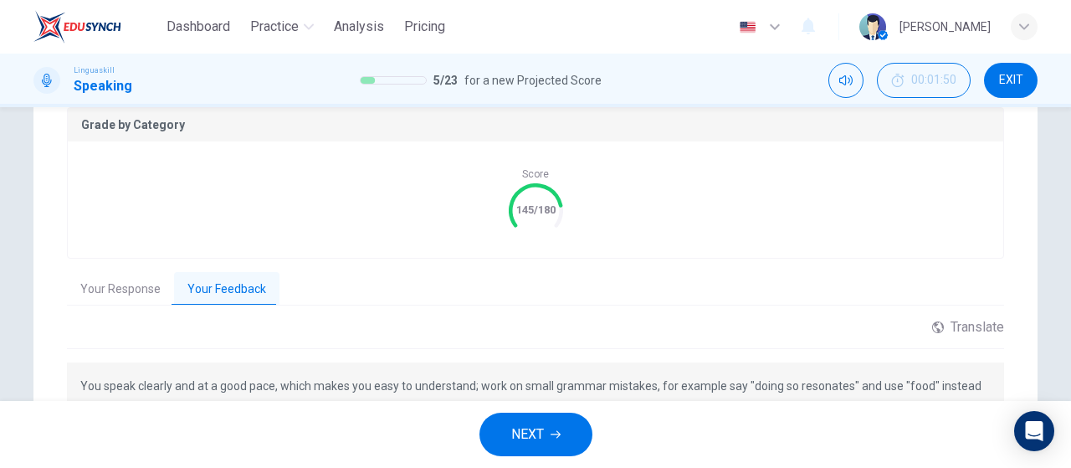
scroll to position [438, 0]
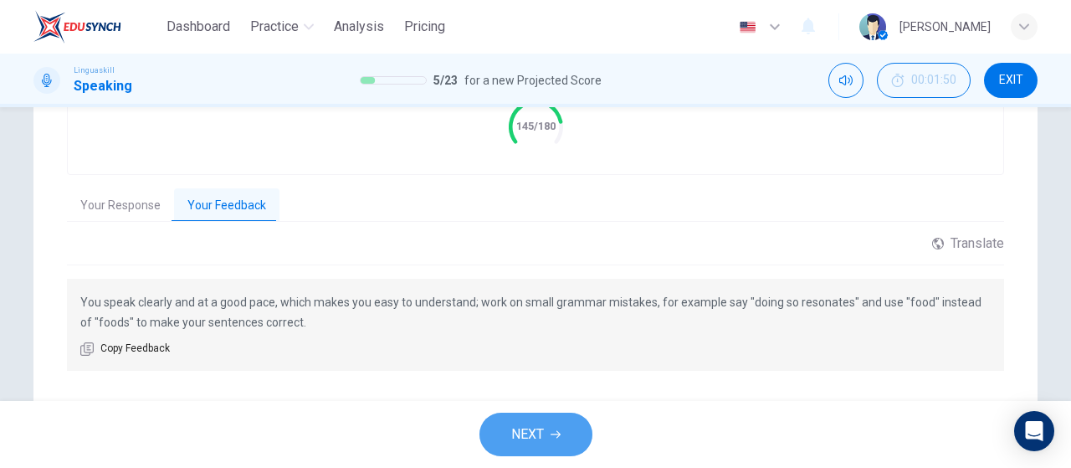
click at [549, 427] on button "NEXT" at bounding box center [535, 433] width 113 height 43
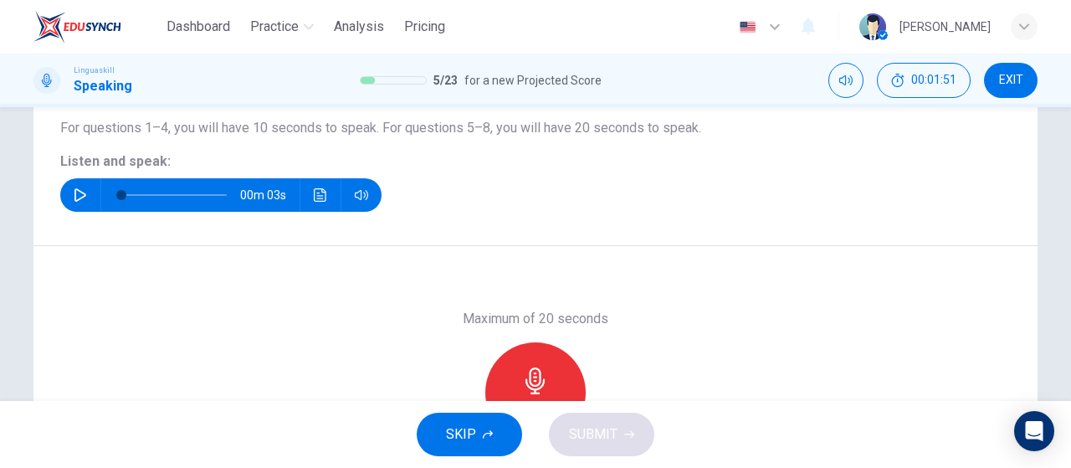
scroll to position [104, 0]
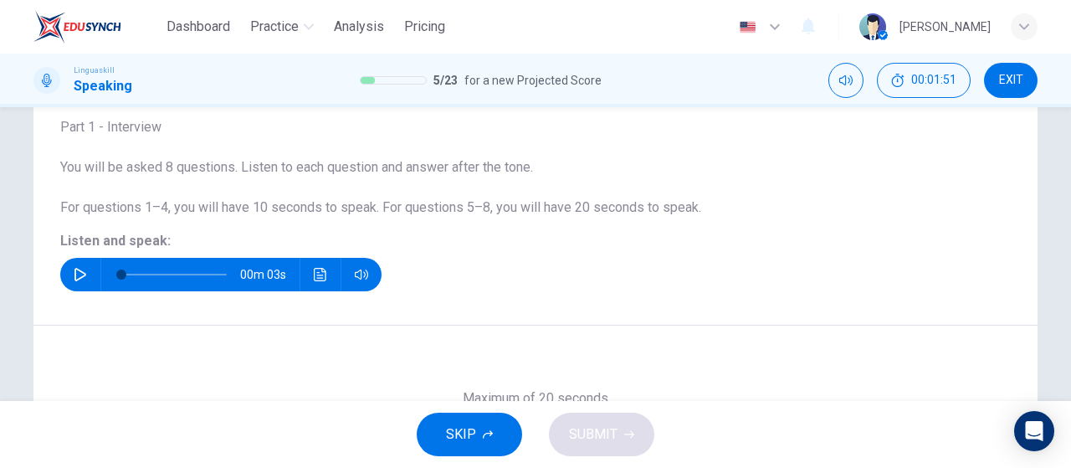
click at [80, 274] on icon "button" at bounding box center [80, 274] width 12 height 13
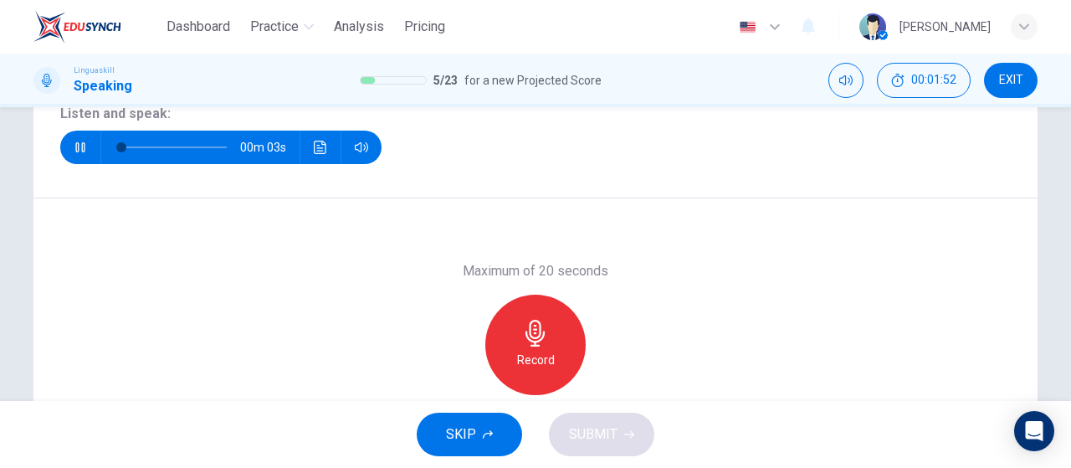
scroll to position [271, 0]
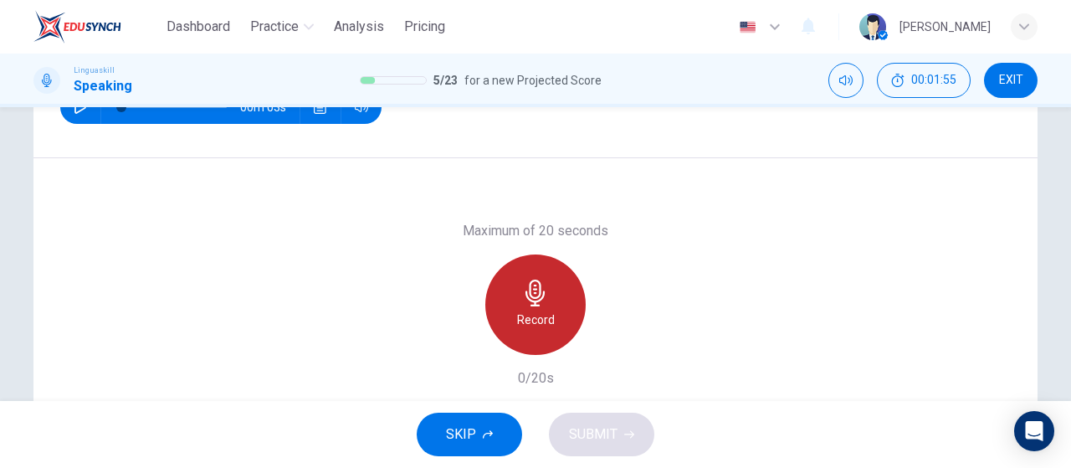
click at [524, 310] on h6 "Record" at bounding box center [536, 319] width 38 height 20
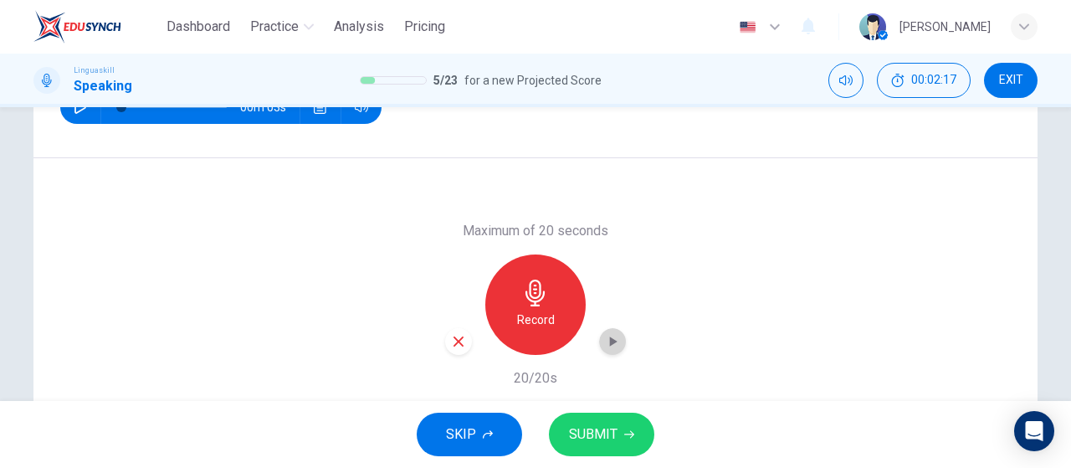
click at [611, 344] on icon "button" at bounding box center [612, 341] width 17 height 17
click at [616, 441] on span "SUBMIT" at bounding box center [593, 433] width 49 height 23
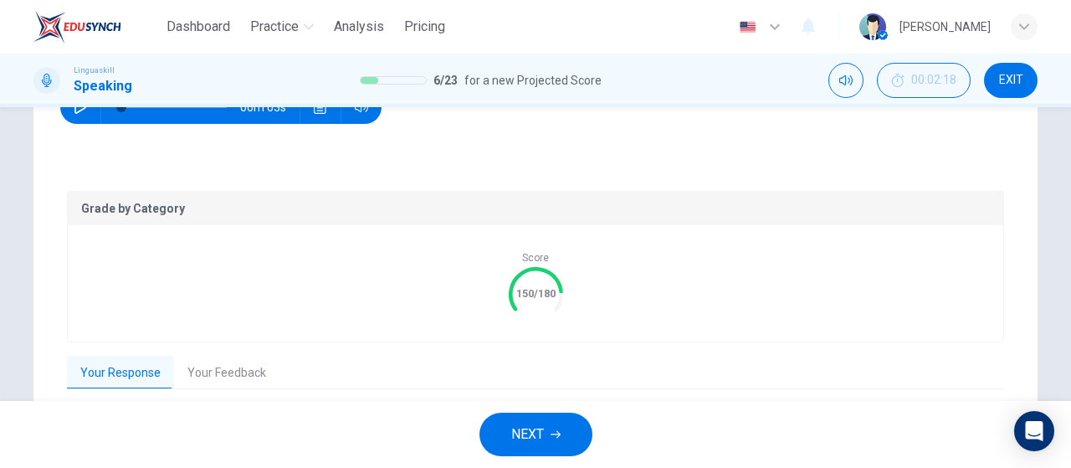
click at [566, 447] on button "NEXT" at bounding box center [535, 433] width 113 height 43
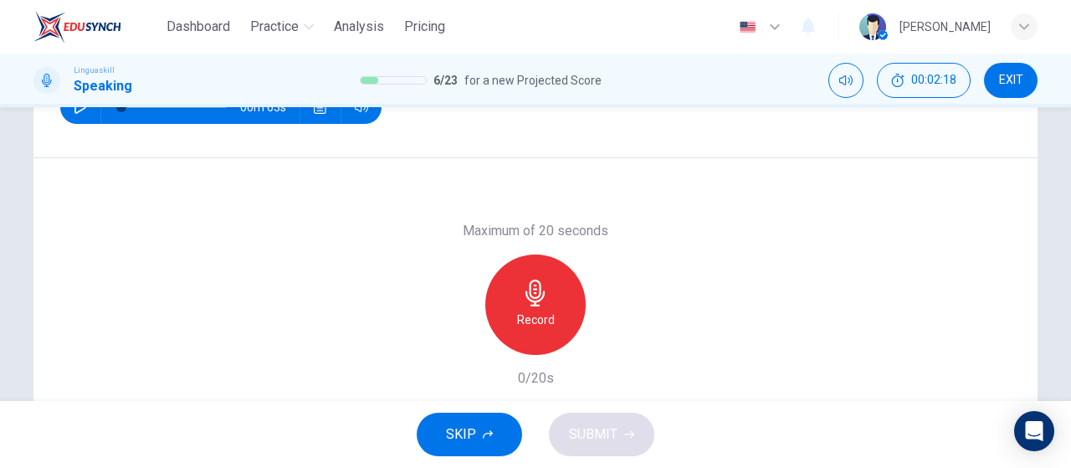
scroll to position [187, 0]
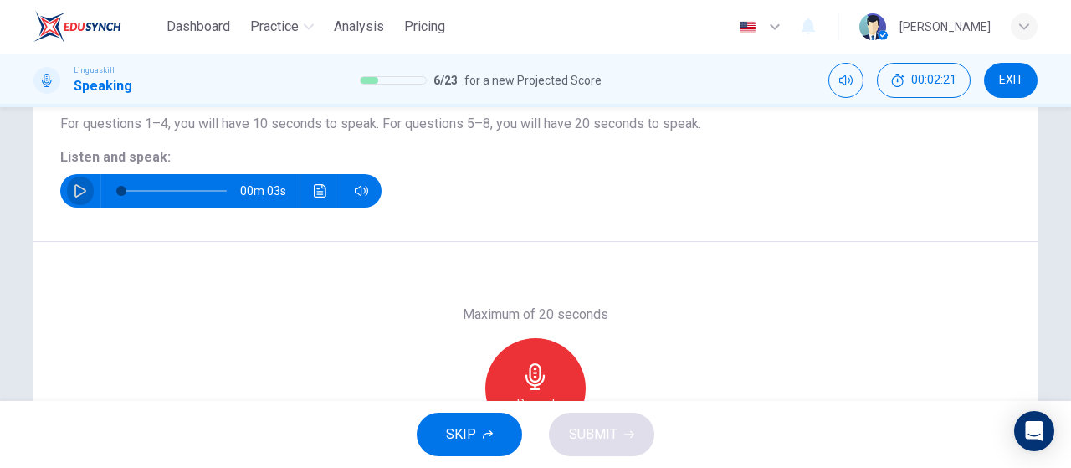
click at [75, 193] on icon "button" at bounding box center [80, 190] width 13 height 13
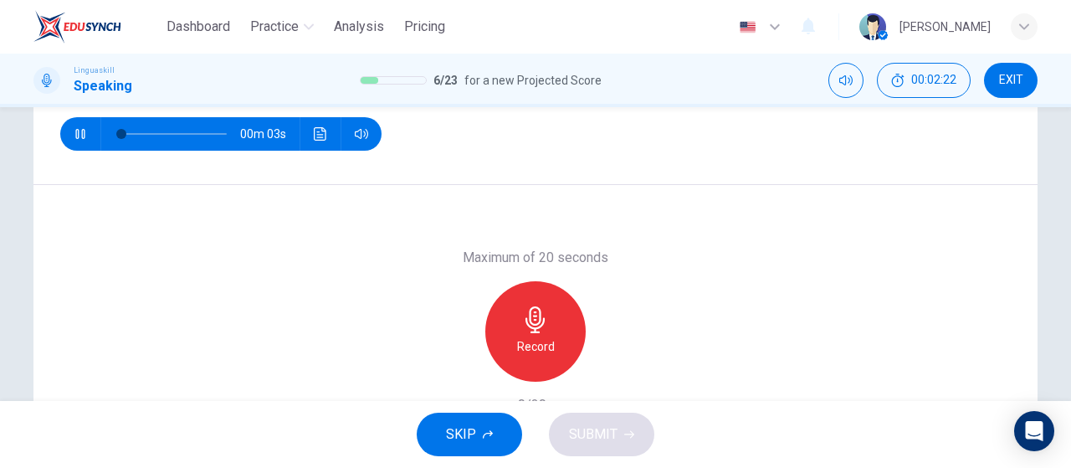
scroll to position [271, 0]
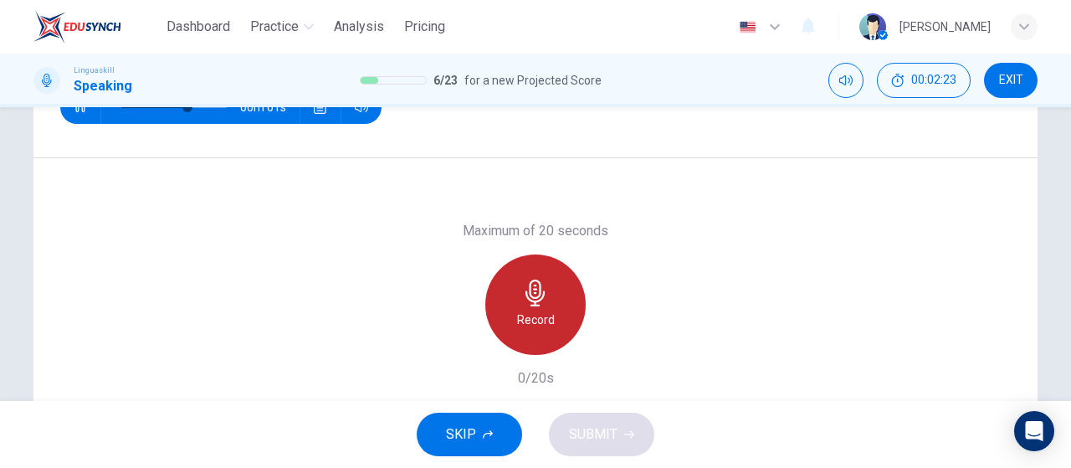
click at [544, 321] on h6 "Record" at bounding box center [536, 319] width 38 height 20
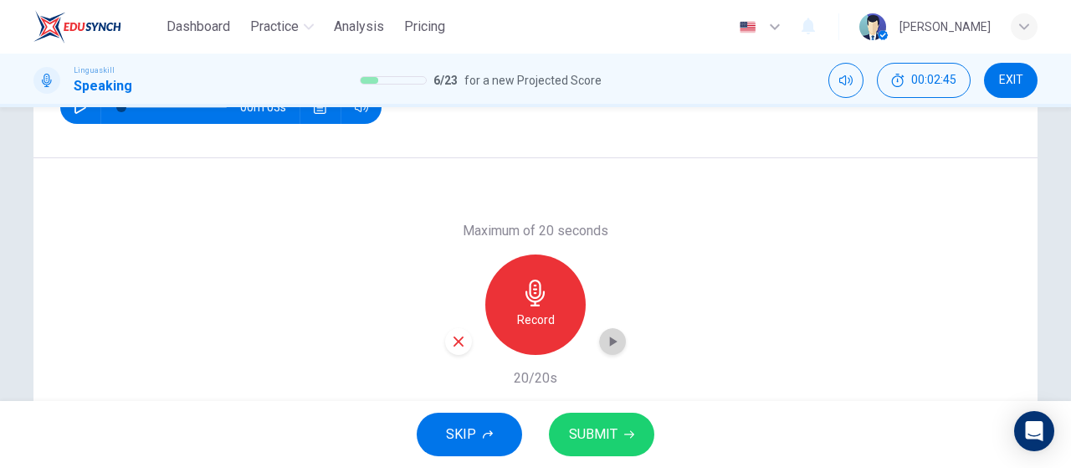
click at [617, 345] on div "button" at bounding box center [612, 341] width 27 height 27
click at [591, 440] on span "SUBMIT" at bounding box center [593, 433] width 49 height 23
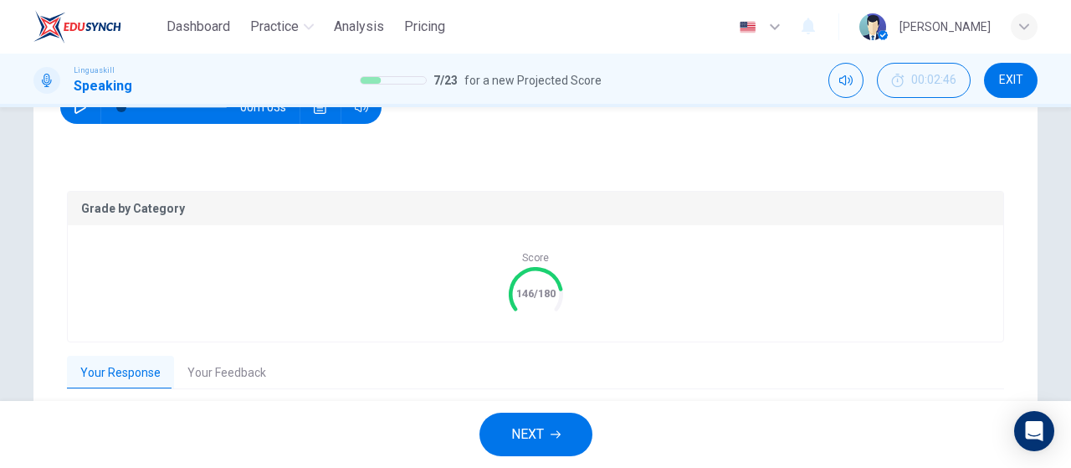
click at [235, 381] on button "Your Feedback" at bounding box center [226, 372] width 105 height 35
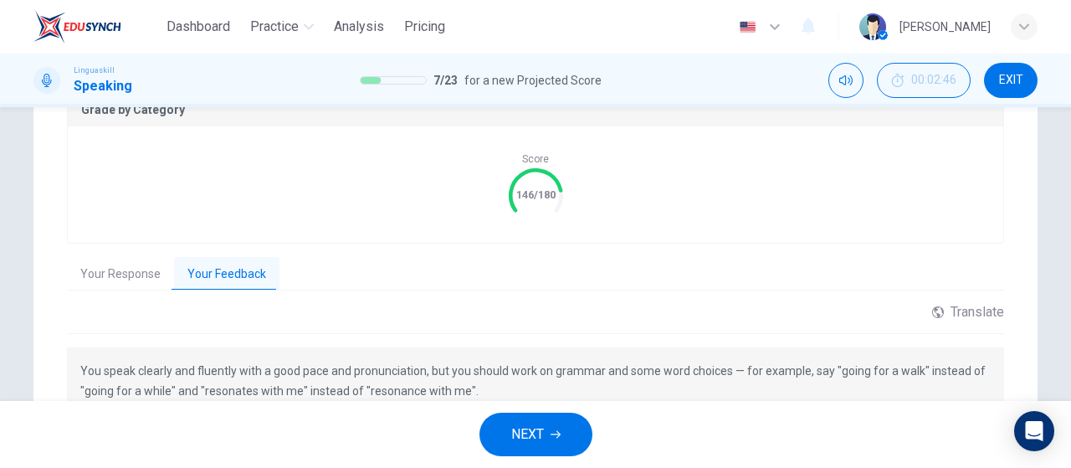
scroll to position [476, 0]
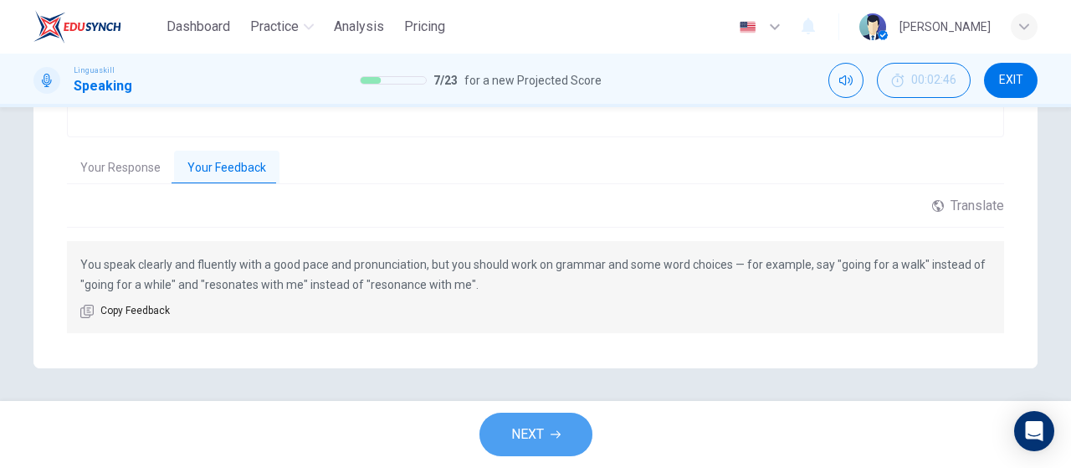
click at [520, 422] on span "NEXT" at bounding box center [527, 433] width 33 height 23
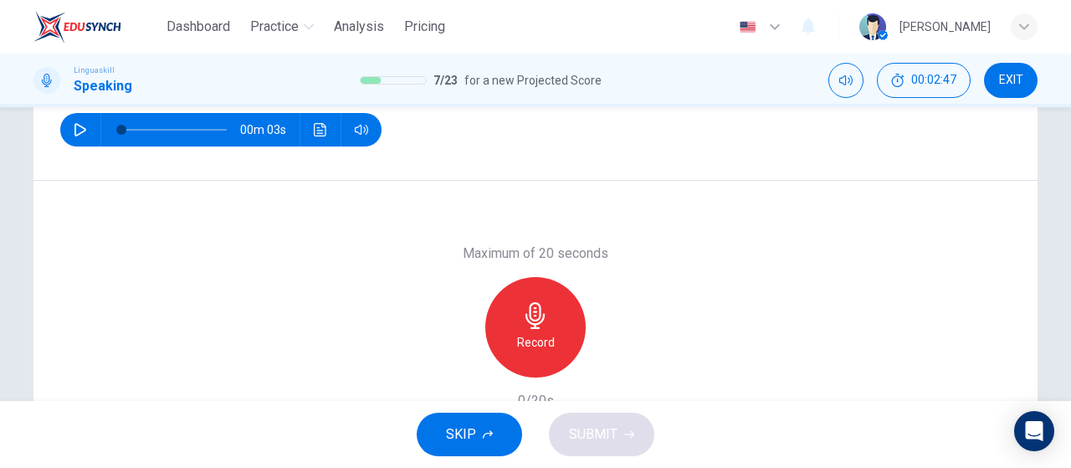
scroll to position [187, 0]
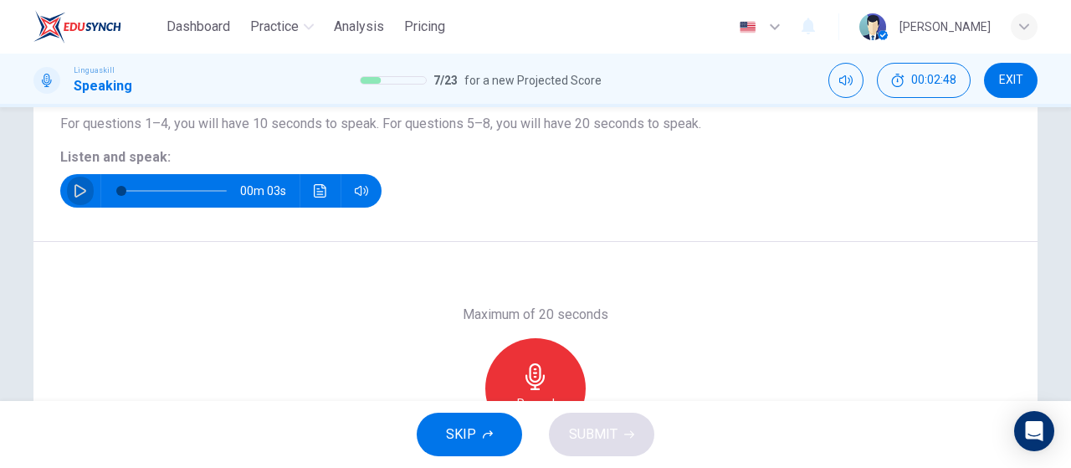
click at [72, 202] on button "button" at bounding box center [80, 190] width 27 height 33
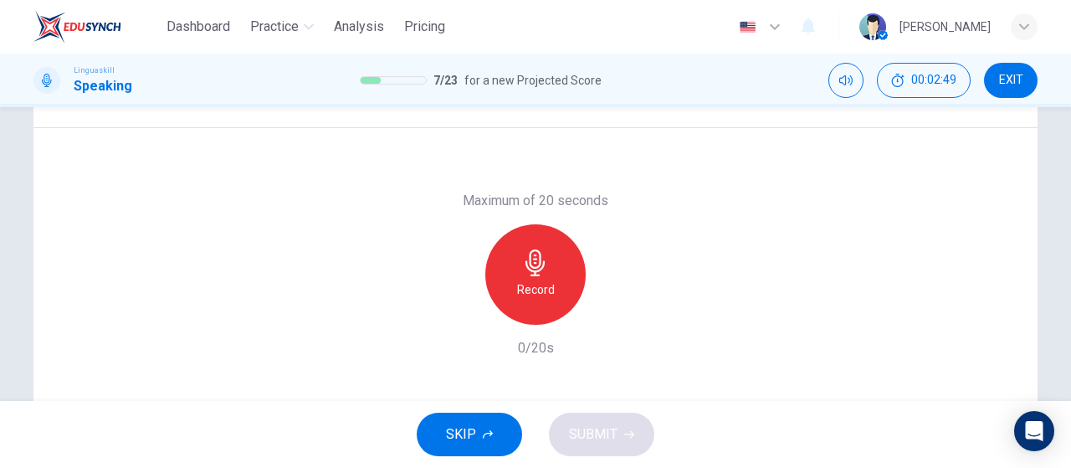
scroll to position [355, 0]
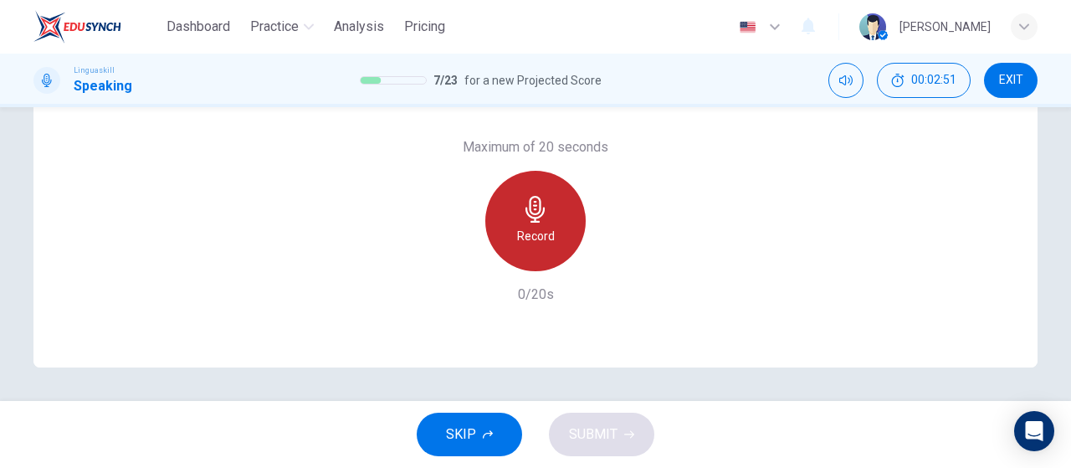
click at [510, 255] on div "Record" at bounding box center [535, 221] width 100 height 100
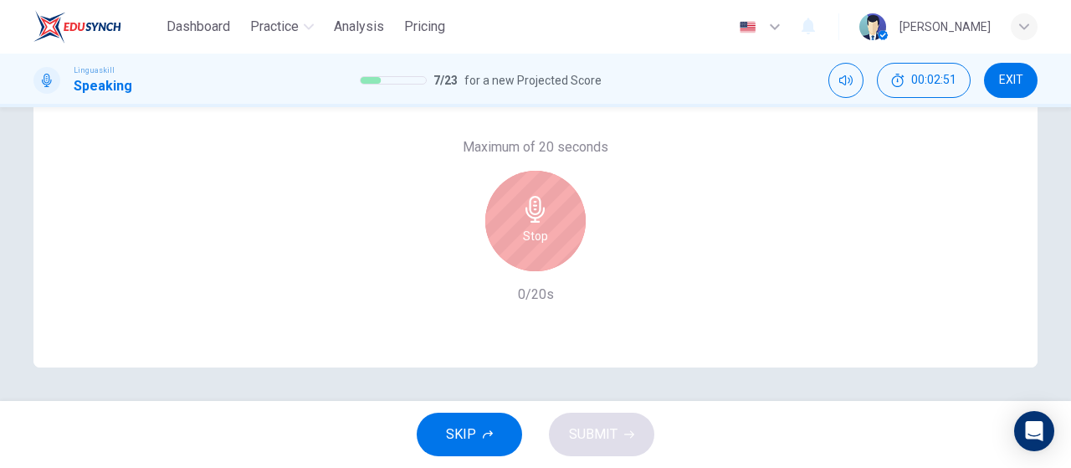
type input "0"
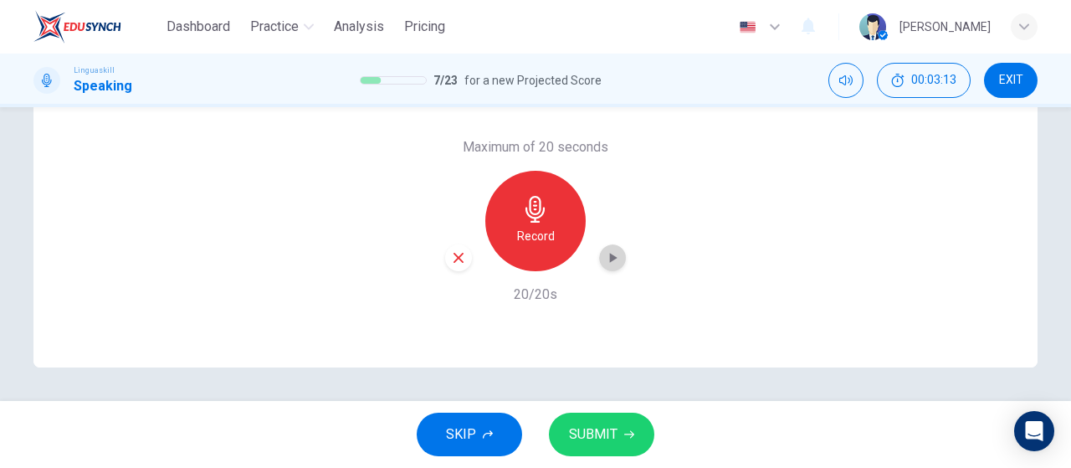
click at [604, 265] on icon "button" at bounding box center [612, 257] width 17 height 17
click at [631, 442] on button "SUBMIT" at bounding box center [601, 433] width 105 height 43
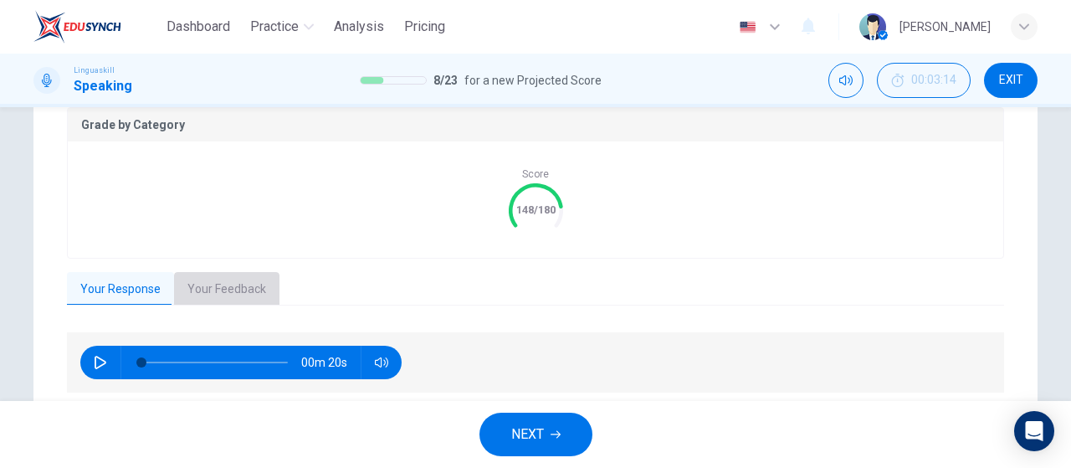
click at [195, 288] on button "Your Feedback" at bounding box center [226, 289] width 105 height 35
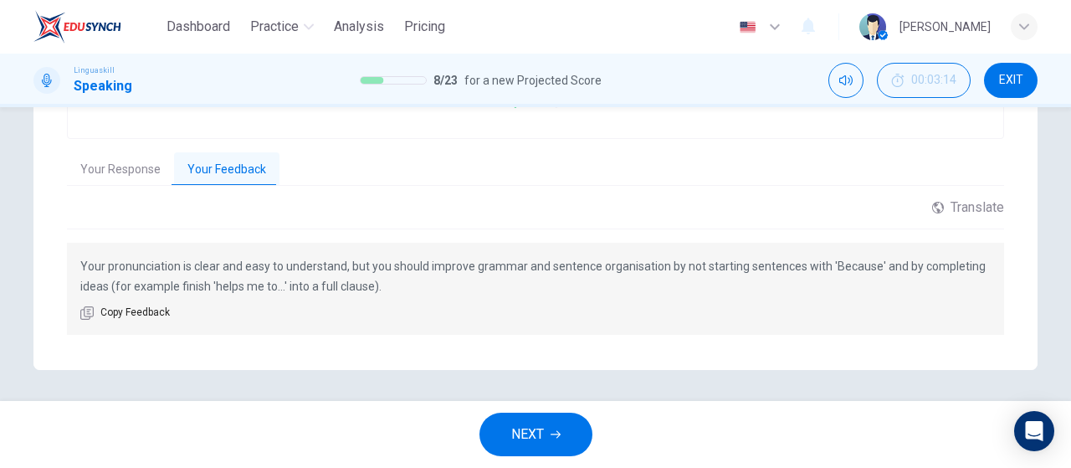
scroll to position [476, 0]
click at [544, 422] on span "NEXT" at bounding box center [527, 433] width 33 height 23
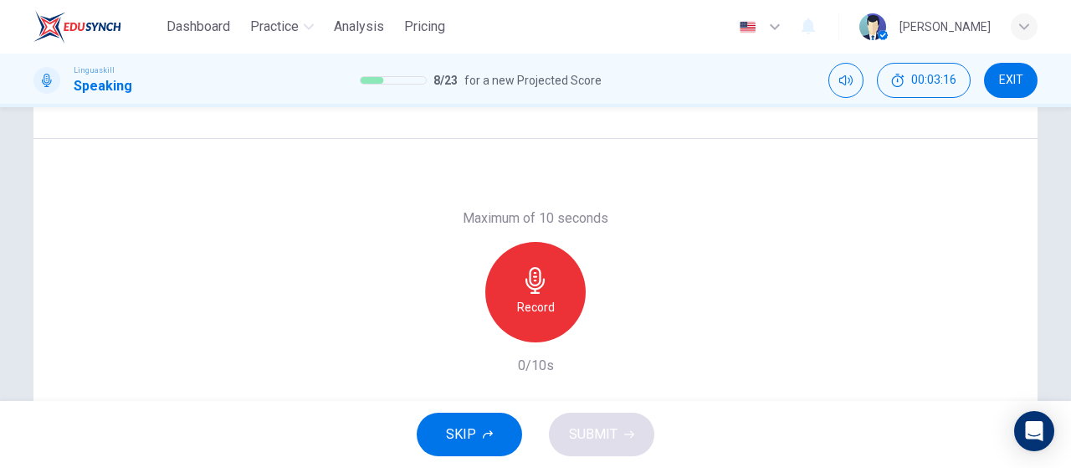
scroll to position [251, 0]
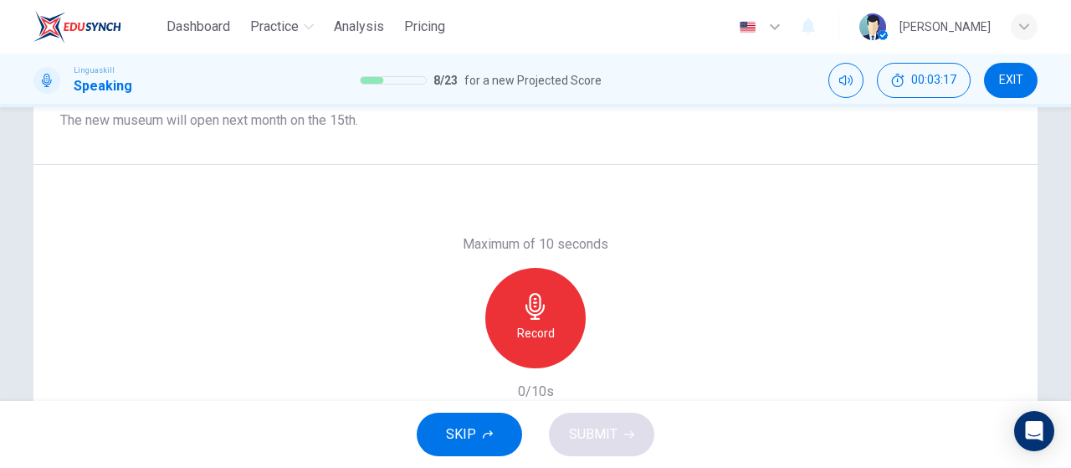
click at [522, 330] on h6 "Record" at bounding box center [536, 333] width 38 height 20
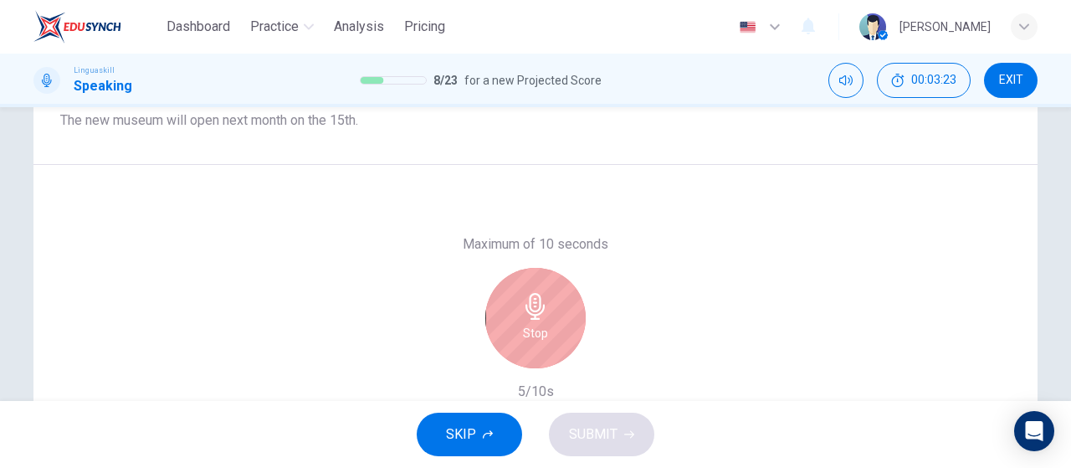
drag, startPoint x: 553, startPoint y: 320, endPoint x: 550, endPoint y: 374, distance: 53.6
click at [553, 318] on div "Stop" at bounding box center [535, 318] width 100 height 100
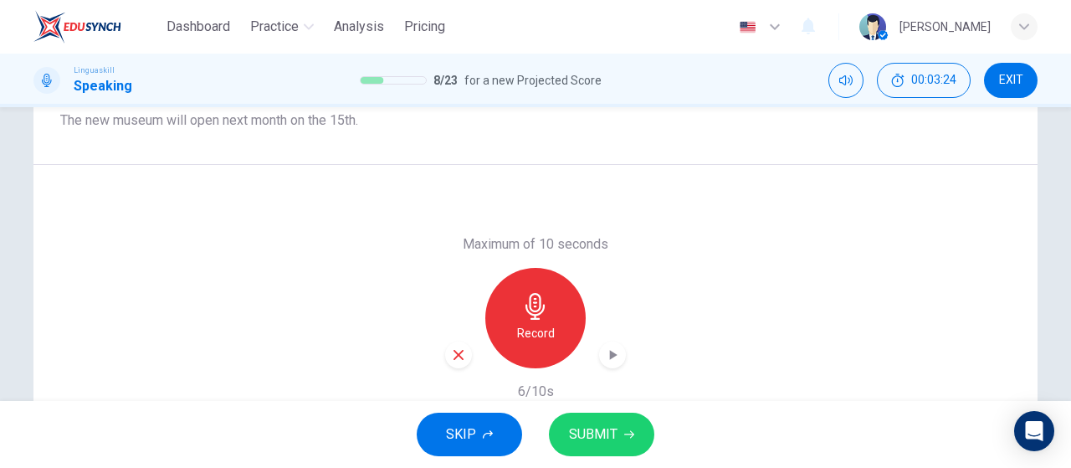
click at [611, 360] on icon "button" at bounding box center [612, 354] width 17 height 17
click at [616, 425] on span "SUBMIT" at bounding box center [593, 433] width 49 height 23
